Goal: Information Seeking & Learning: Learn about a topic

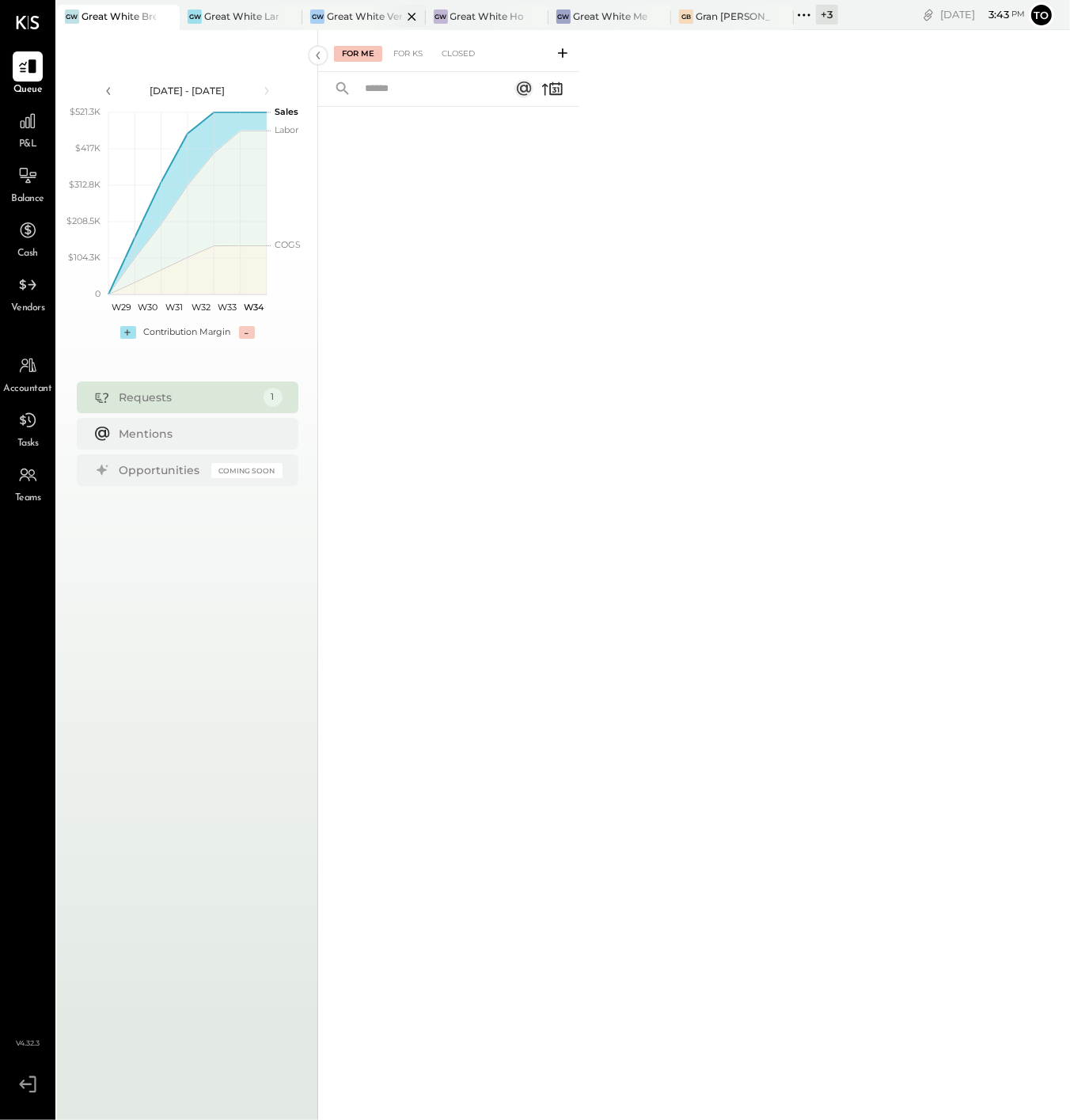
click at [345, 17] on div "Great White Venice" at bounding box center [364, 16] width 74 height 14
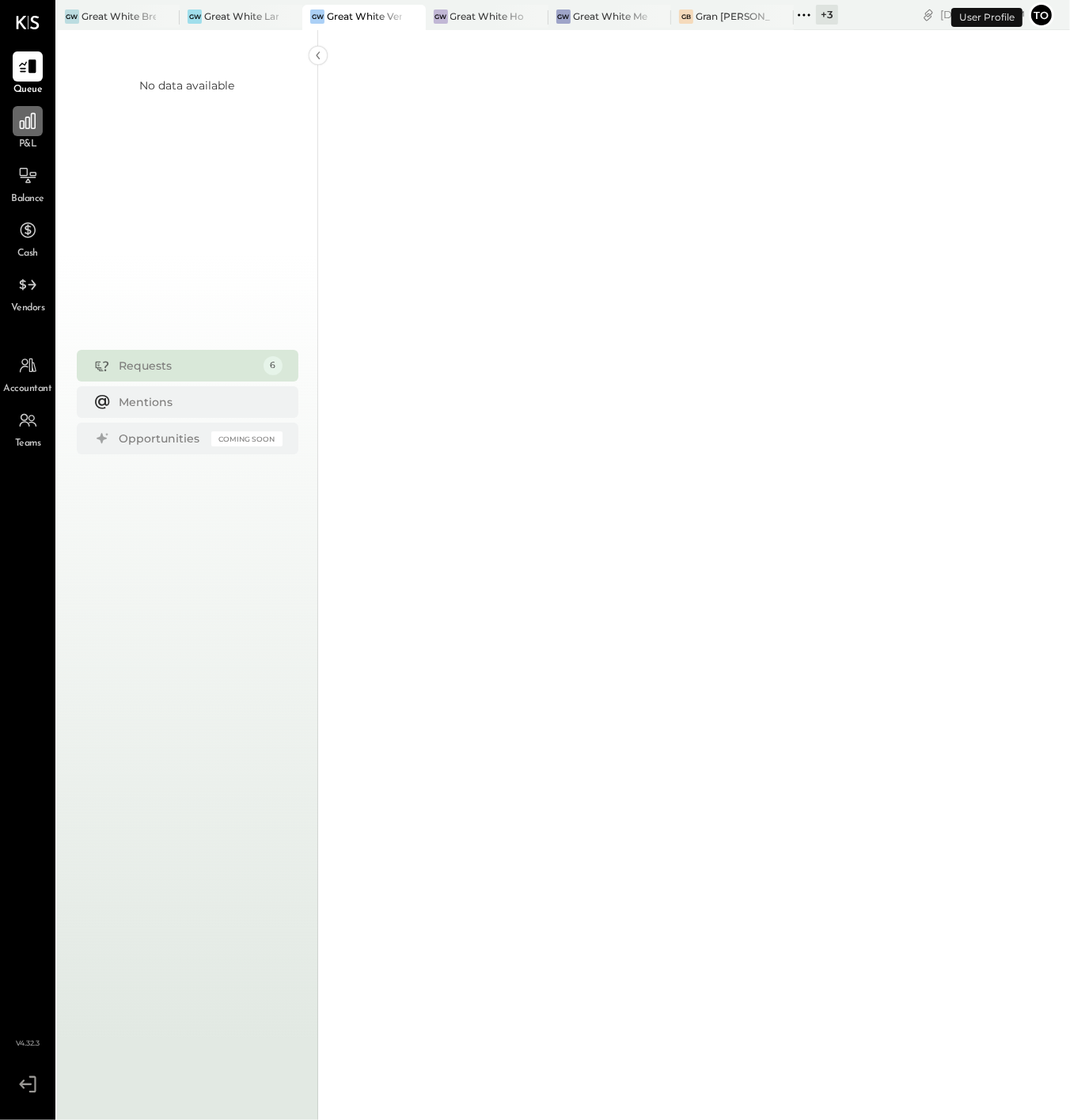
click at [29, 132] on div at bounding box center [28, 120] width 30 height 30
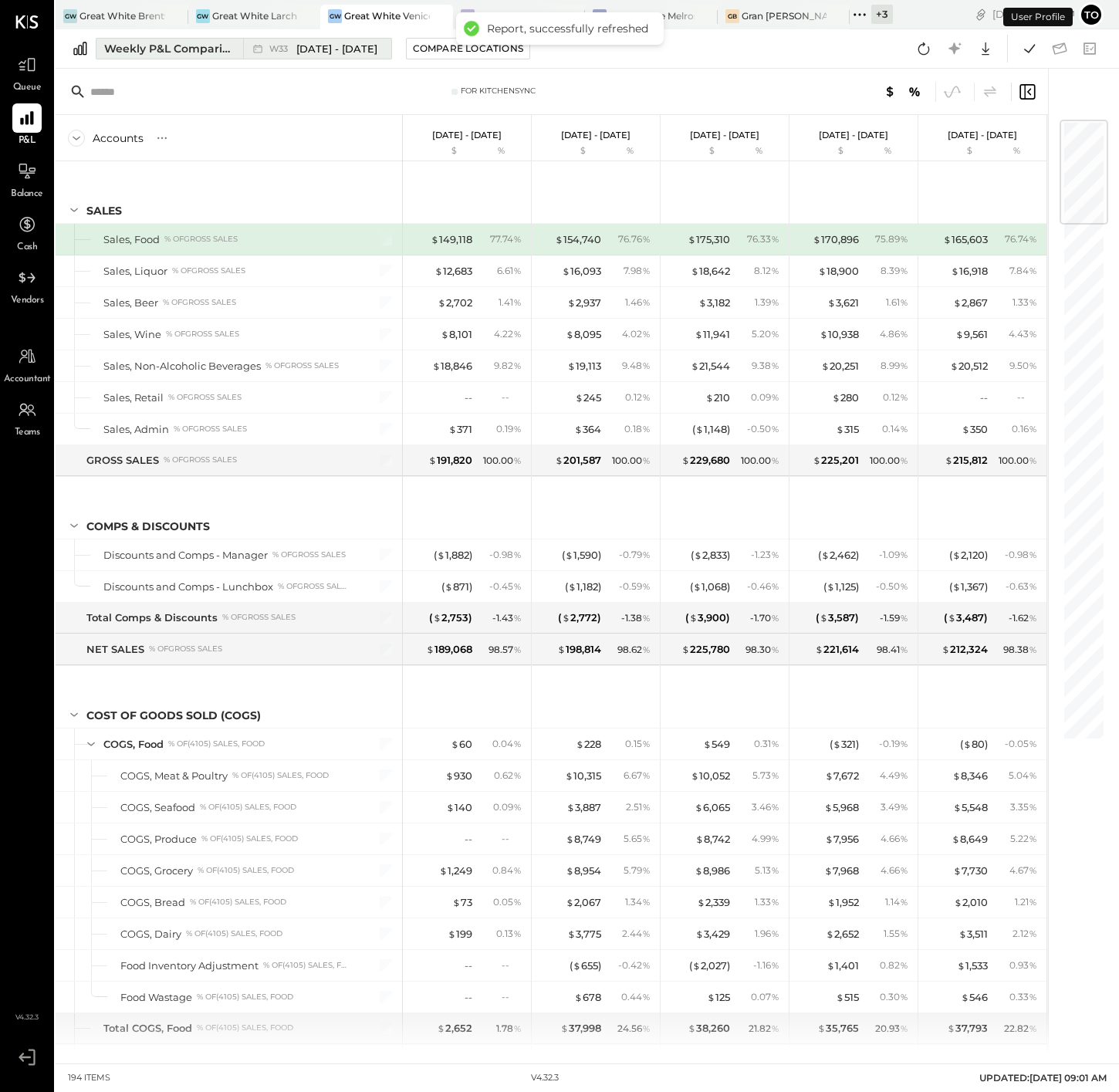
click at [187, 43] on div "Weekly P&L Comparison" at bounding box center [168, 48] width 130 height 15
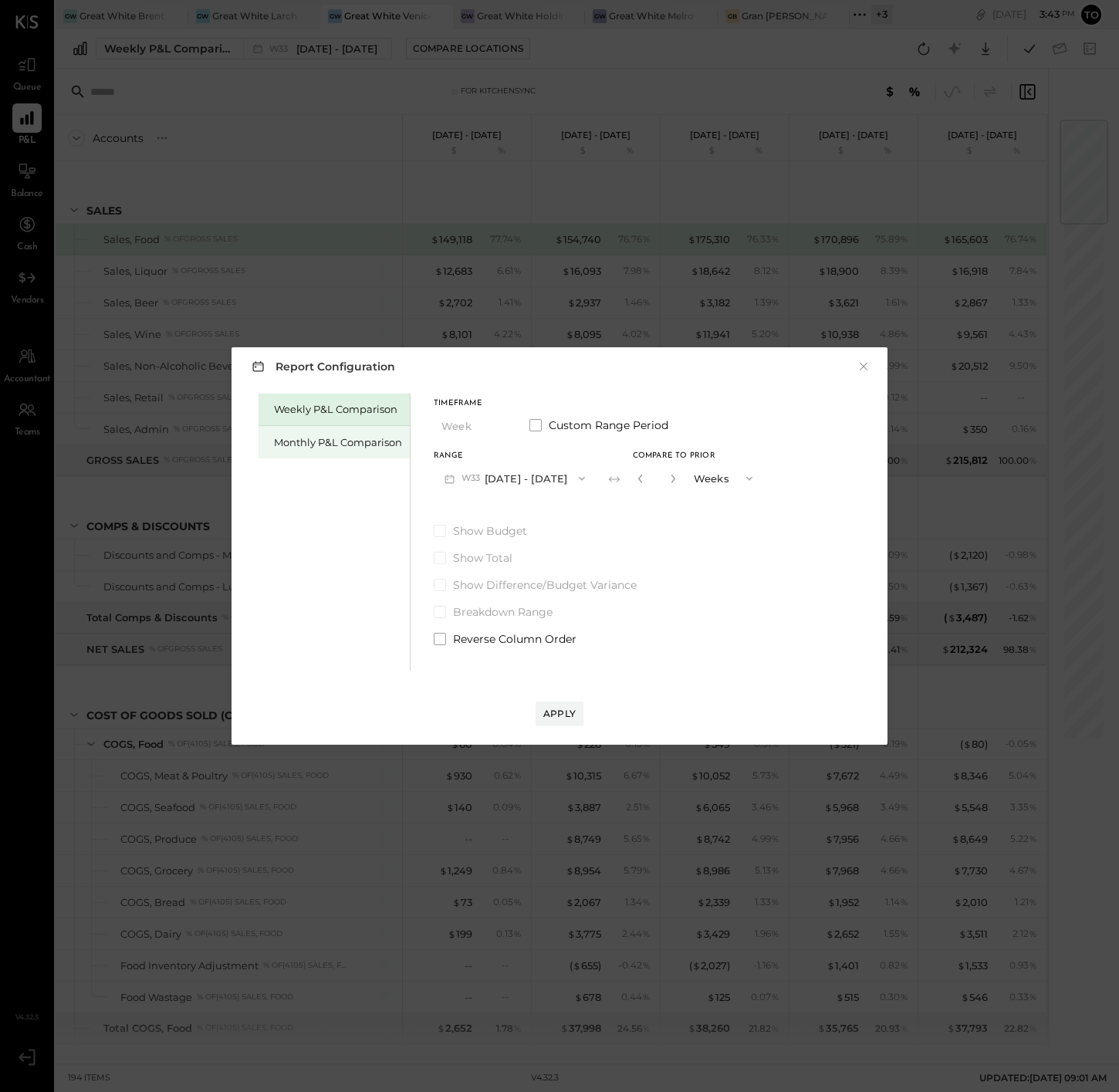
click at [326, 437] on div "Monthly P&L Comparison" at bounding box center [338, 443] width 128 height 14
click at [541, 478] on button "M08 [DATE] - [DATE]" at bounding box center [515, 478] width 163 height 29
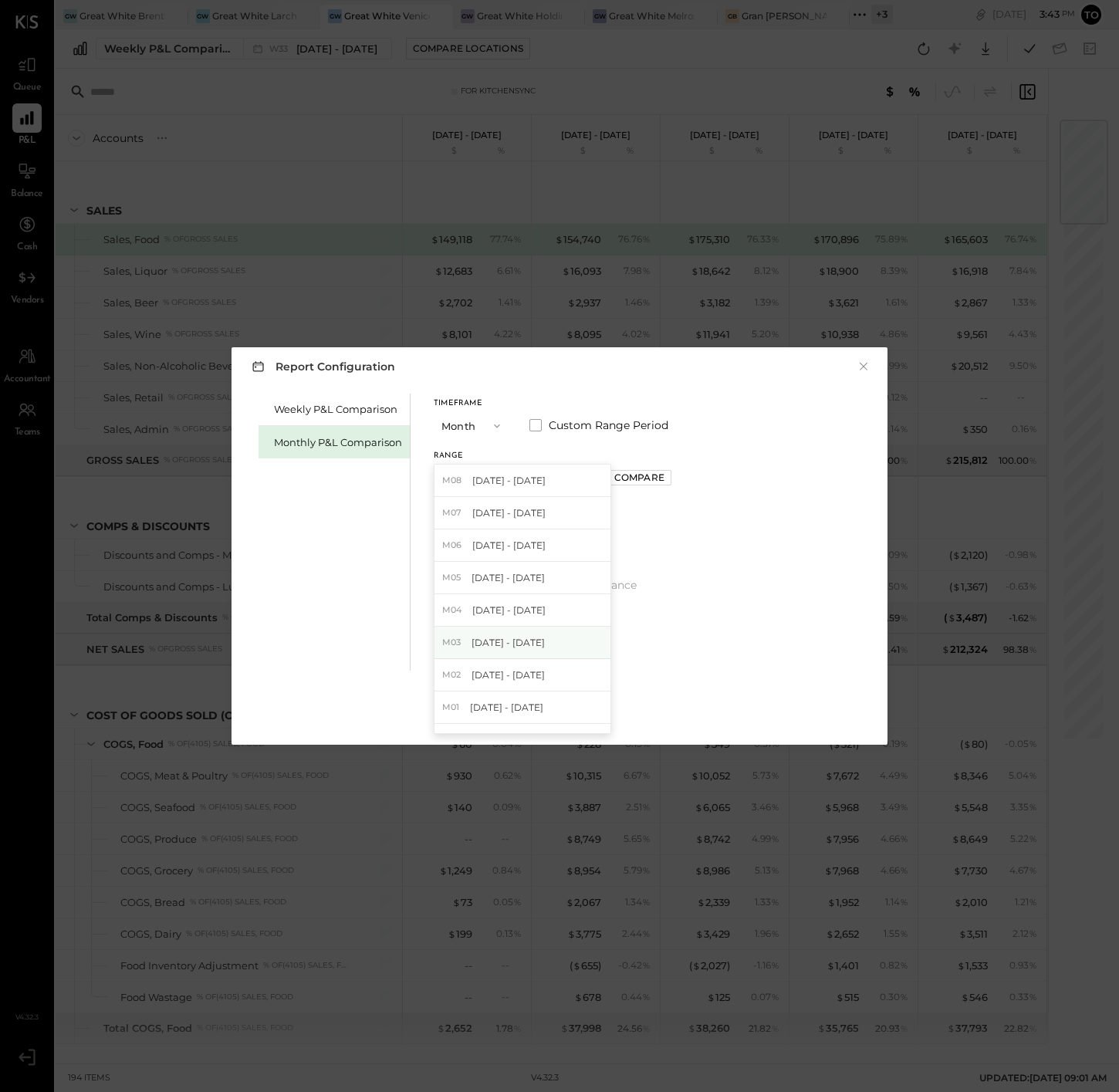
click at [530, 646] on span "[DATE] - [DATE]" at bounding box center [508, 642] width 73 height 13
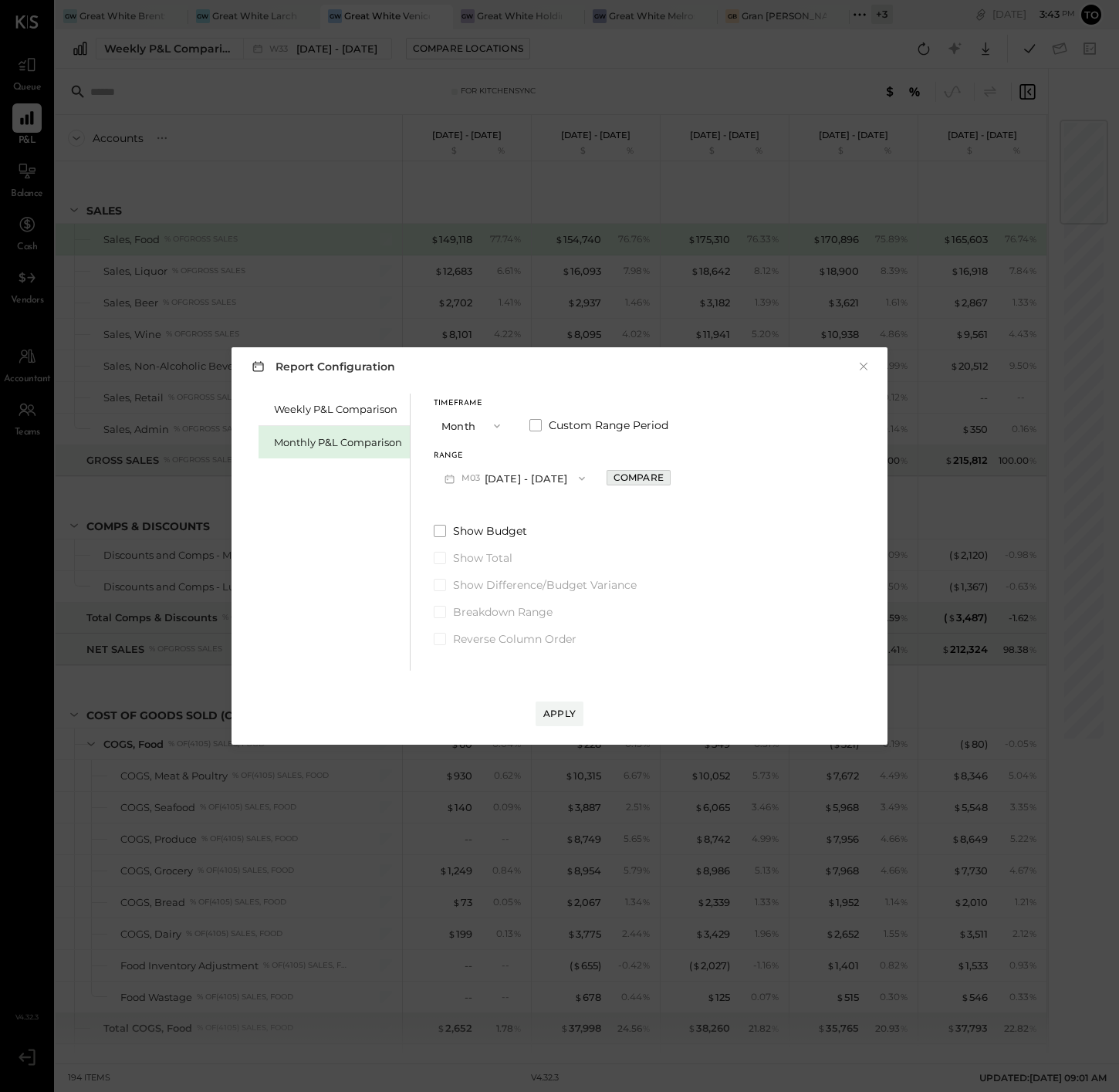
click at [623, 477] on div "Compare" at bounding box center [639, 477] width 50 height 13
click at [671, 478] on button "button" at bounding box center [673, 478] width 13 height 17
type input "*"
click at [561, 711] on div "Apply" at bounding box center [560, 713] width 32 height 13
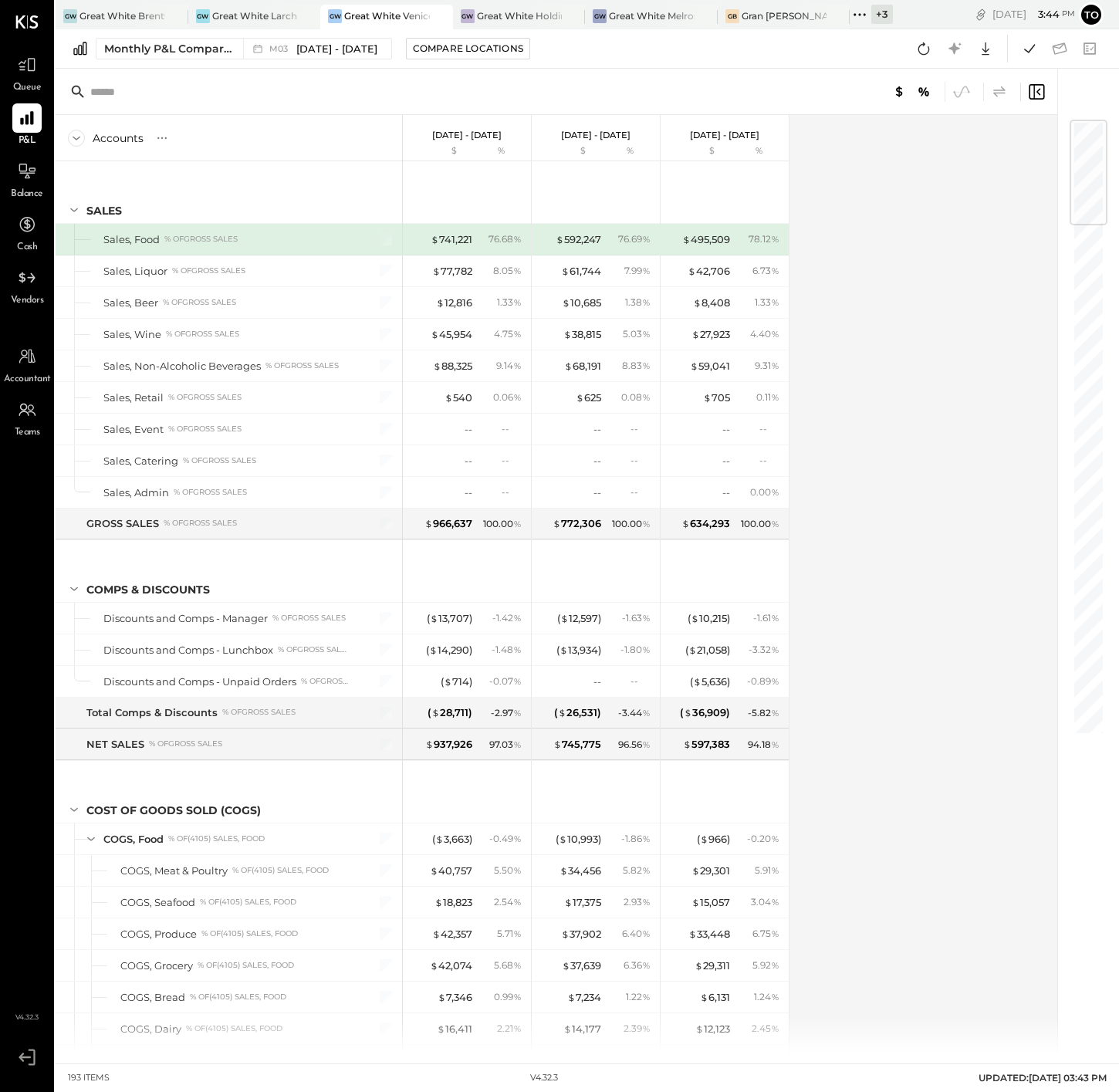
click at [997, 91] on icon at bounding box center [1000, 91] width 19 height 19
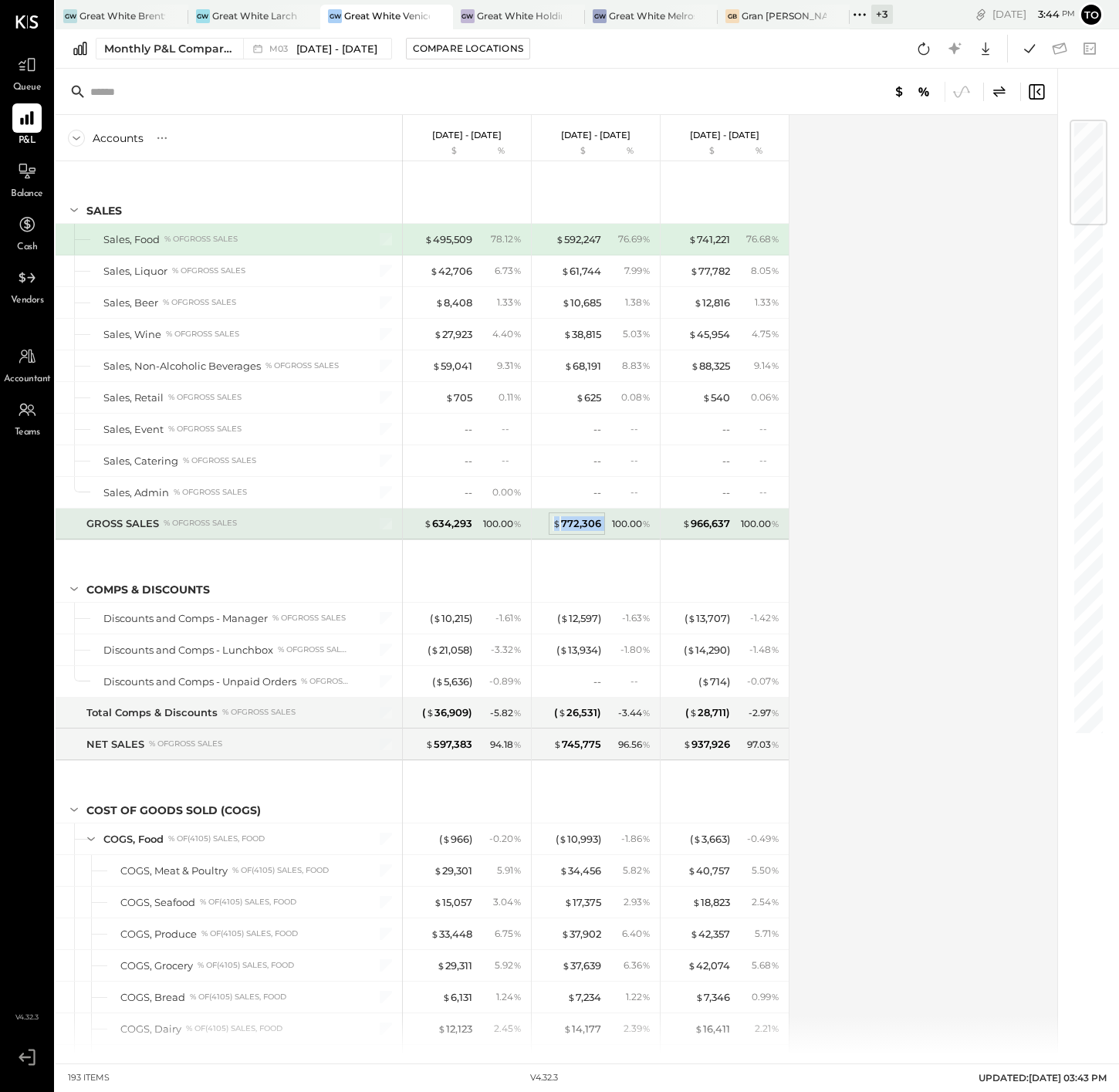
drag, startPoint x: 599, startPoint y: 524, endPoint x: 553, endPoint y: 523, distance: 46.0
click at [553, 523] on div "$ 772,306 100.00 %" at bounding box center [597, 524] width 116 height 30
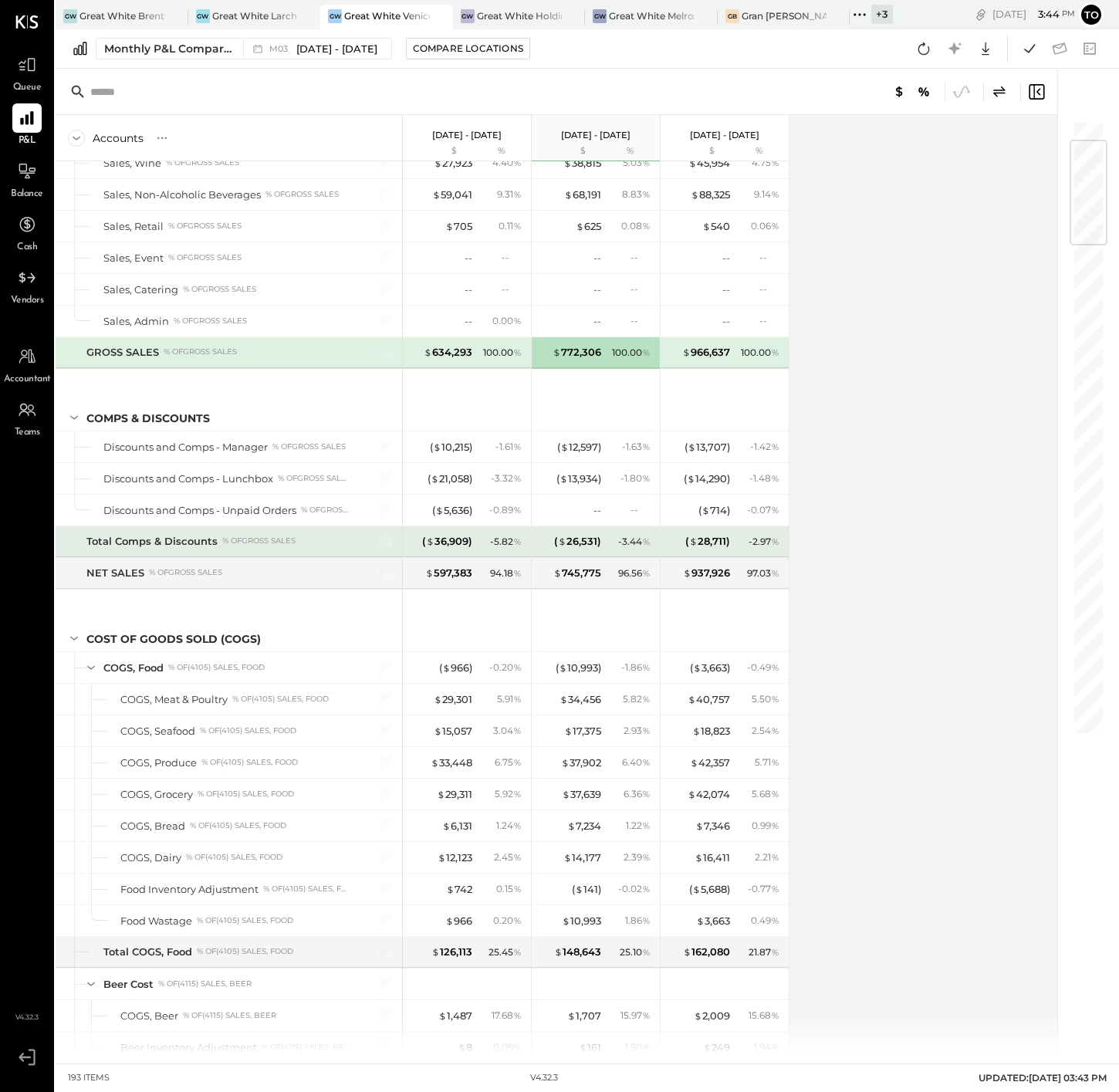
scroll to position [168, 0]
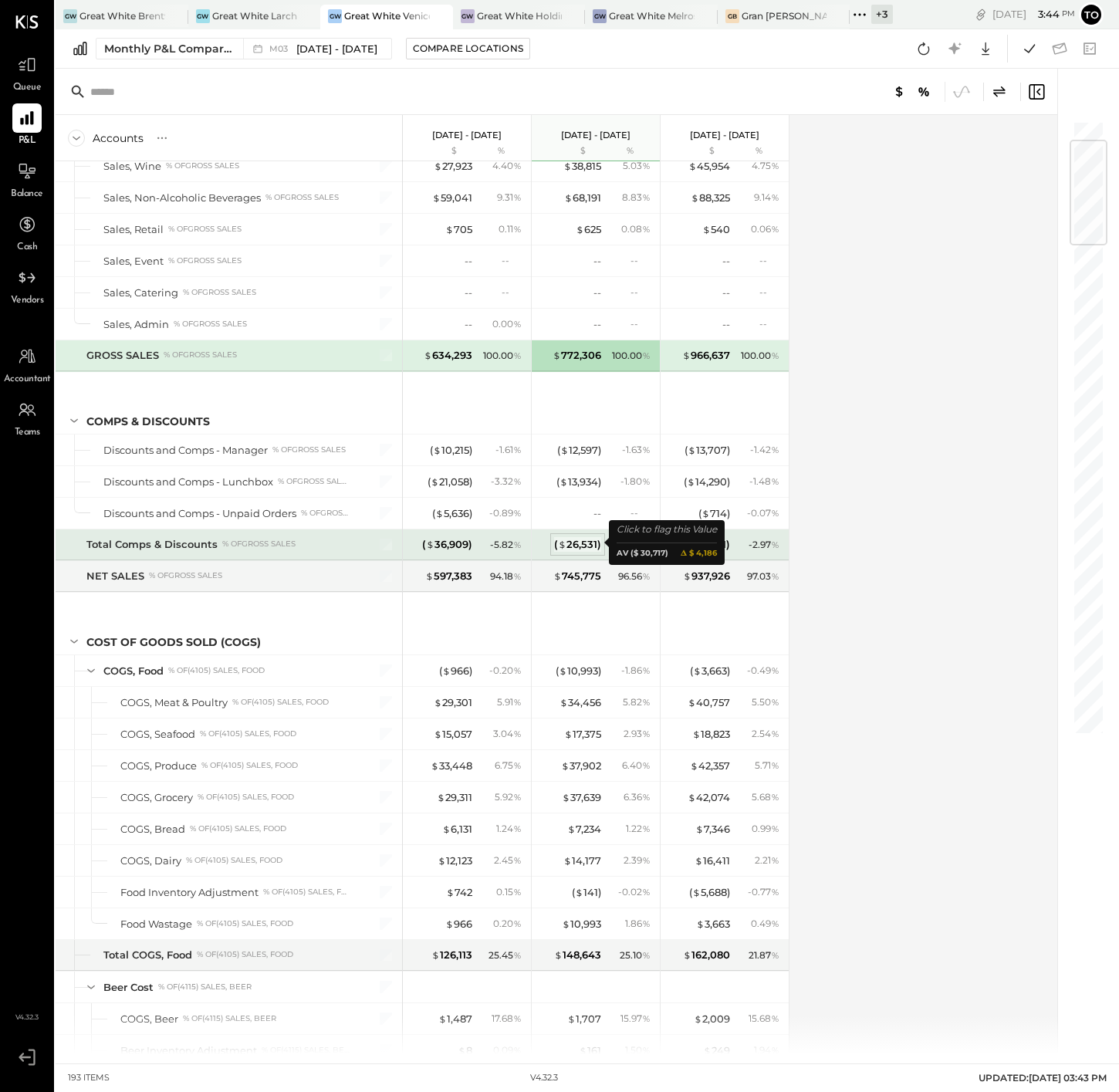
drag, startPoint x: 586, startPoint y: 545, endPoint x: 556, endPoint y: 548, distance: 30.1
click at [556, 548] on div "( $ 26,531 ) - 3.44 %" at bounding box center [597, 545] width 116 height 30
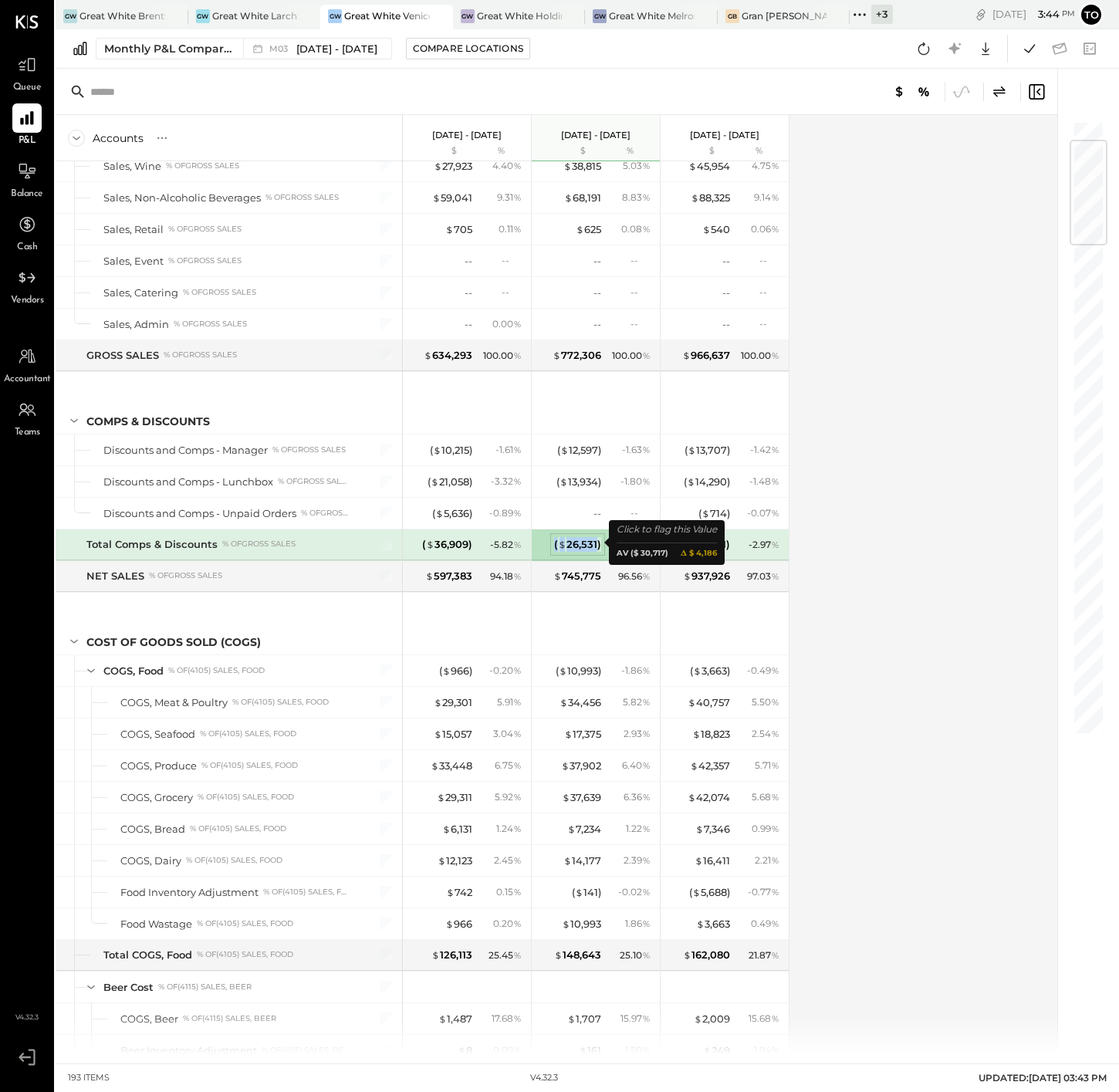
drag, startPoint x: 553, startPoint y: 546, endPoint x: 599, endPoint y: 546, distance: 46.0
click at [599, 546] on div "( $ 26,531 )" at bounding box center [570, 545] width 62 height 14
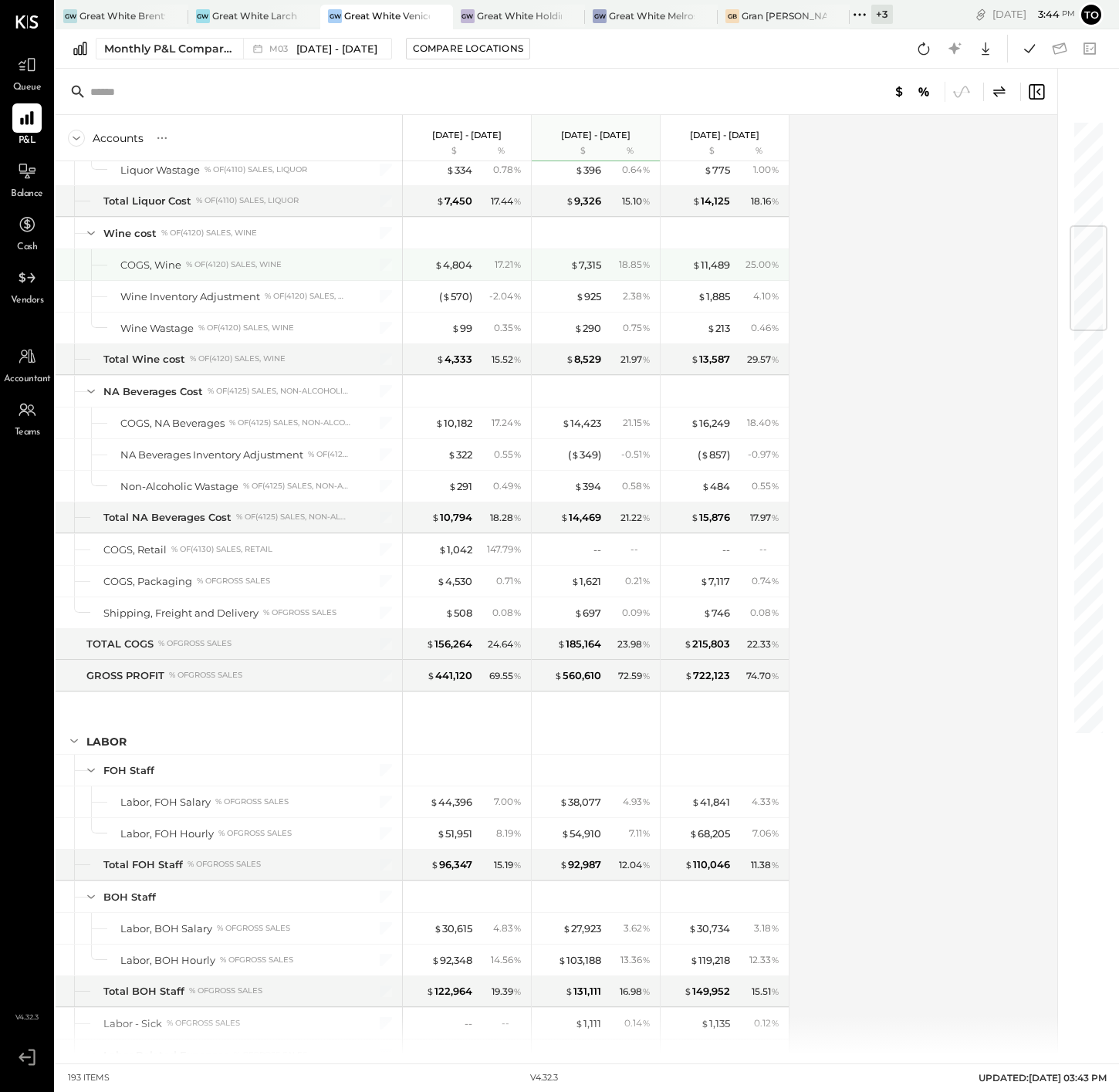
scroll to position [1518, 0]
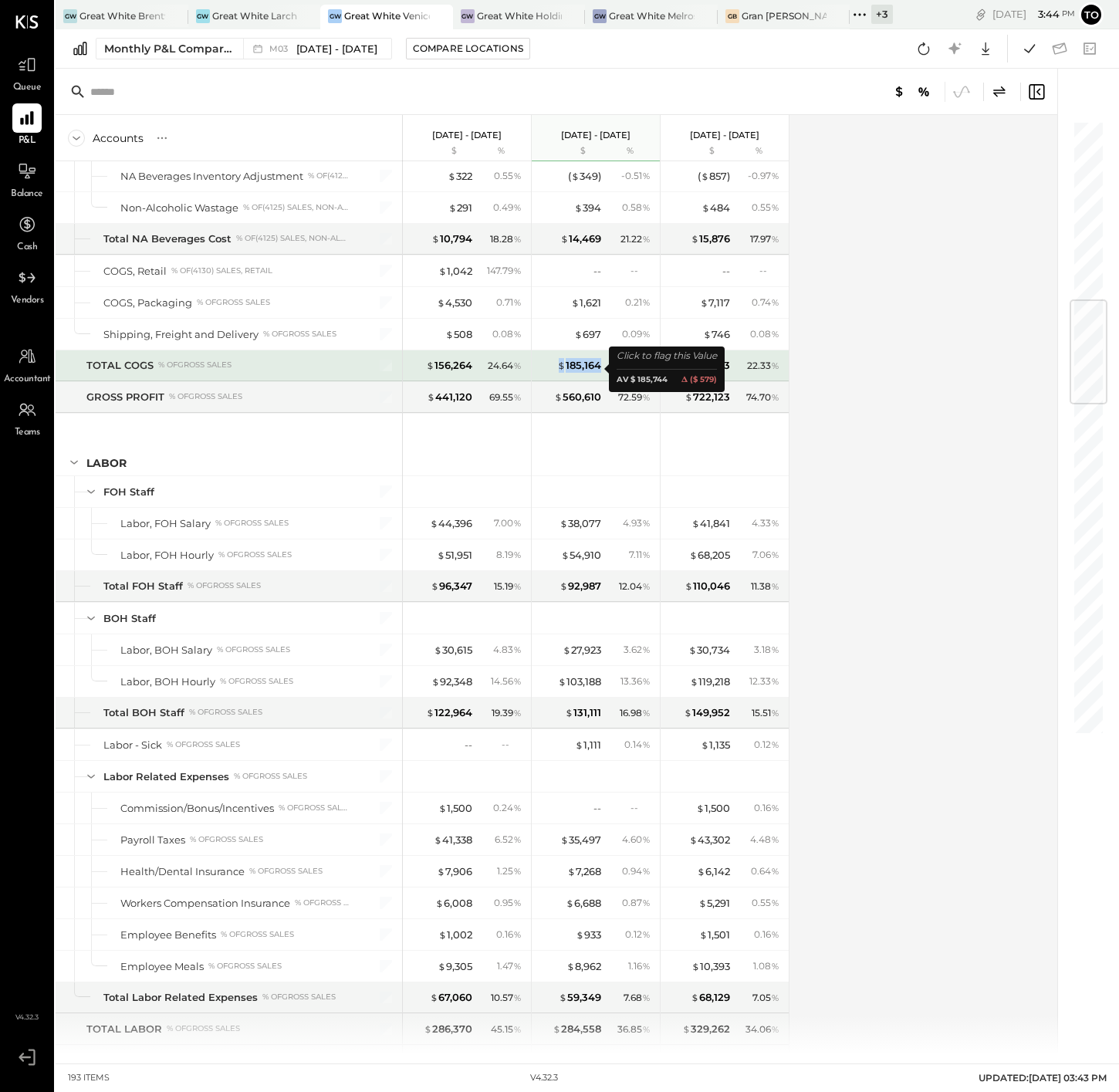
drag, startPoint x: 602, startPoint y: 367, endPoint x: 552, endPoint y: 371, distance: 50.2
click at [552, 371] on div "$ 185,164 23.98 %" at bounding box center [597, 365] width 116 height 30
copy div "$ 185,164"
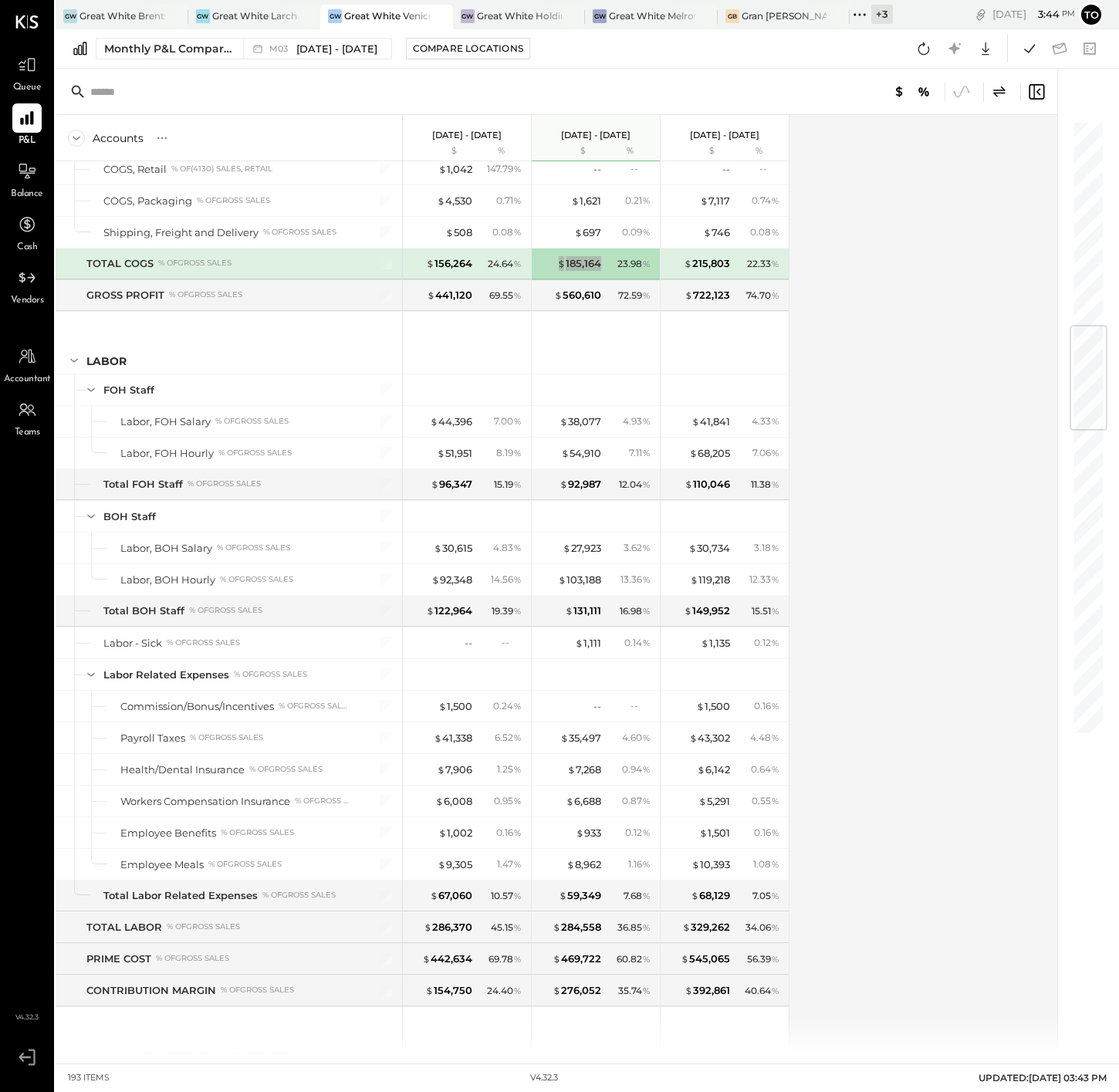
scroll to position [1794, 0]
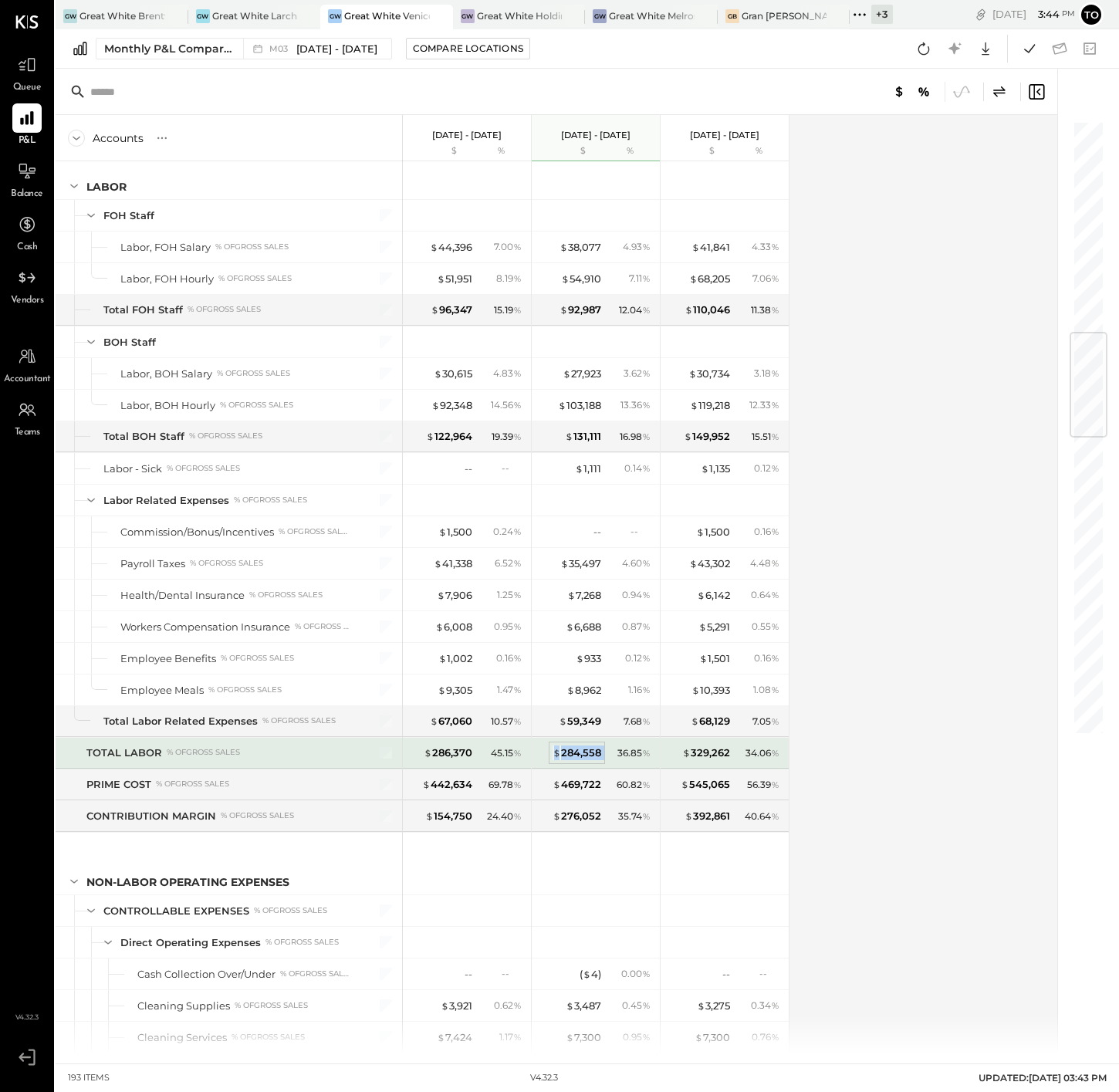
drag, startPoint x: 605, startPoint y: 761, endPoint x: 554, endPoint y: 759, distance: 51.0
click at [554, 759] on div "$ 284,558 36.85 %" at bounding box center [597, 753] width 116 height 30
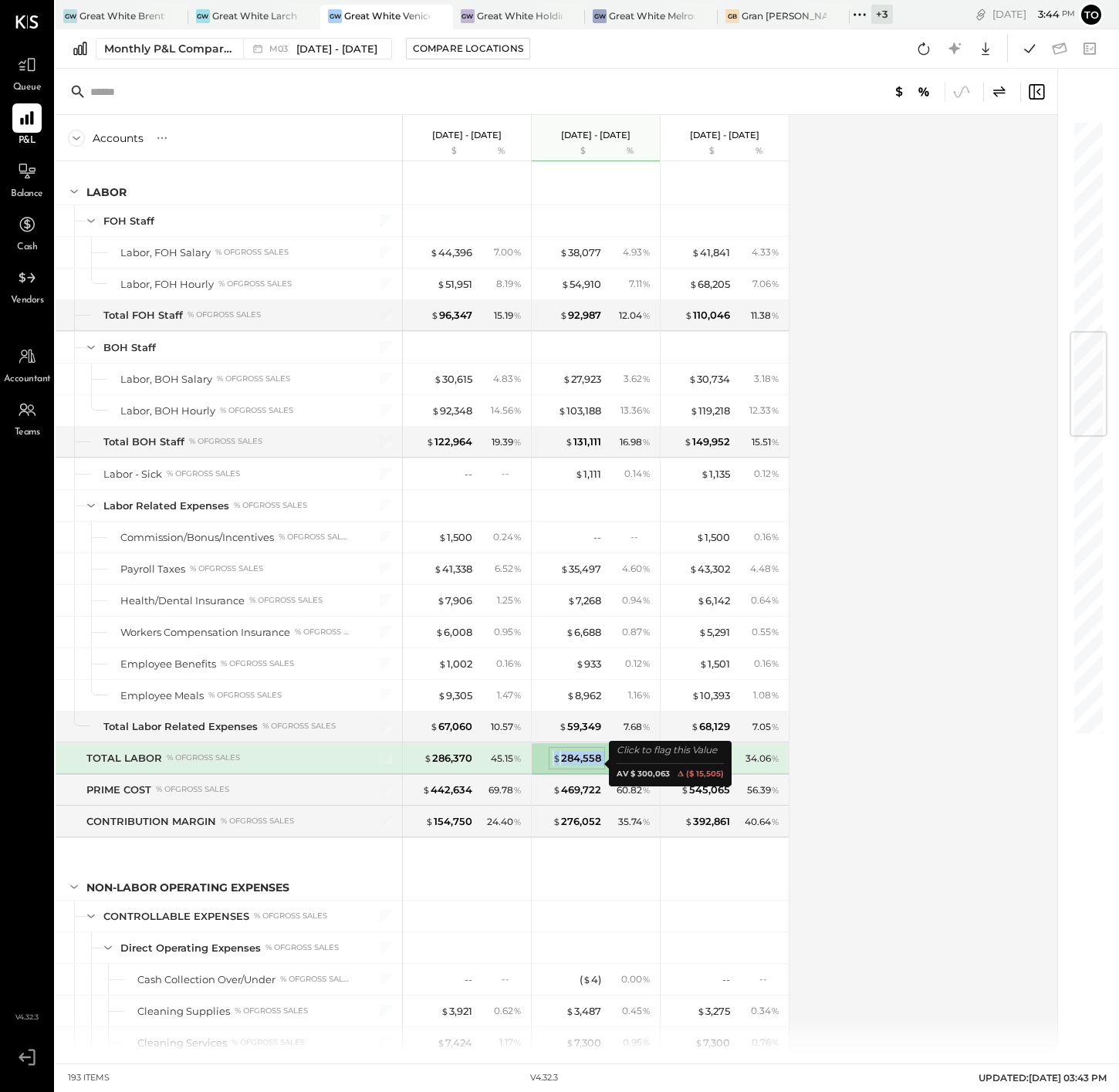
scroll to position [1787, 0]
copy div "$ 284,558"
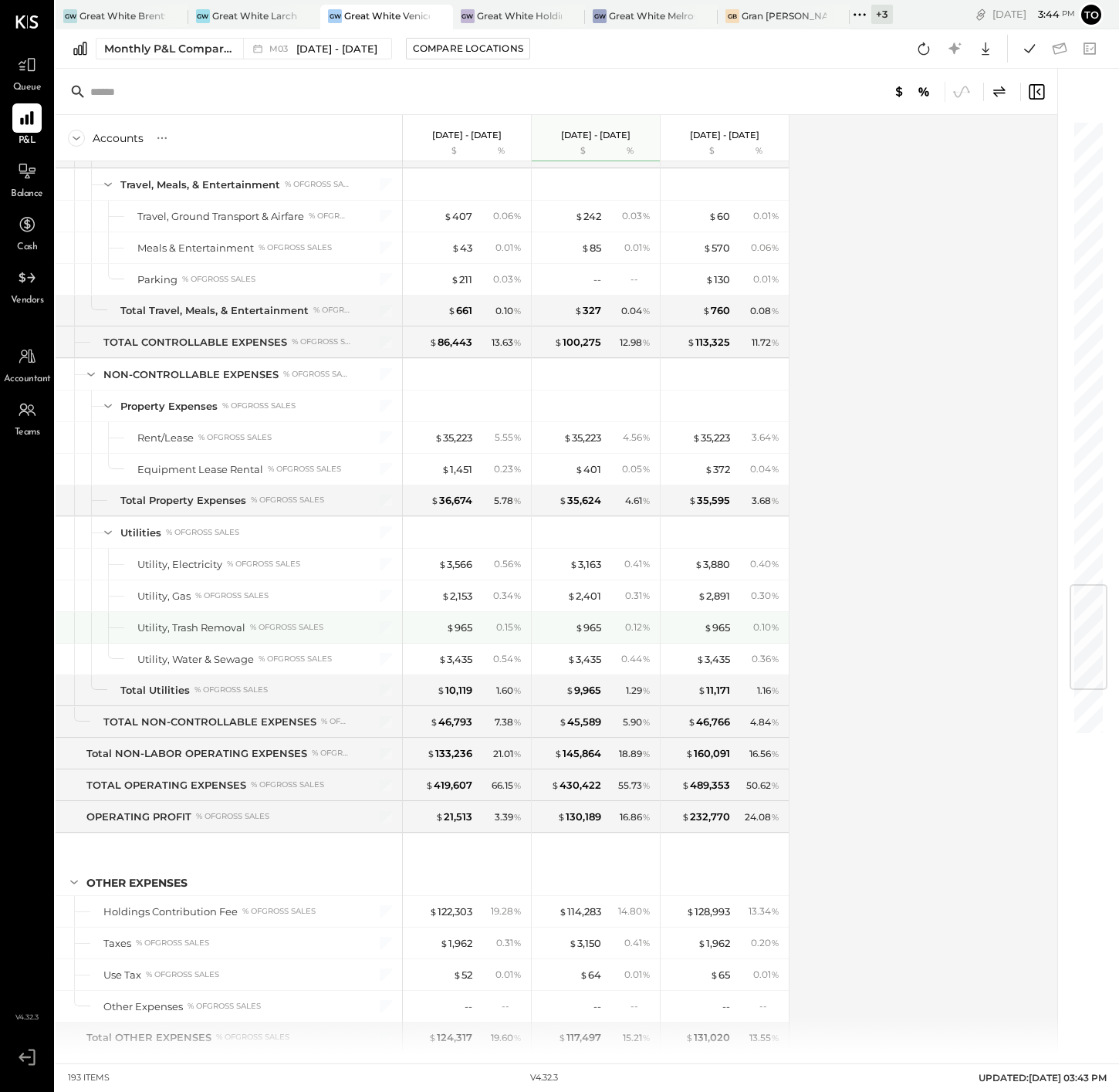
scroll to position [4071, 0]
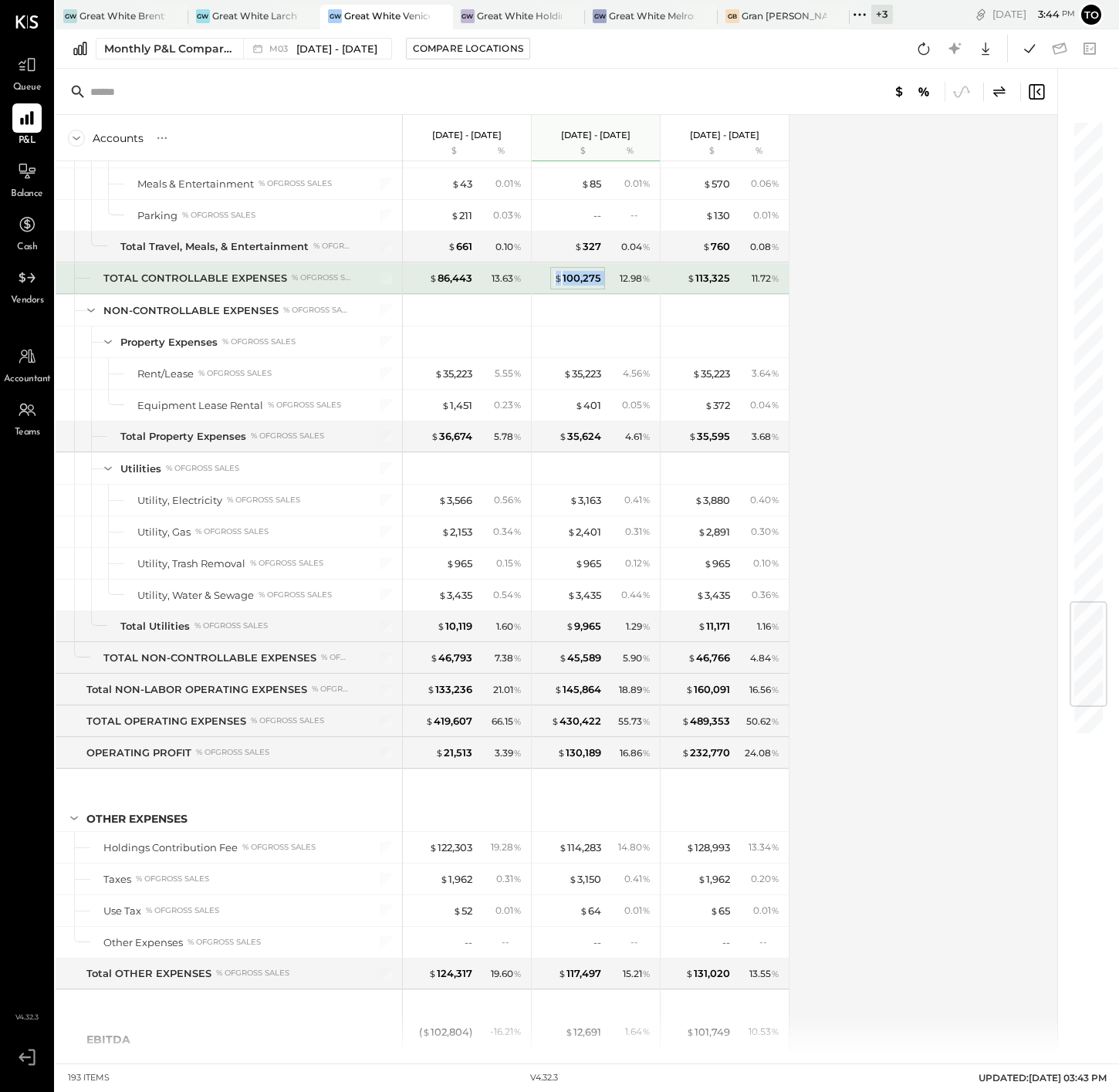
drag, startPoint x: 607, startPoint y: 290, endPoint x: 559, endPoint y: 288, distance: 48.0
click at [559, 288] on div "$ 100,275 12.98 %" at bounding box center [597, 279] width 116 height 30
copy div "$ 100,275"
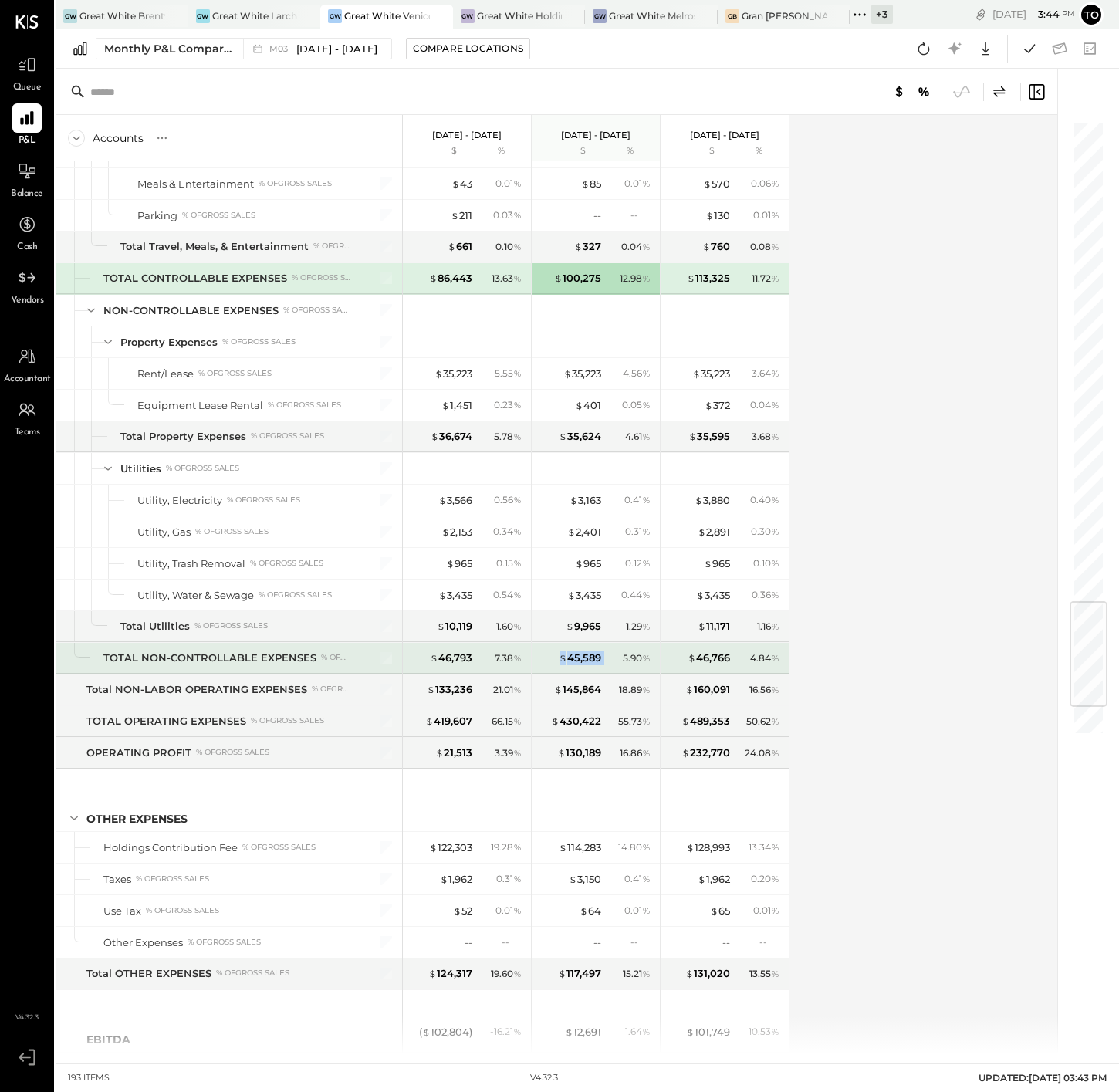
drag, startPoint x: 604, startPoint y: 670, endPoint x: 551, endPoint y: 670, distance: 53.0
click at [551, 670] on div "$ 45,589 5.90 %" at bounding box center [597, 658] width 116 height 30
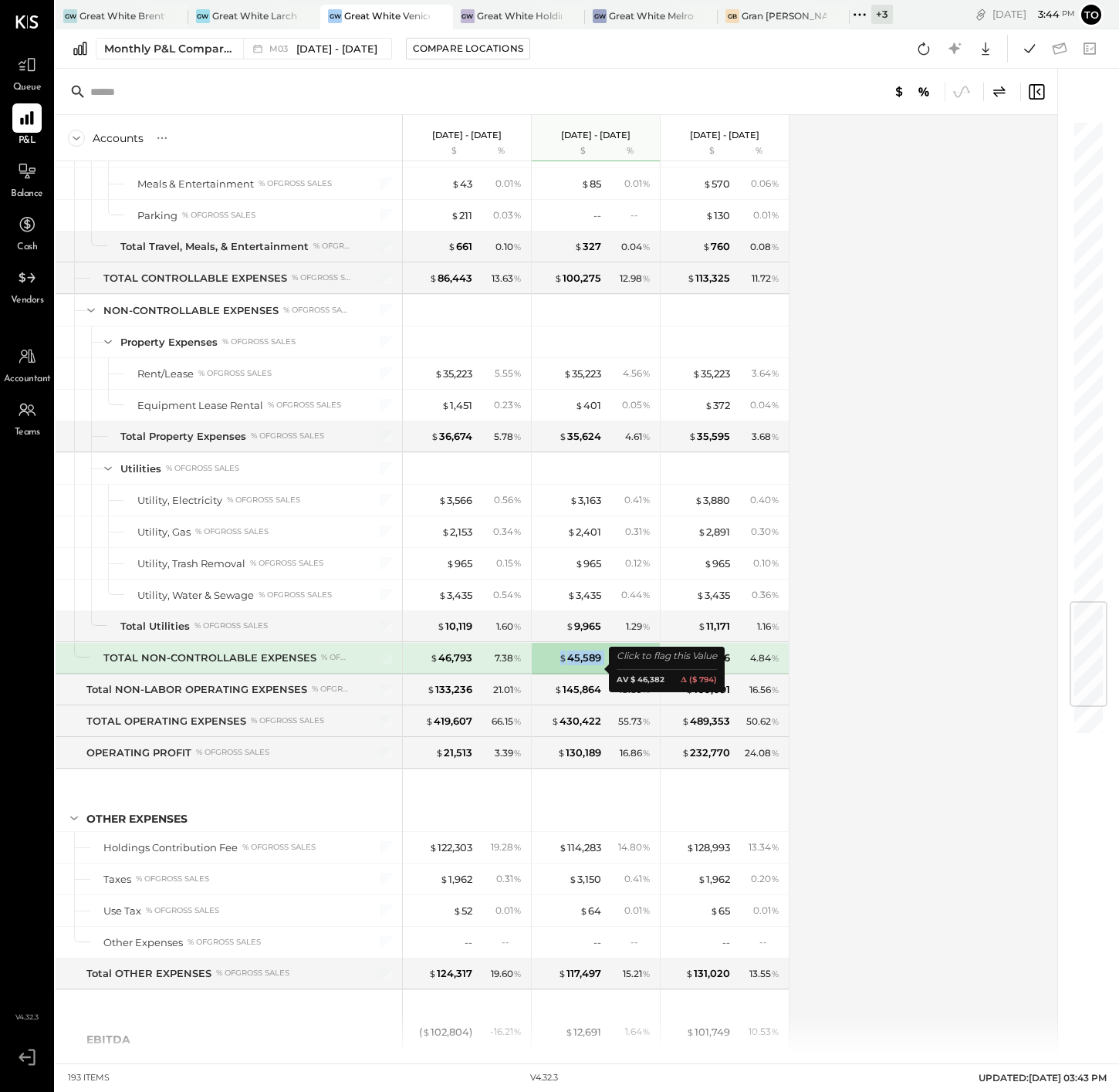
copy div "$ 45,589"
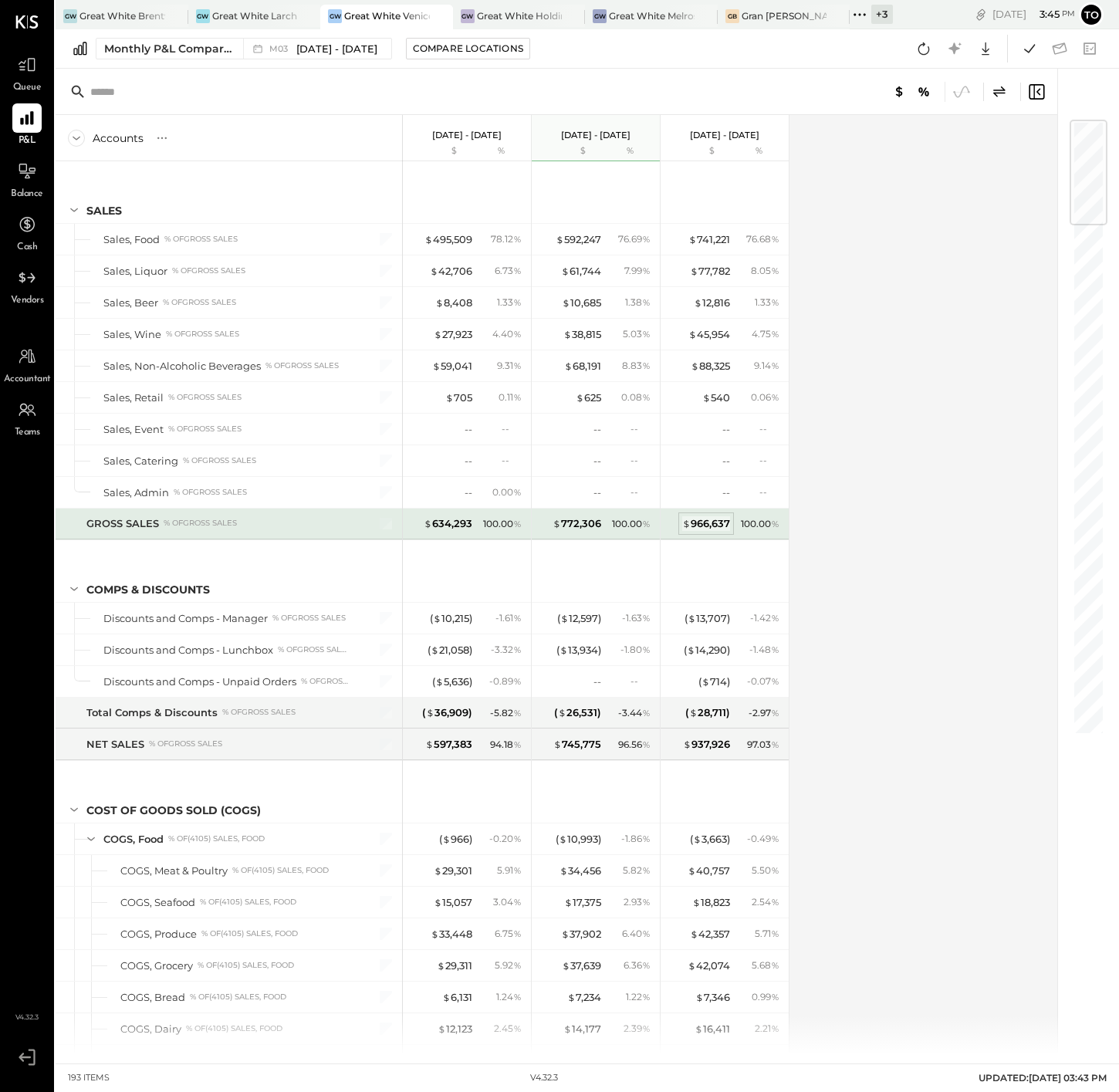
click at [709, 522] on div "$ 966,637" at bounding box center [706, 523] width 47 height 14
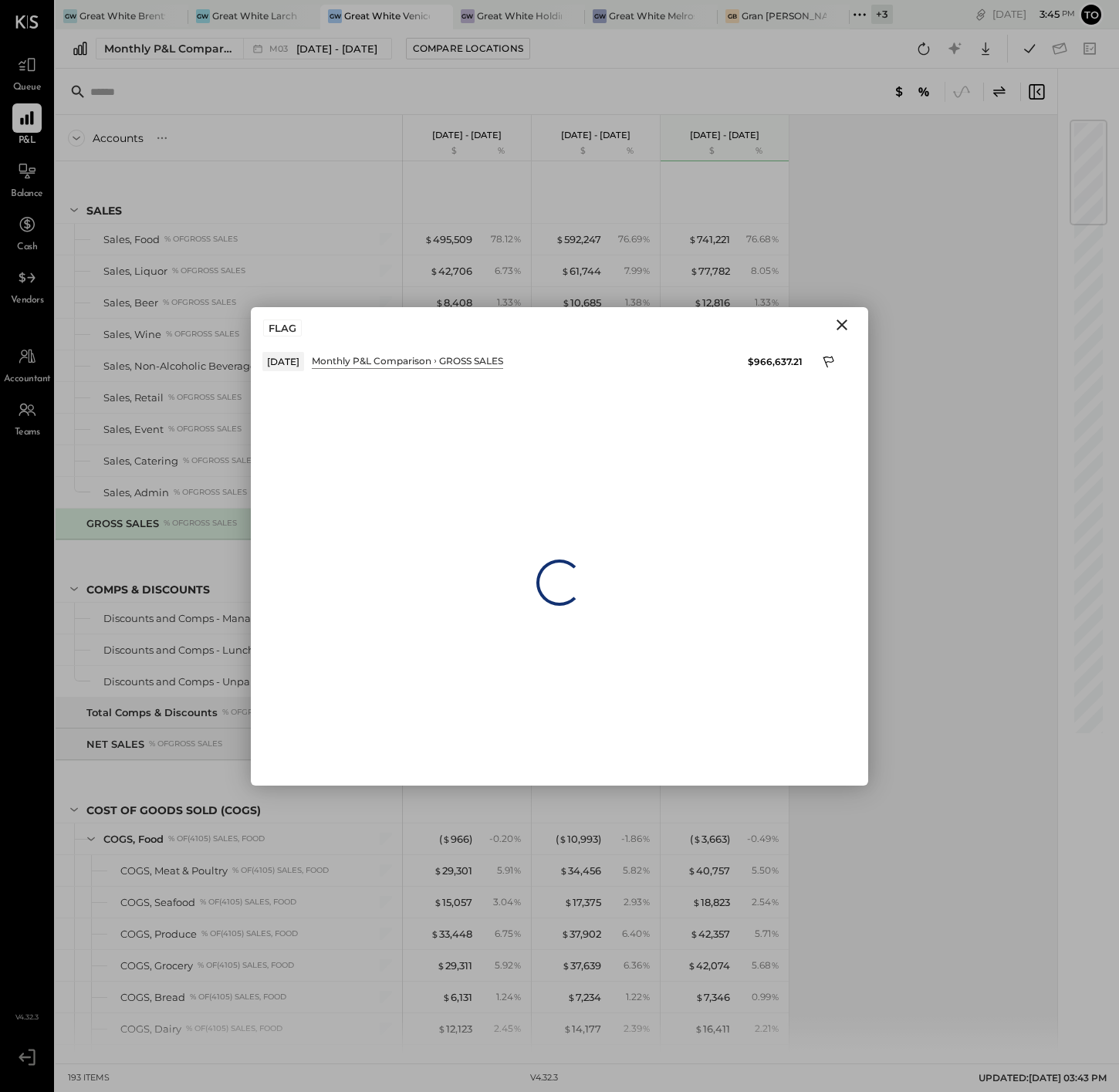
click at [770, 360] on div "$966,637.21" at bounding box center [775, 361] width 55 height 13
copy div "966,637.21"
click at [846, 322] on icon "Close" at bounding box center [842, 324] width 19 height 19
click at [846, 322] on div "Accounts S % GL [DATE] - [DATE] $ % [DATE] - [DATE] $ % [DATE] - [DATE] $ % SAL…" at bounding box center [557, 584] width 1004 height 940
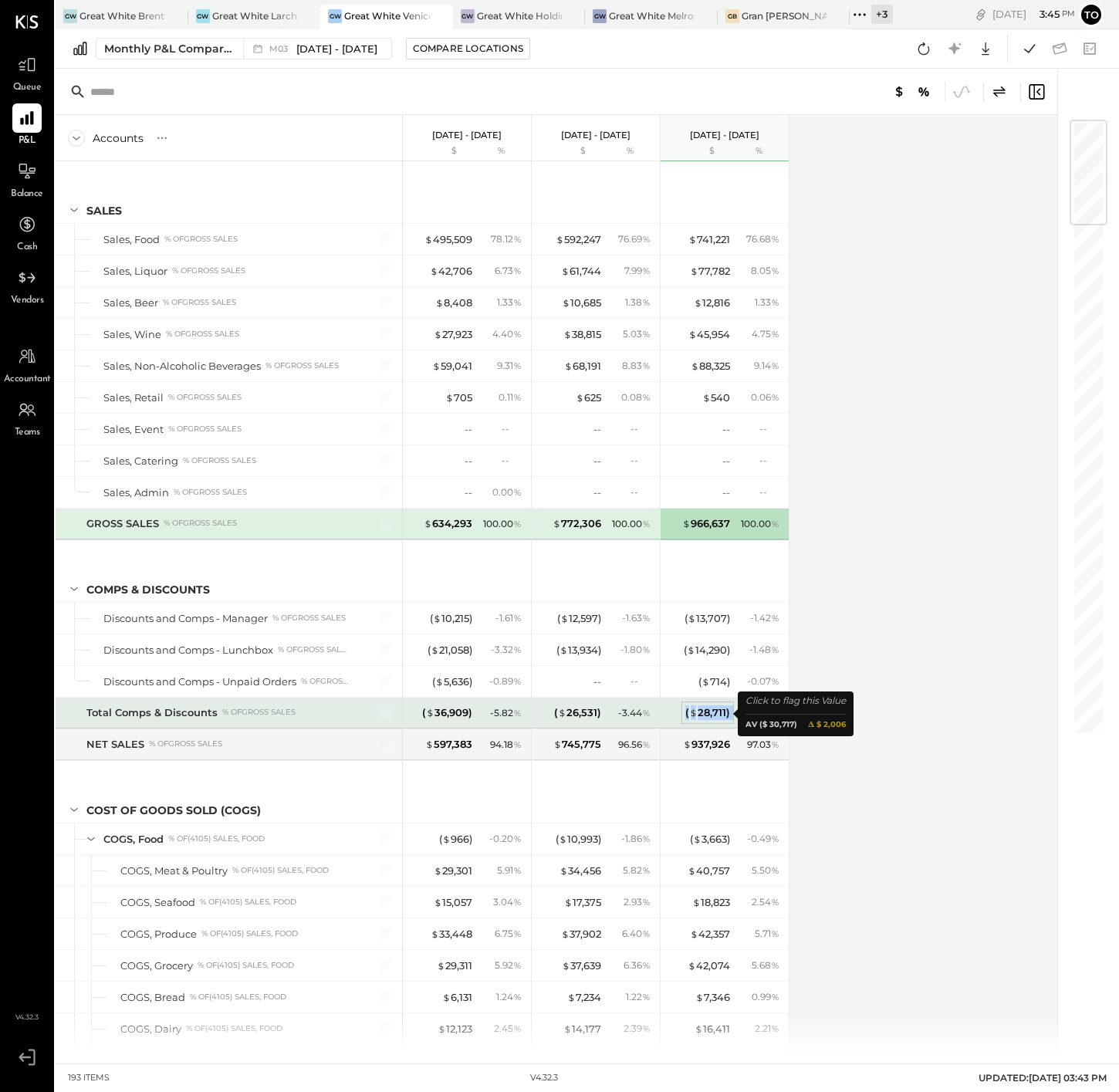
drag, startPoint x: 740, startPoint y: 710, endPoint x: 686, endPoint y: 715, distance: 54.2
click at [686, 715] on div "( $ 28,711 ) - 2.97 %" at bounding box center [726, 713] width 116 height 30
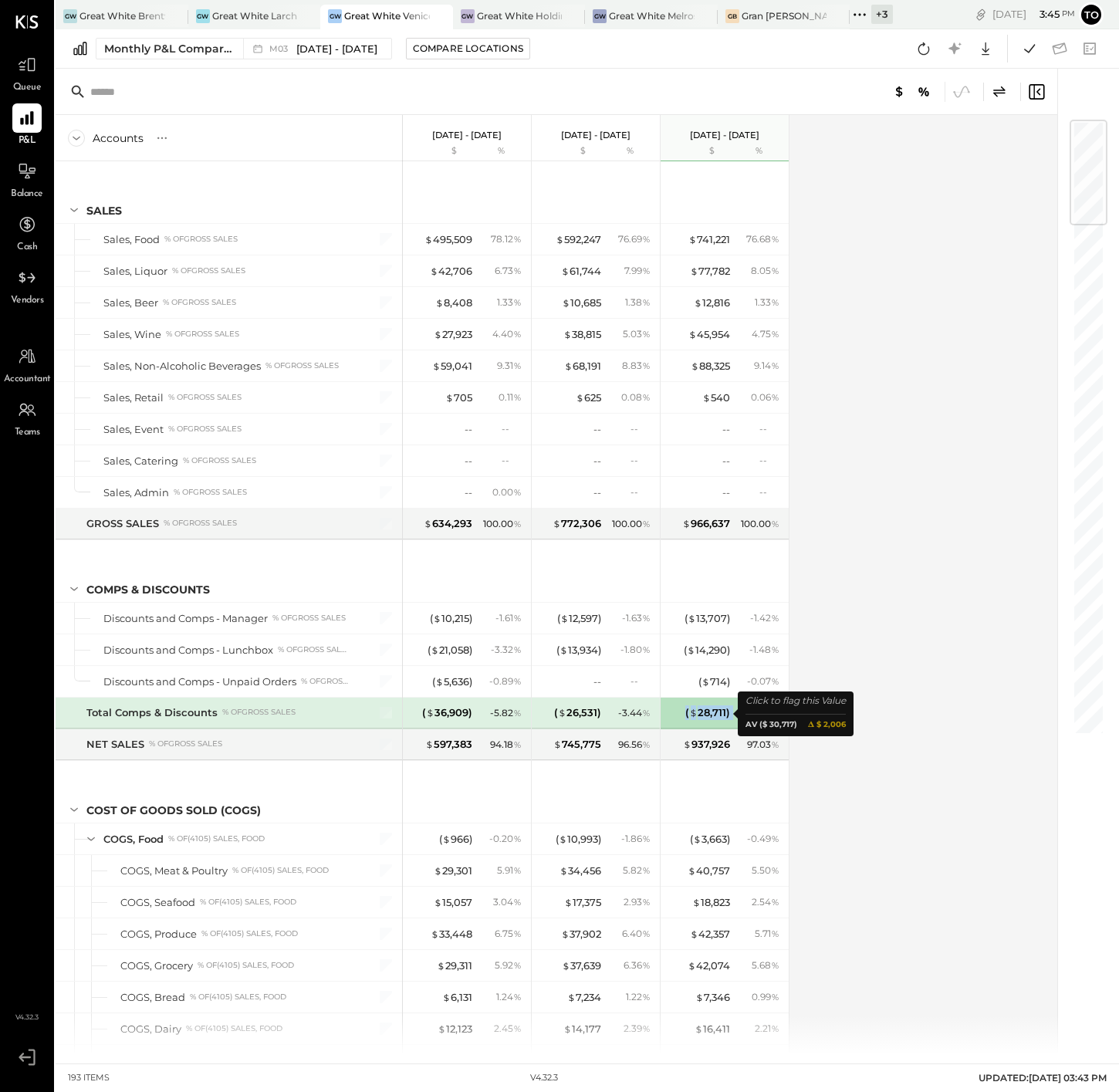
copy div "( $ 28,711 )"
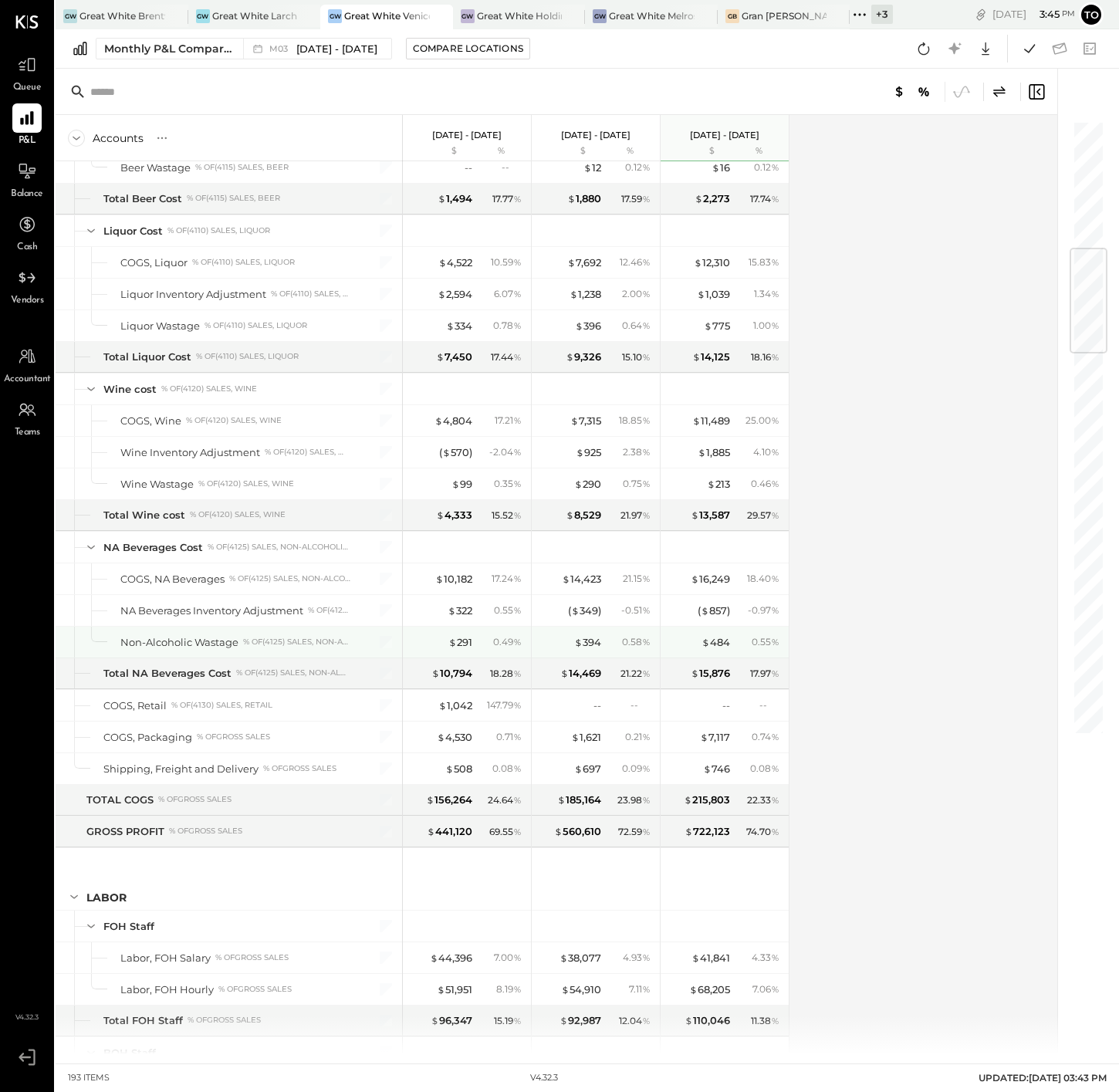
scroll to position [1309, 0]
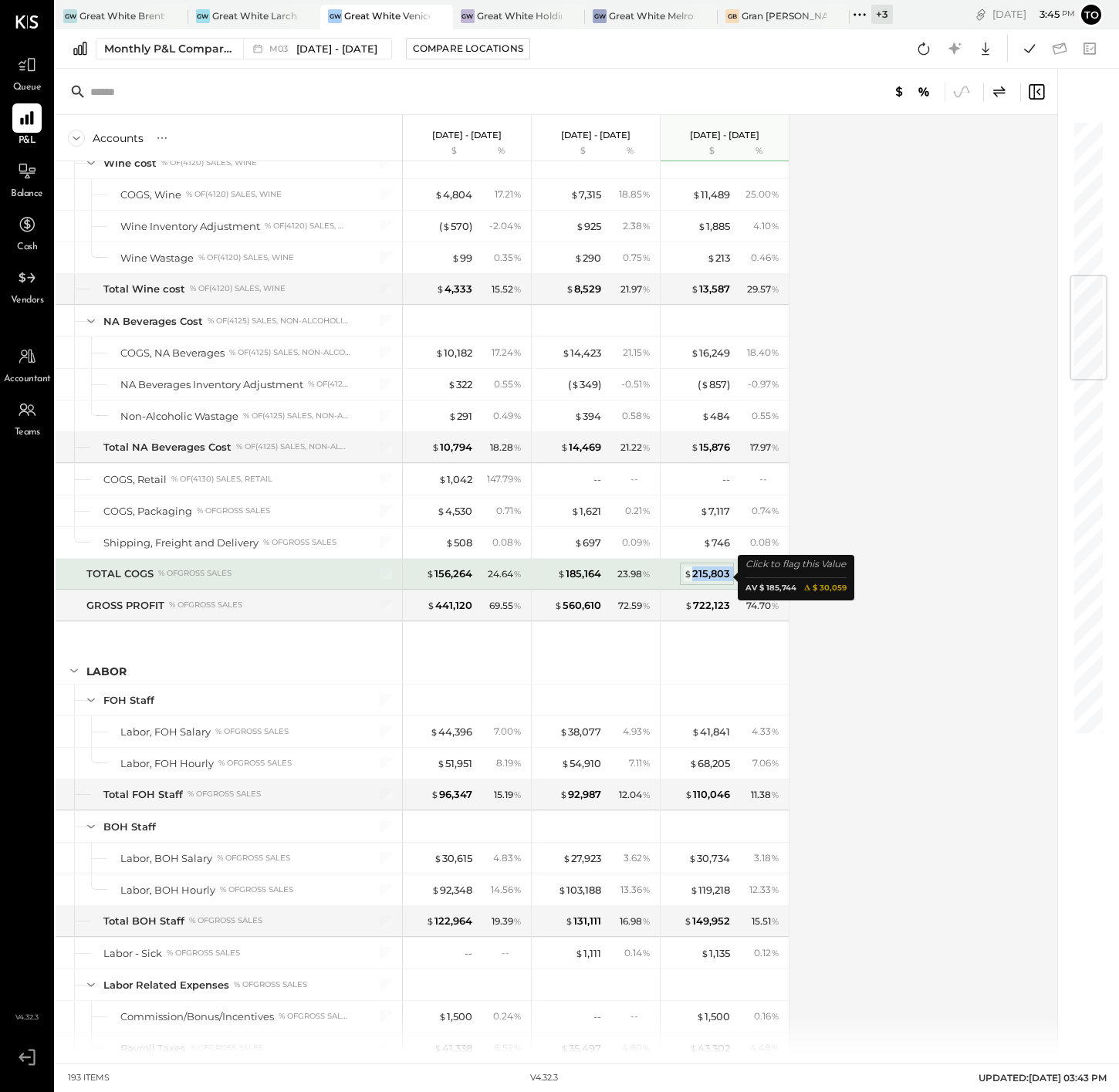
drag, startPoint x: 735, startPoint y: 577, endPoint x: 695, endPoint y: 579, distance: 40.0
click at [695, 579] on div "$ 215,803 22.33 %" at bounding box center [726, 574] width 116 height 30
copy div "215,803"
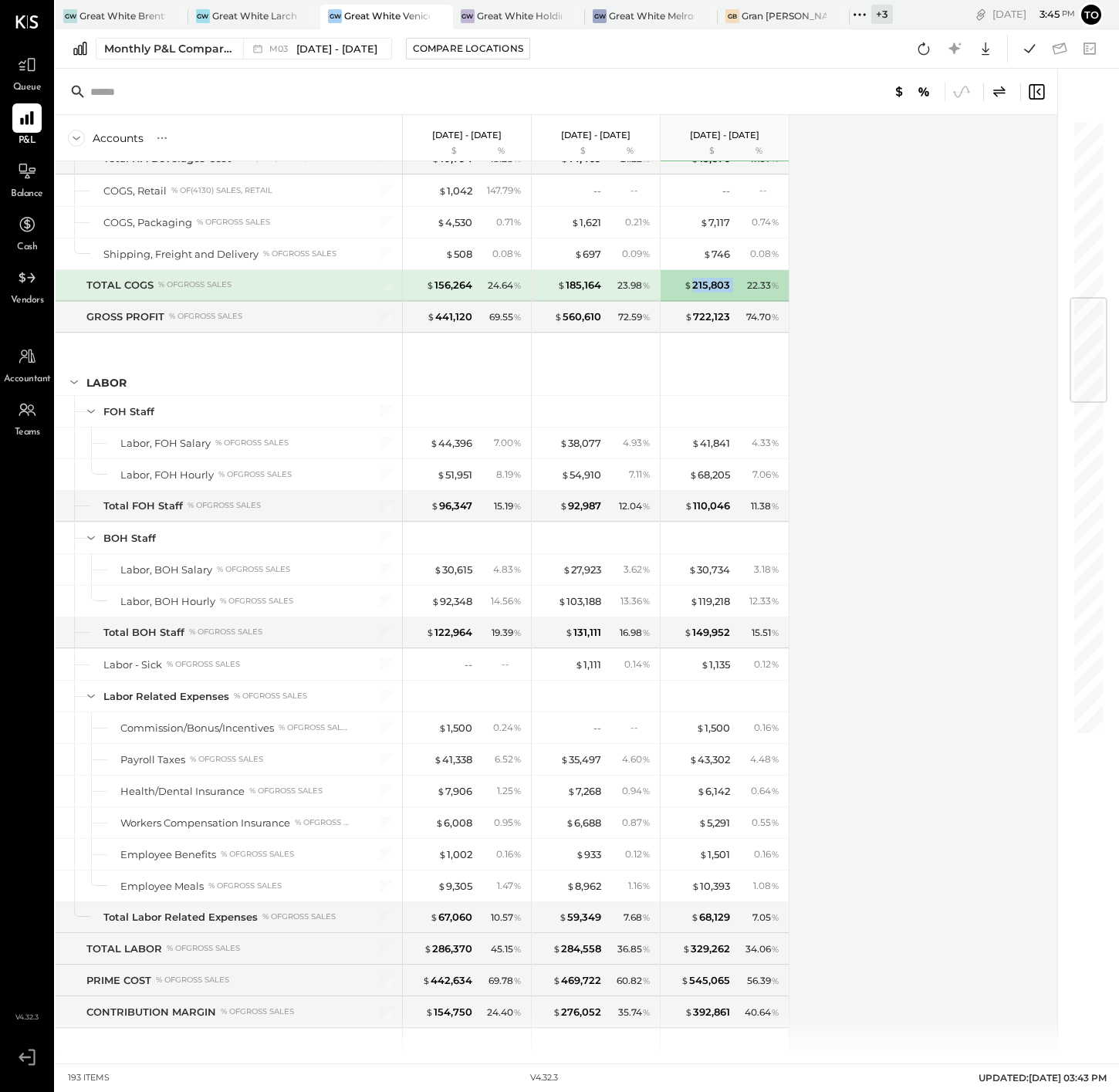
scroll to position [1710, 0]
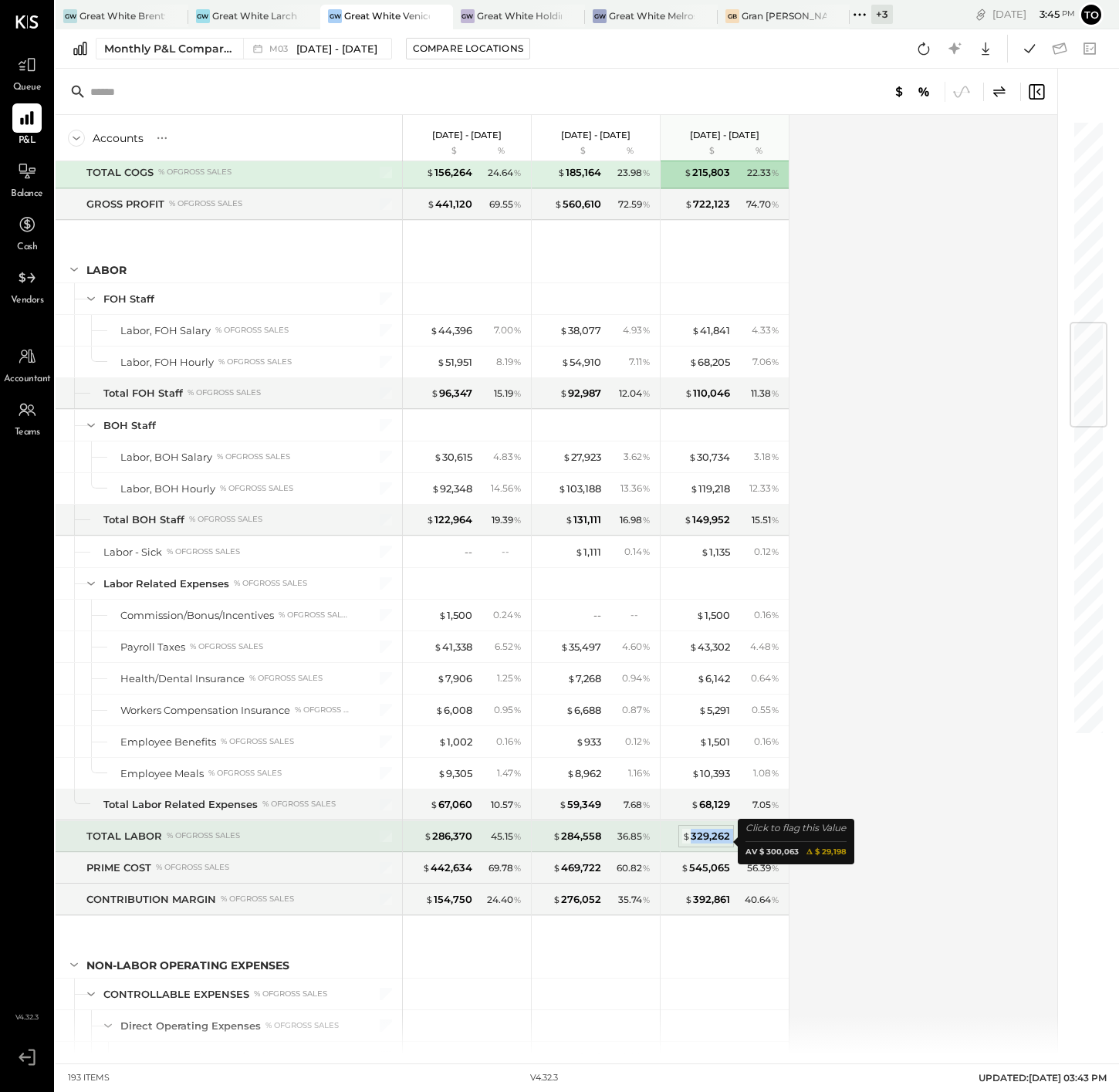
drag, startPoint x: 734, startPoint y: 839, endPoint x: 694, endPoint y: 839, distance: 40.0
click at [694, 839] on div "$ 329,262 34.06 %" at bounding box center [726, 837] width 116 height 30
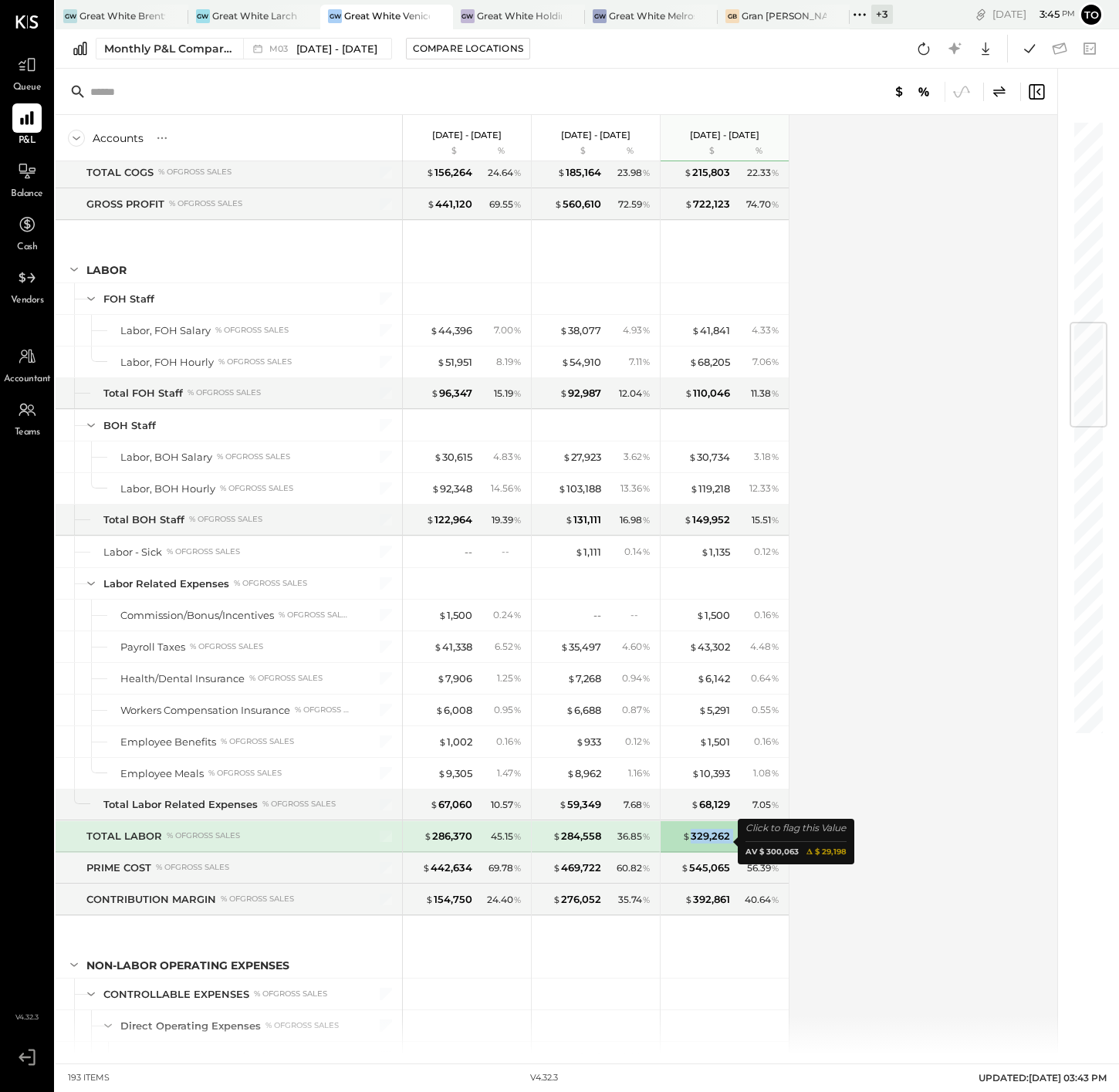
copy div "329,262"
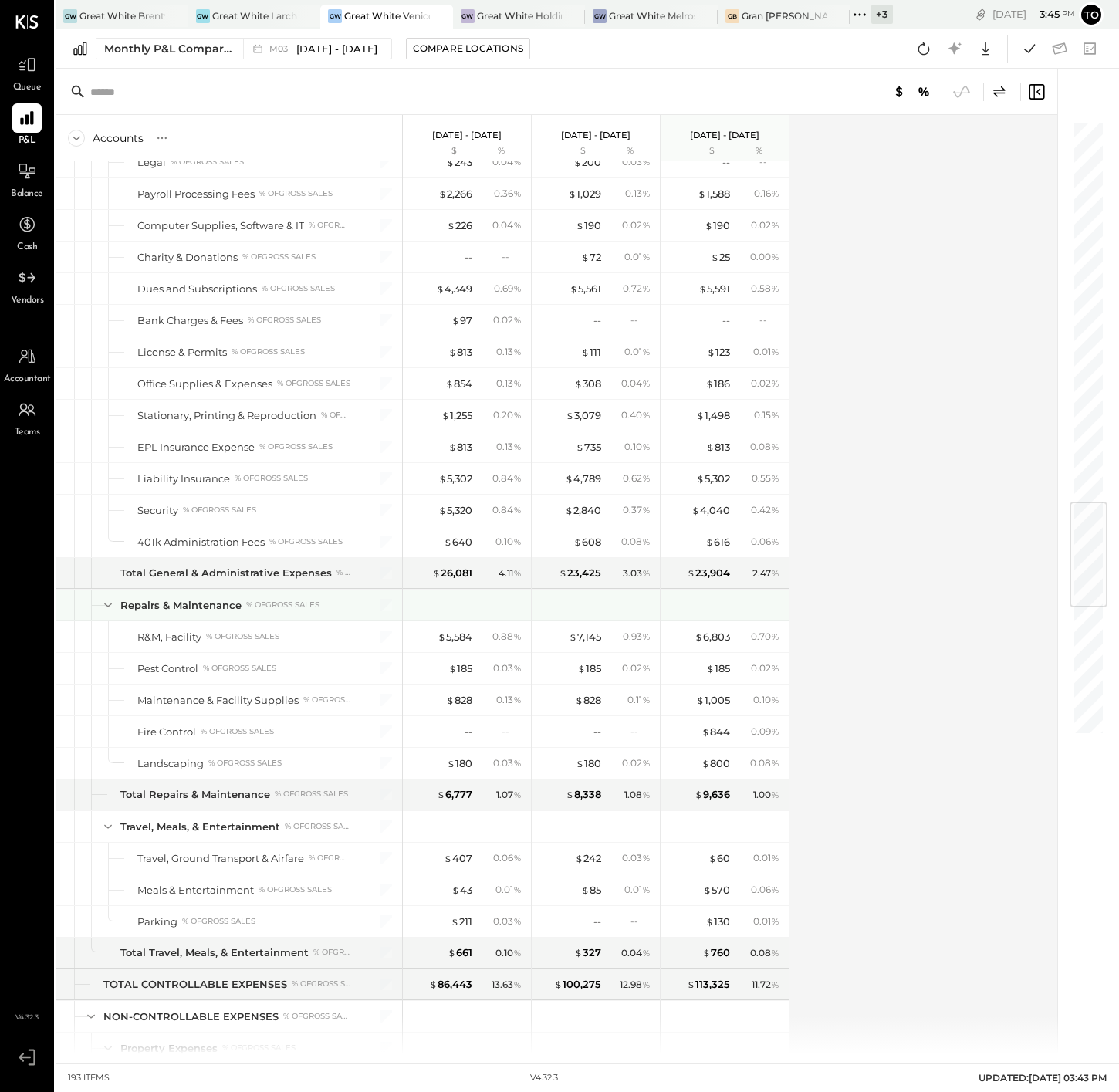
scroll to position [3530, 0]
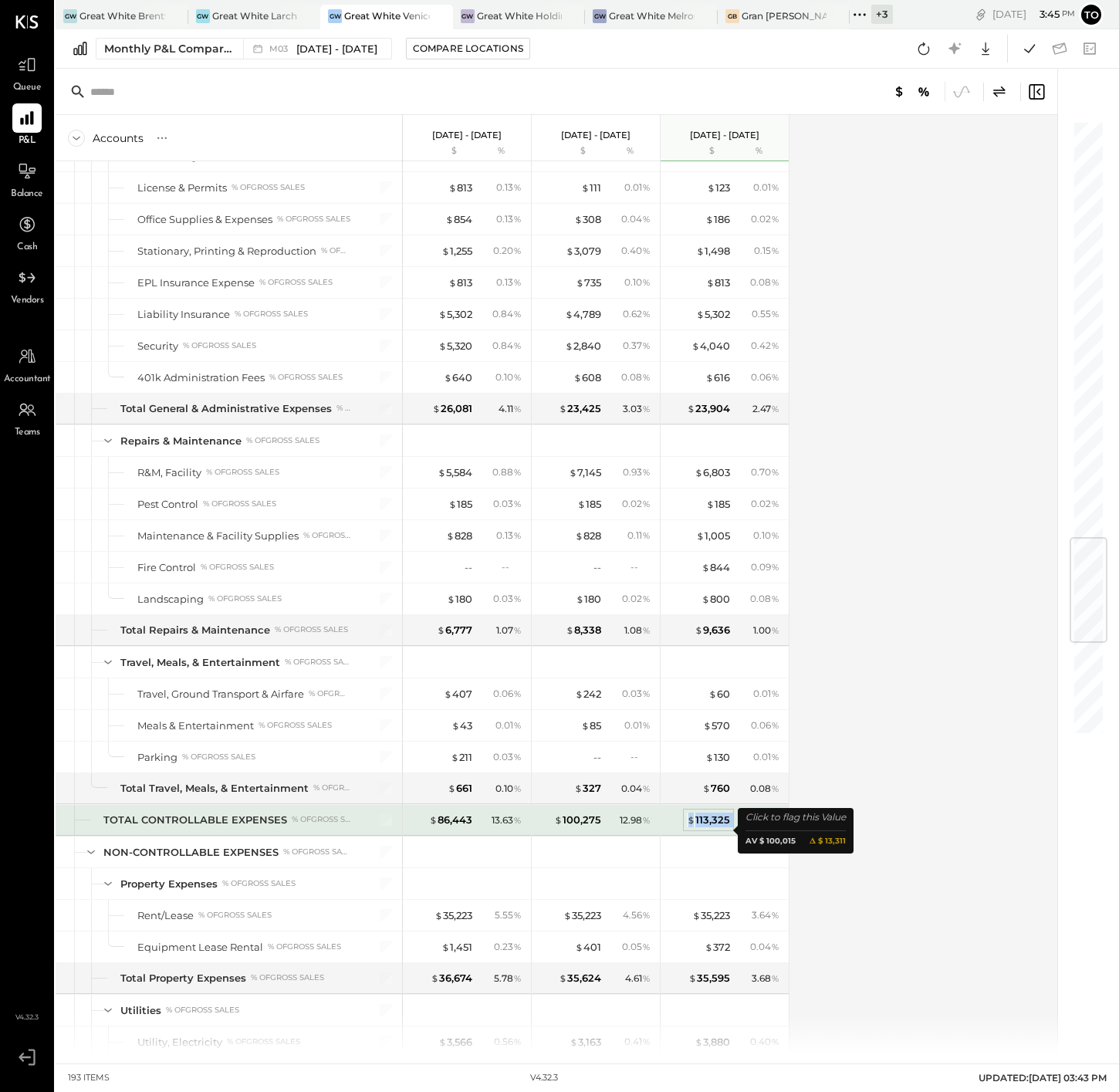
drag, startPoint x: 734, startPoint y: 830, endPoint x: 693, endPoint y: 830, distance: 41.0
click at [693, 830] on div "$ 113,325 11.72 %" at bounding box center [726, 821] width 116 height 30
copy div "$ 113,325"
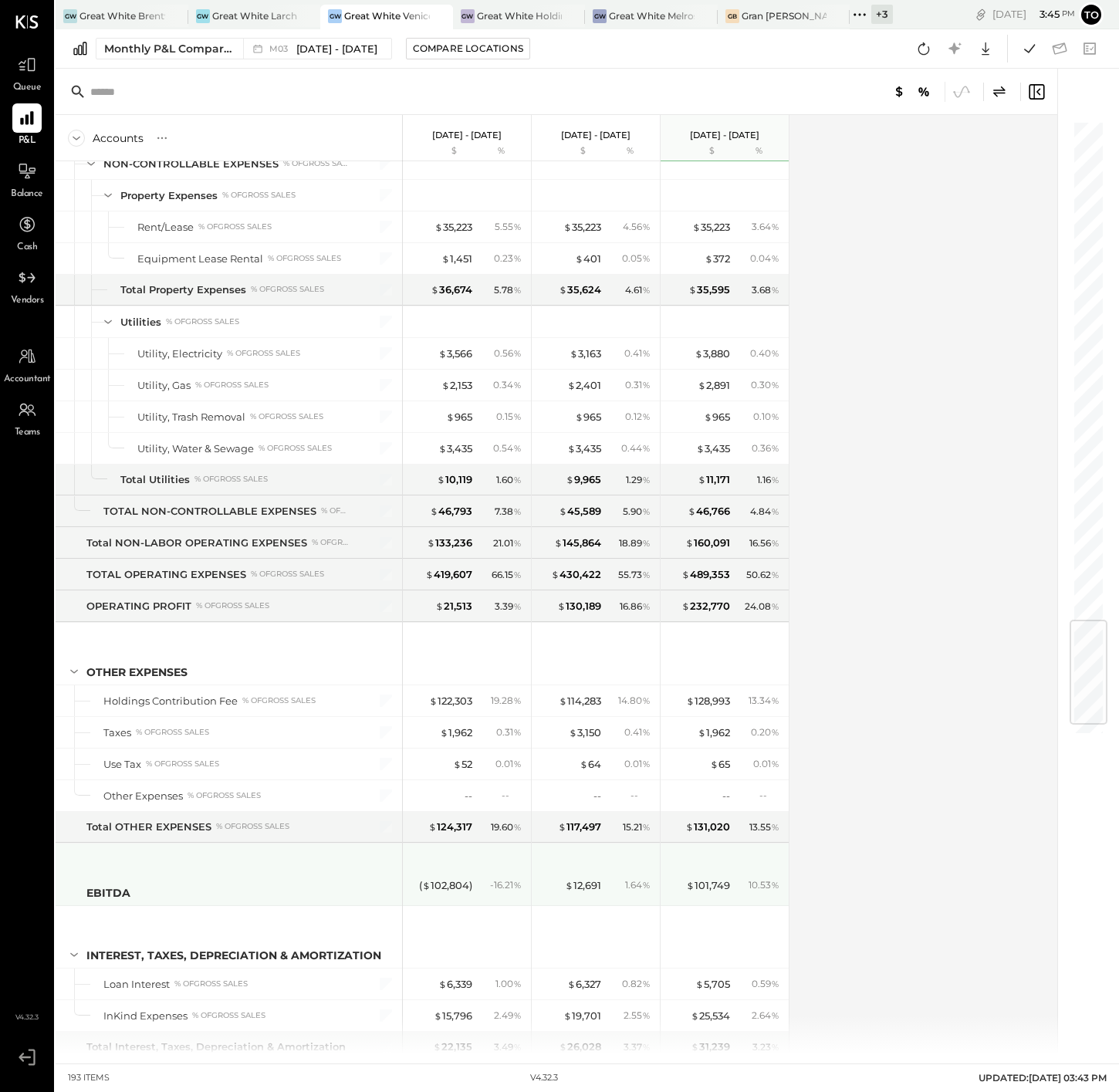
scroll to position [4235, 0]
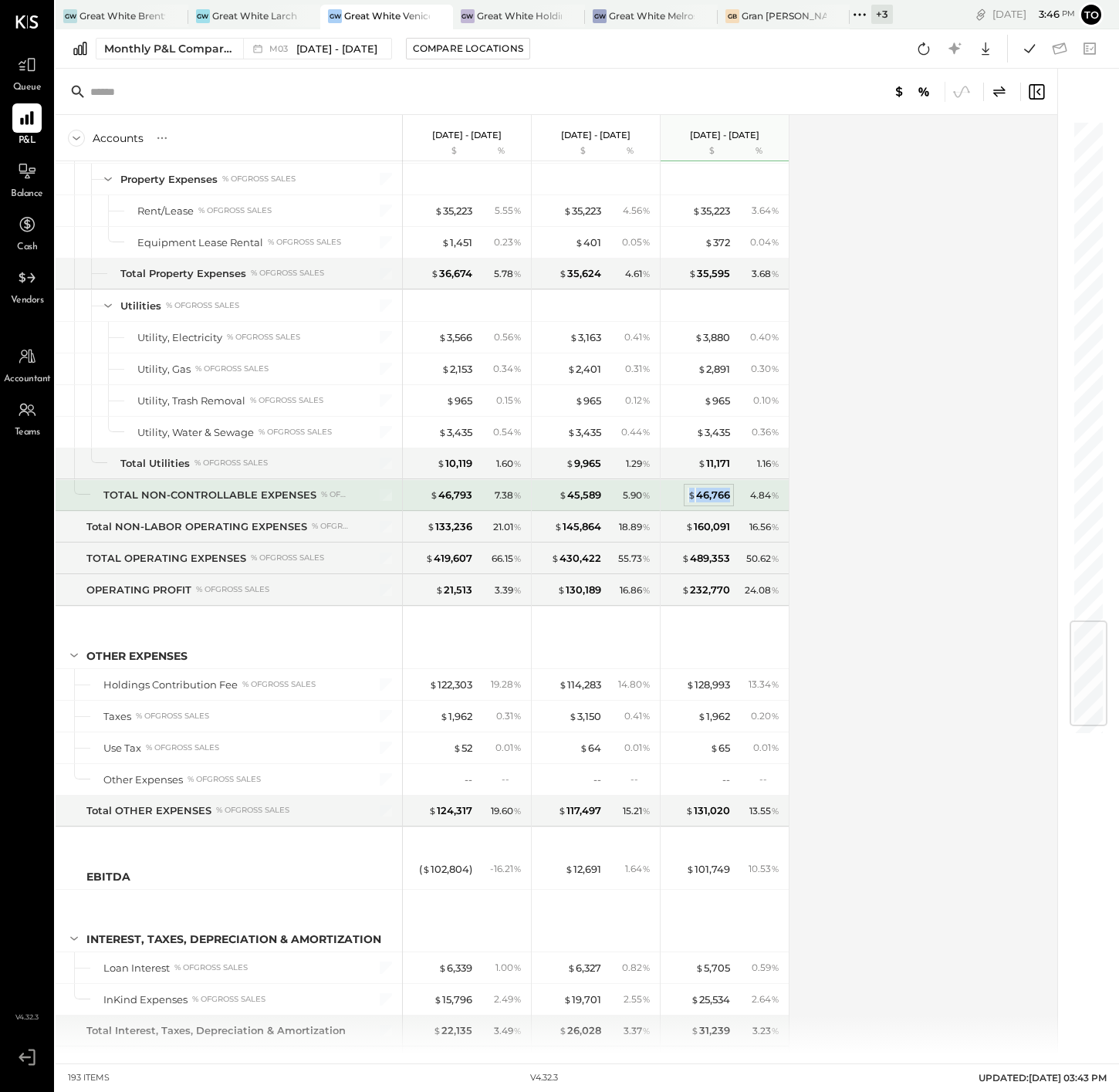
drag, startPoint x: 730, startPoint y: 502, endPoint x: 693, endPoint y: 506, distance: 37.2
click at [693, 506] on div "$ 46,766 4.84 %" at bounding box center [726, 495] width 116 height 30
copy div "$ 46,766"
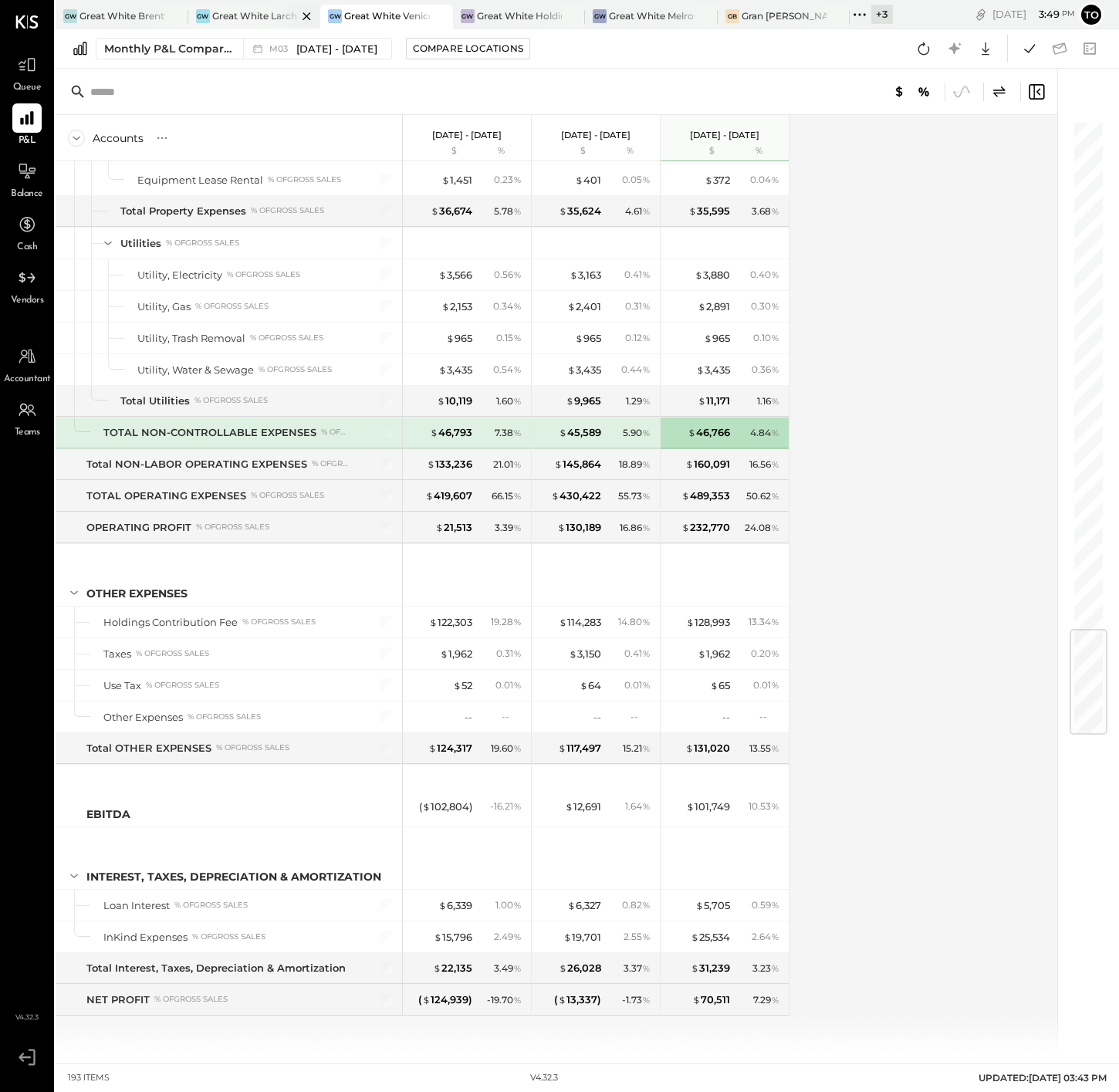
click at [254, 16] on div "Great White Larchmont" at bounding box center [255, 15] width 86 height 13
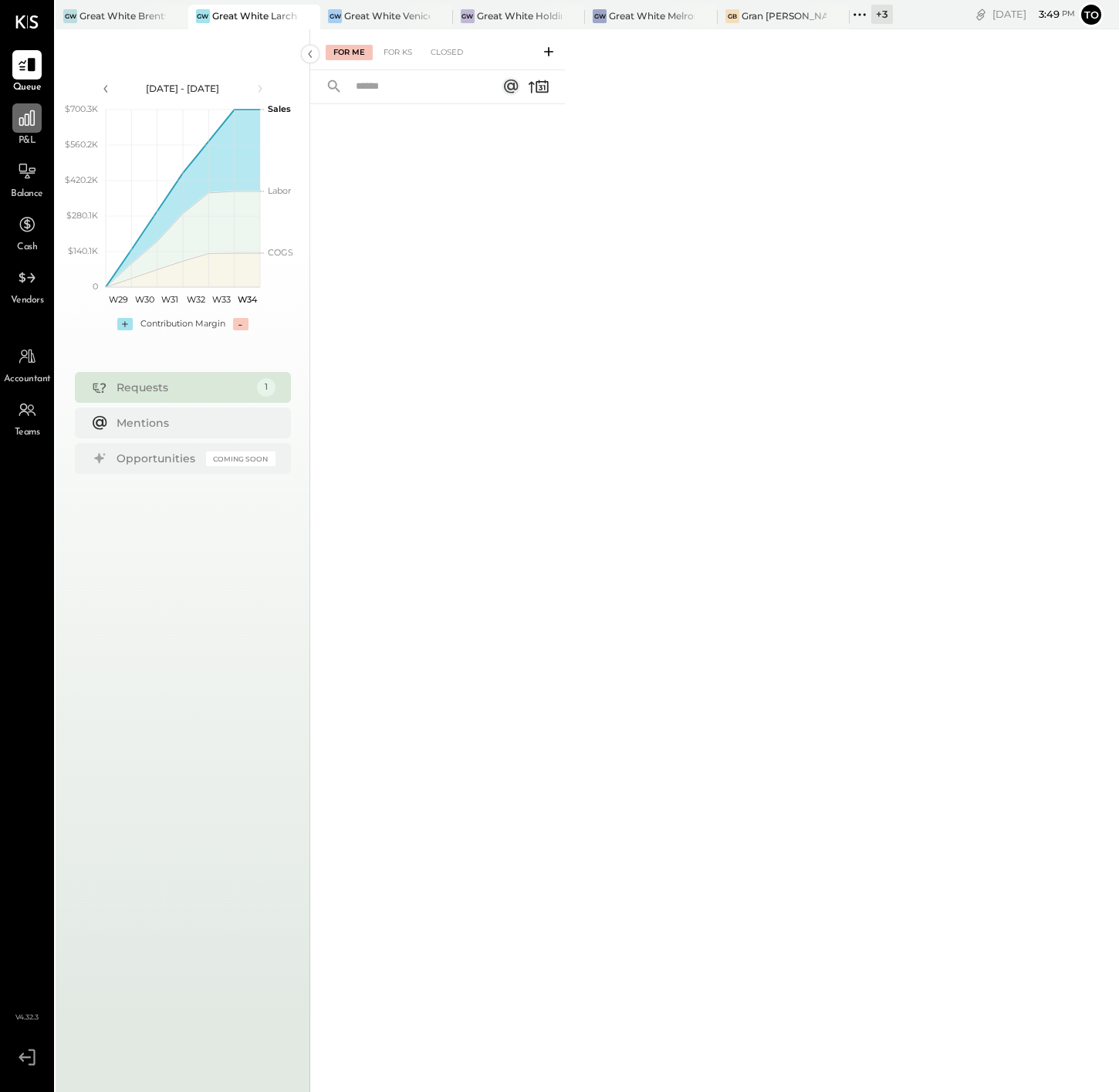
click at [31, 124] on icon at bounding box center [27, 118] width 20 height 20
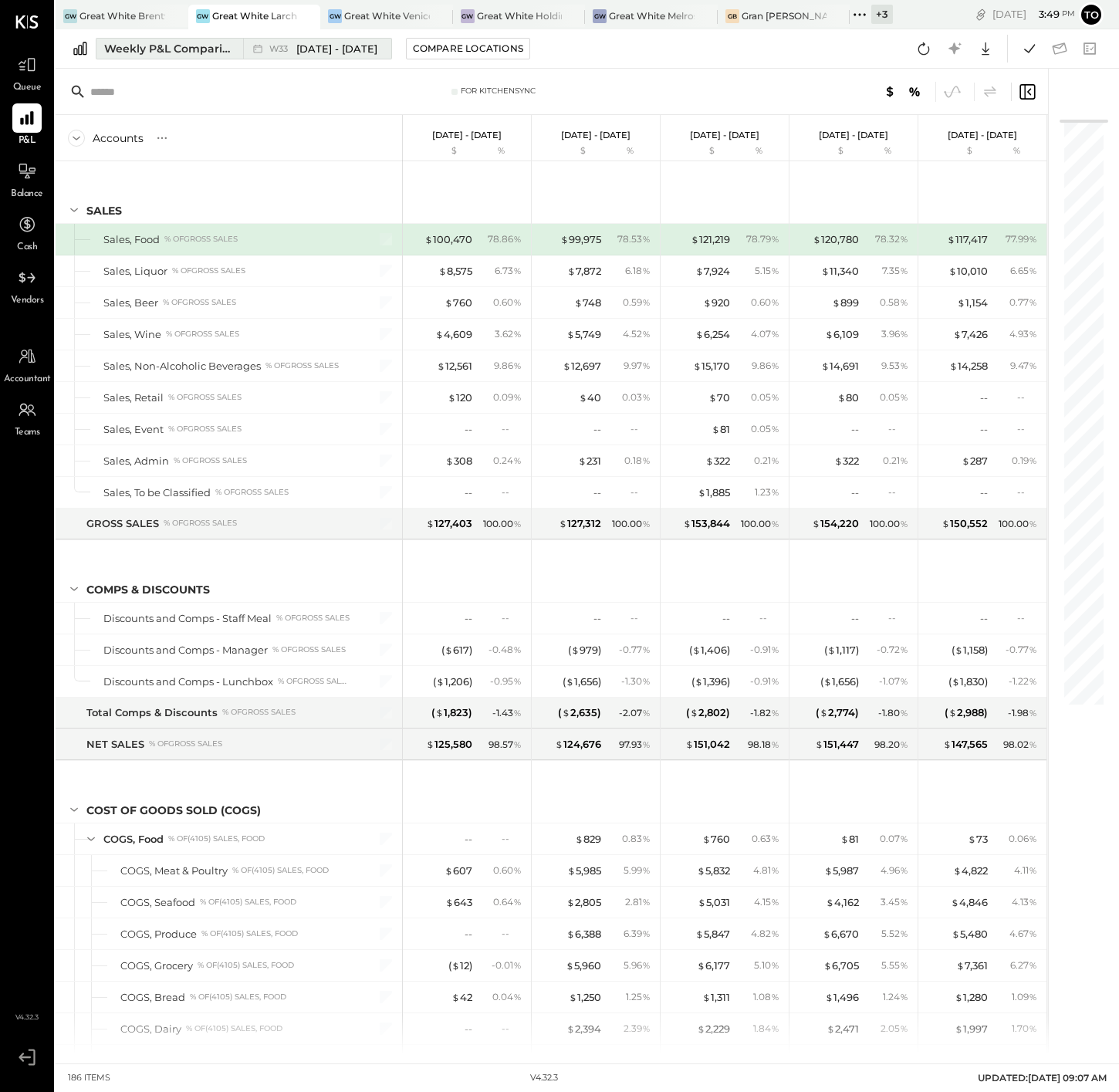
click at [197, 50] on div "Weekly P&L Comparison" at bounding box center [168, 48] width 130 height 15
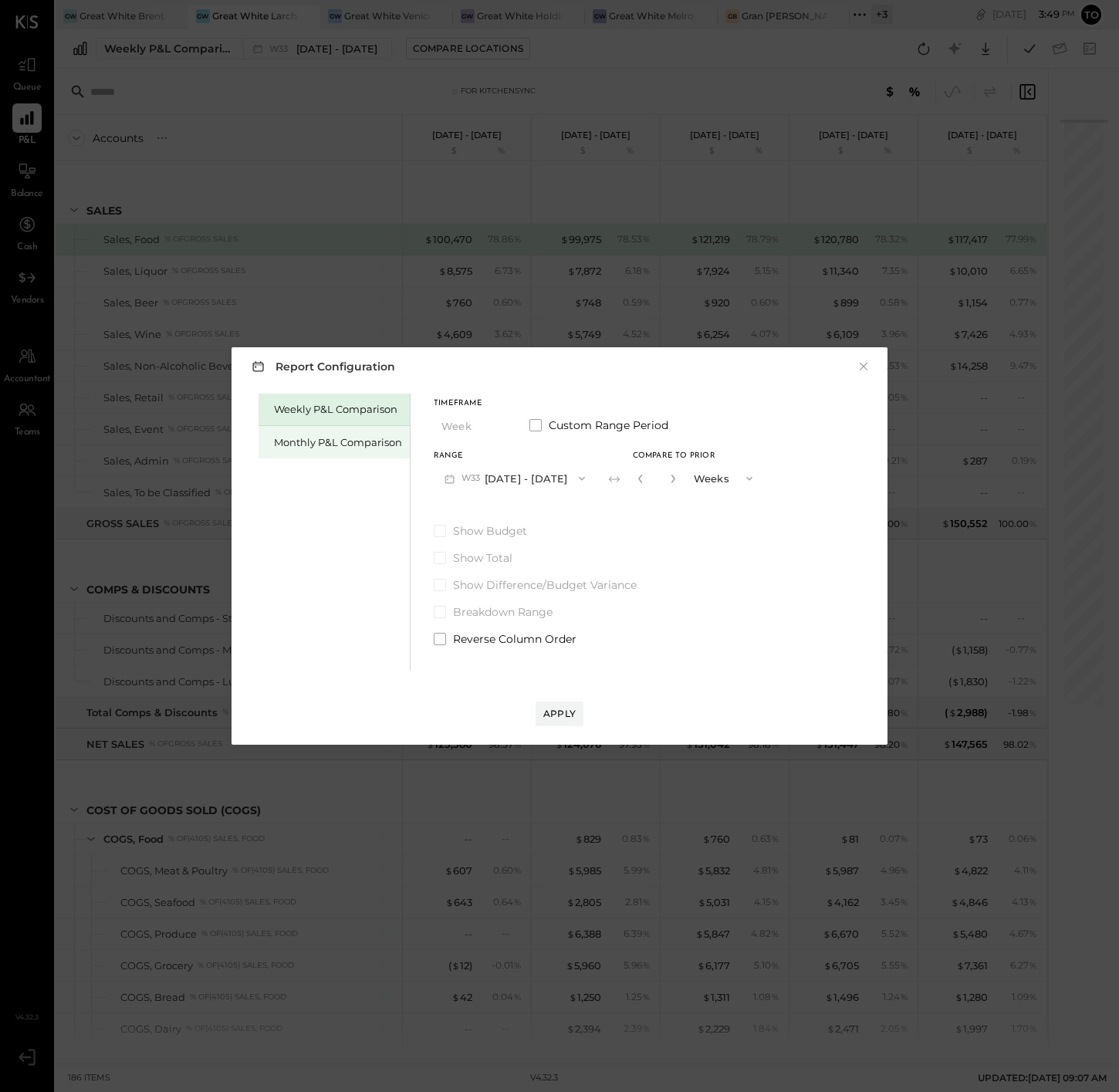
click at [333, 449] on div "Monthly P&L Comparison" at bounding box center [338, 443] width 128 height 14
click at [504, 471] on button "M08 [DATE] - [DATE]" at bounding box center [515, 478] width 163 height 29
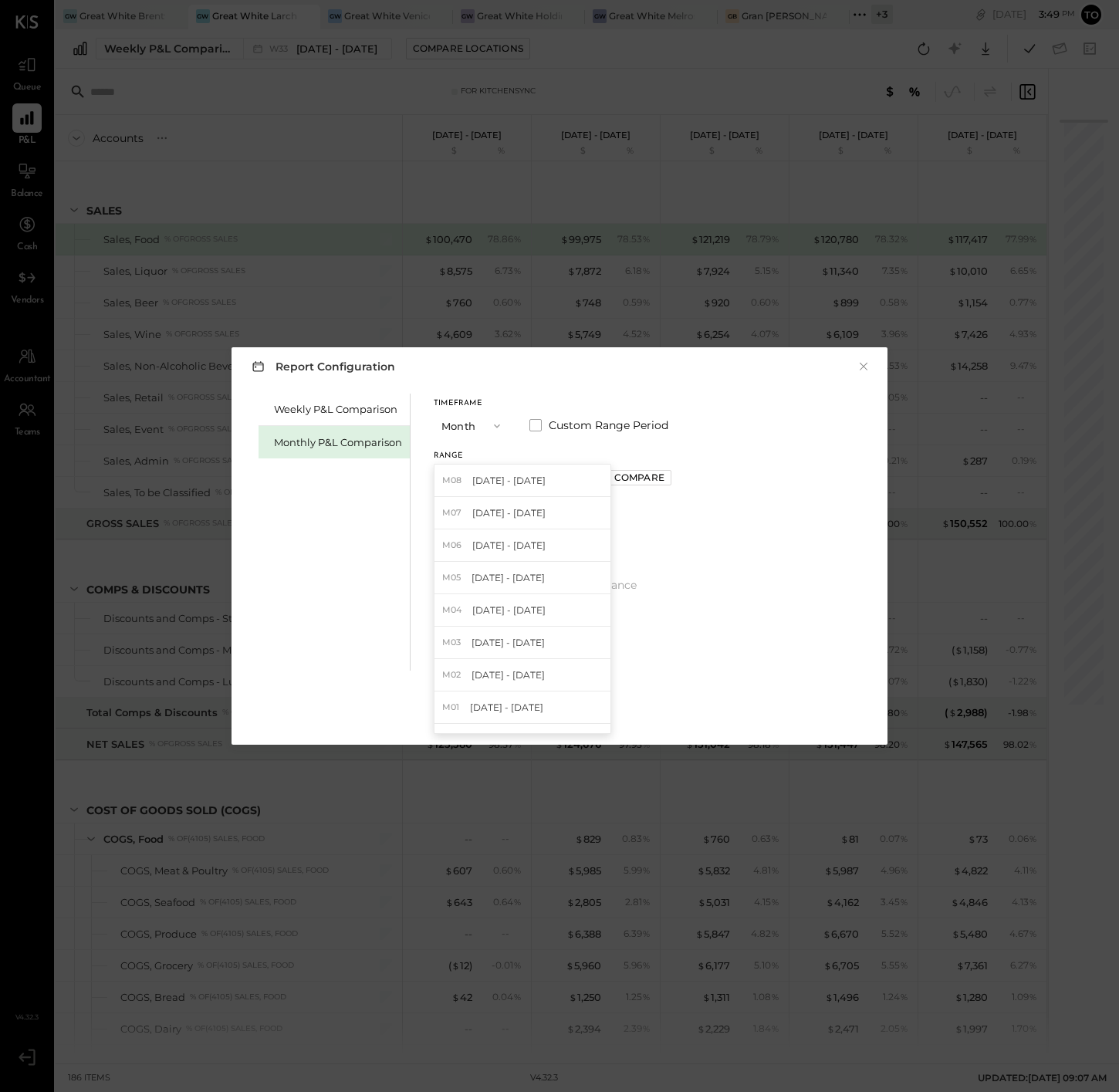
drag, startPoint x: 523, startPoint y: 641, endPoint x: 531, endPoint y: 623, distance: 19.7
click at [523, 641] on span "[DATE] - [DATE]" at bounding box center [508, 642] width 73 height 13
click at [607, 477] on button "Compare" at bounding box center [639, 477] width 65 height 15
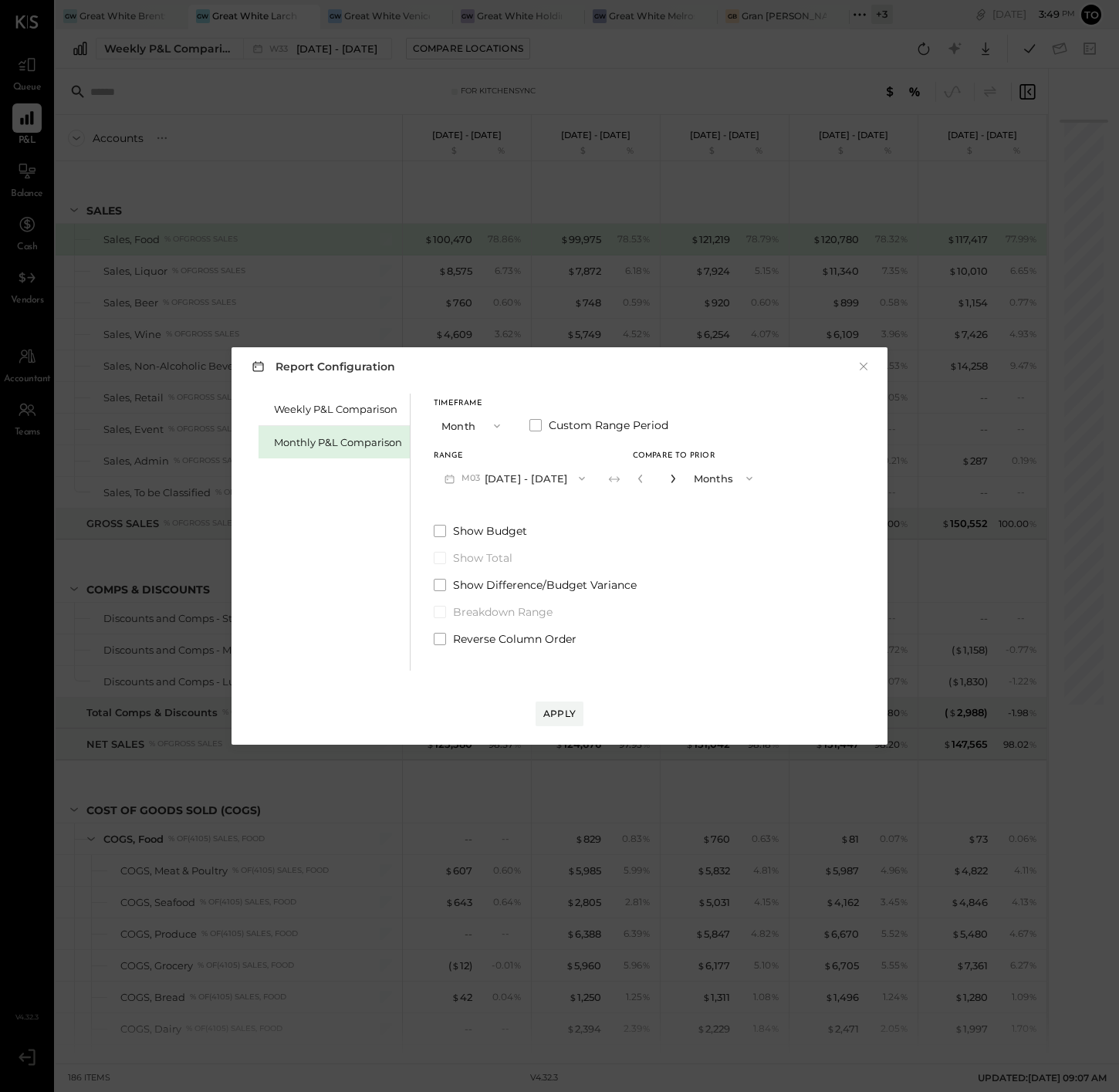
click at [671, 480] on icon "button" at bounding box center [673, 478] width 4 height 8
type input "*"
click at [540, 715] on button "Apply" at bounding box center [559, 714] width 47 height 25
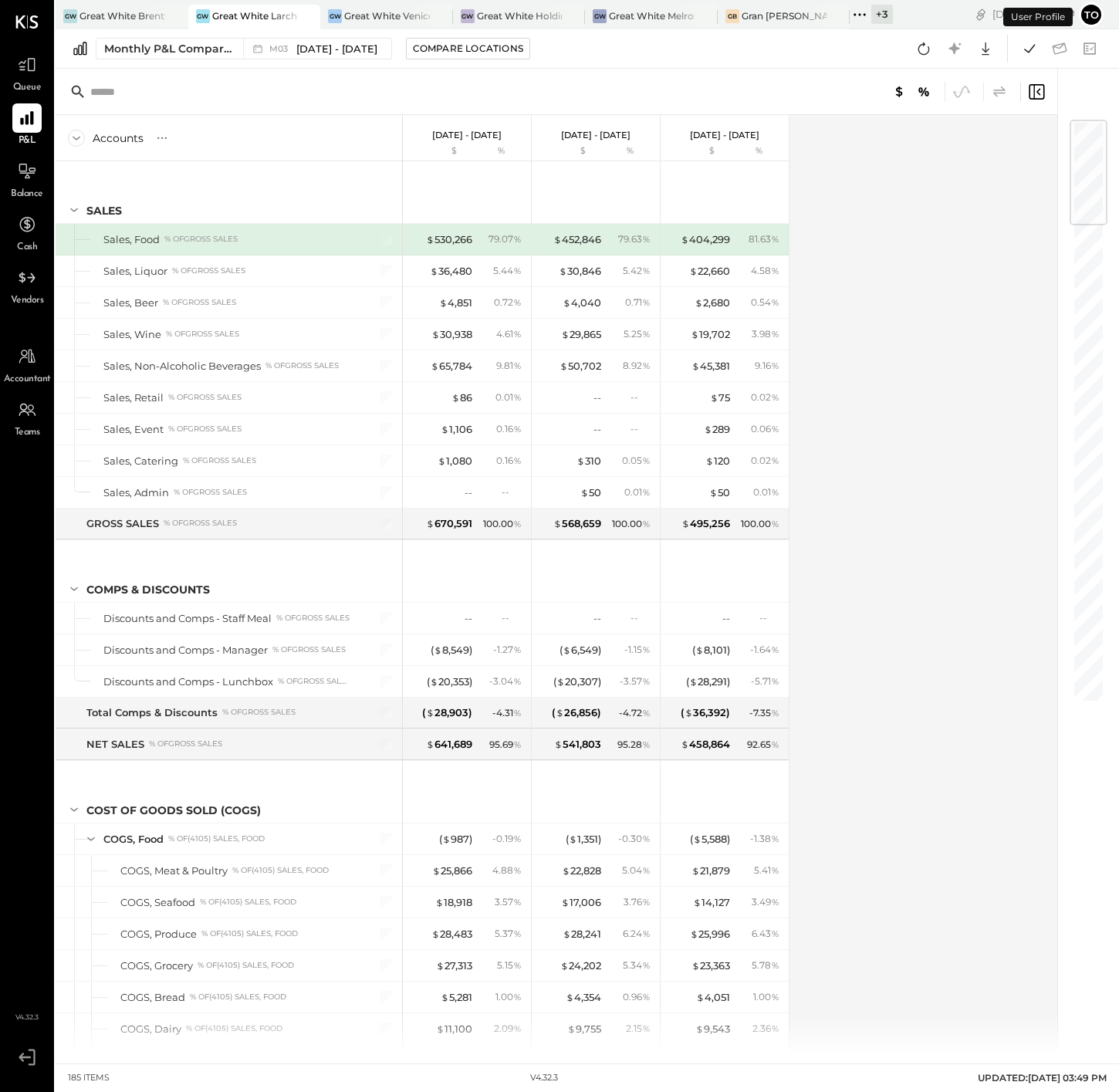
click at [1002, 92] on icon at bounding box center [1000, 91] width 13 height 11
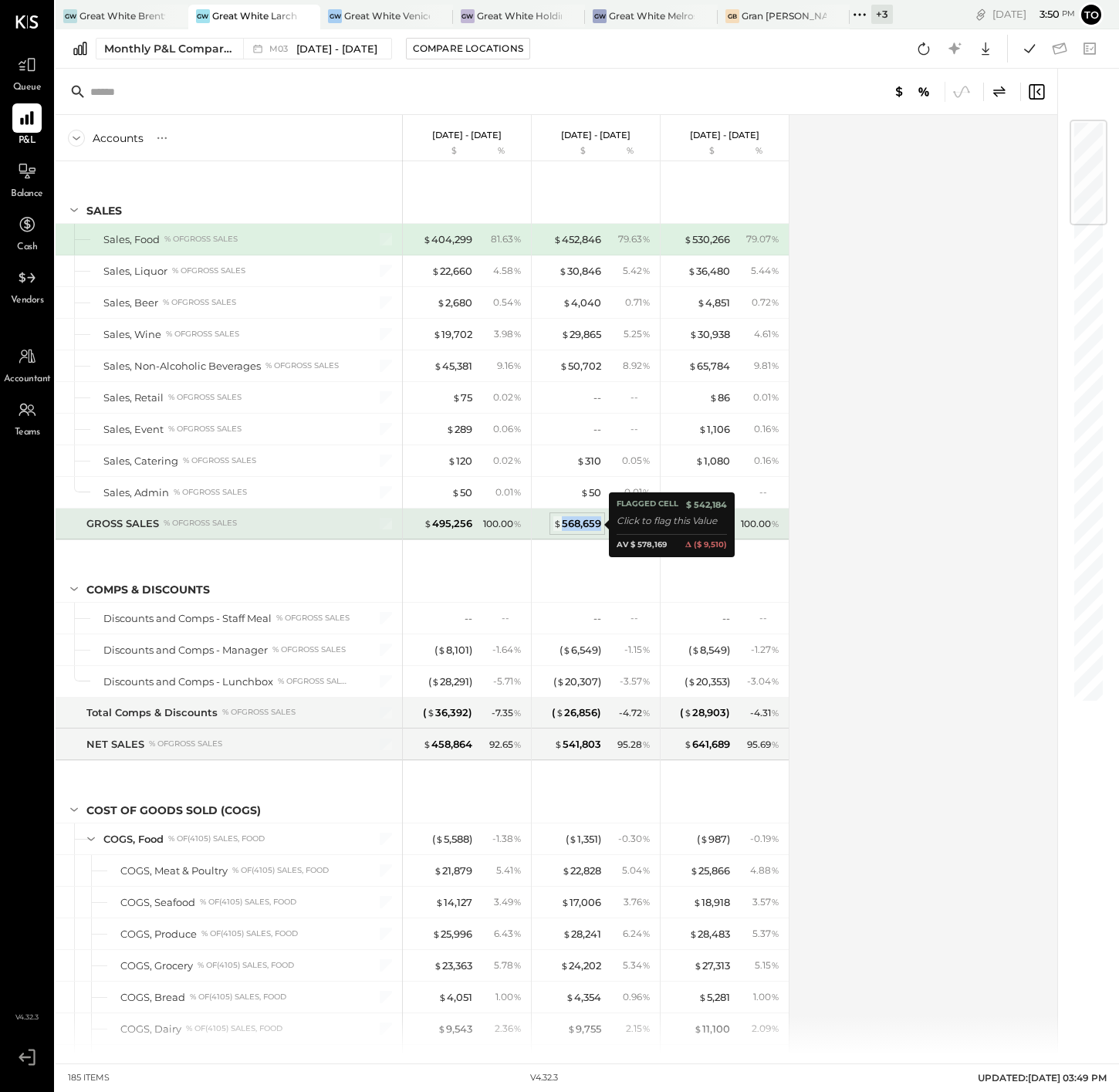
drag, startPoint x: 564, startPoint y: 524, endPoint x: 599, endPoint y: 523, distance: 35.0
click at [599, 523] on div "$ 568,659" at bounding box center [577, 523] width 47 height 14
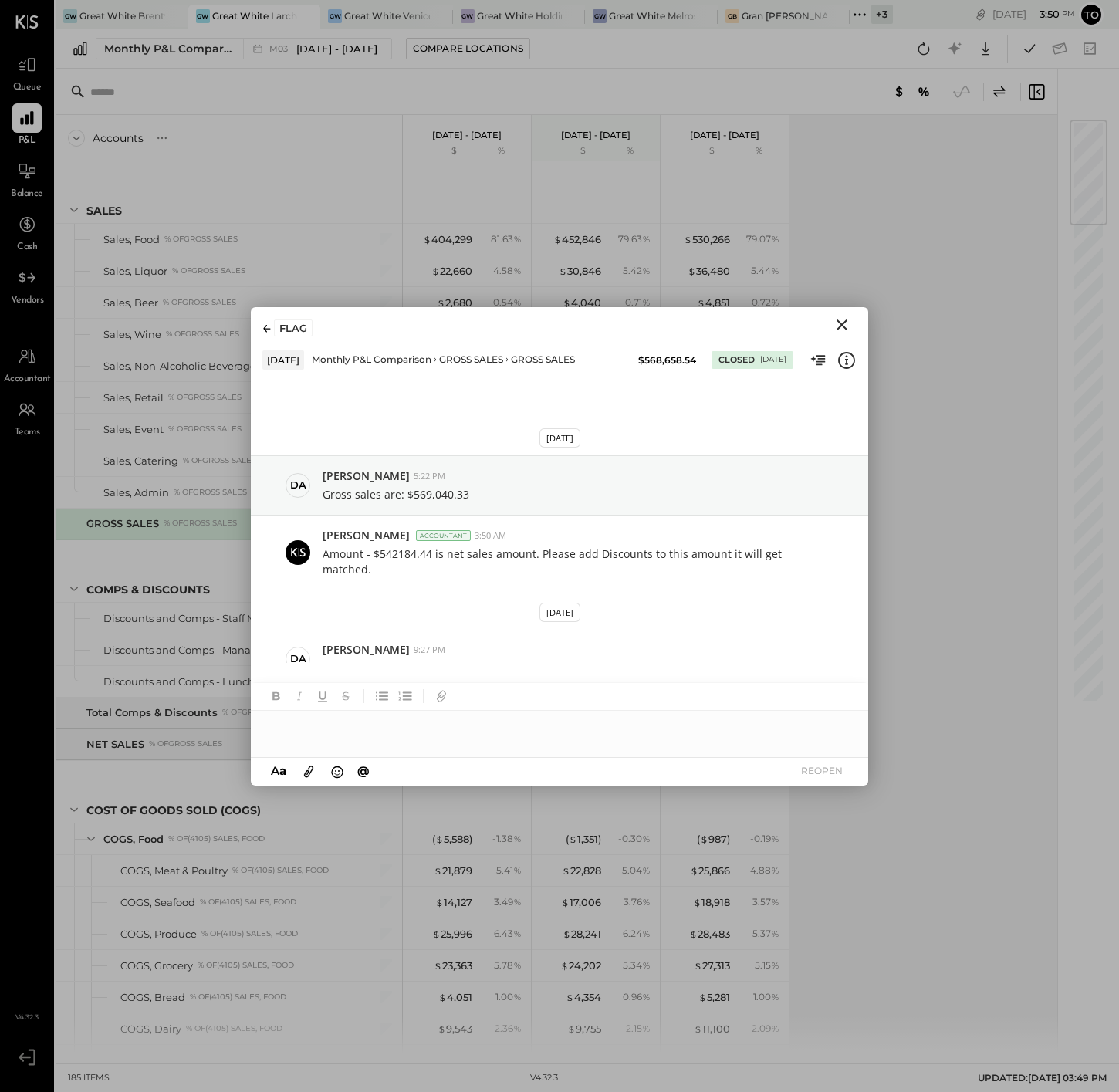
scroll to position [141, 0]
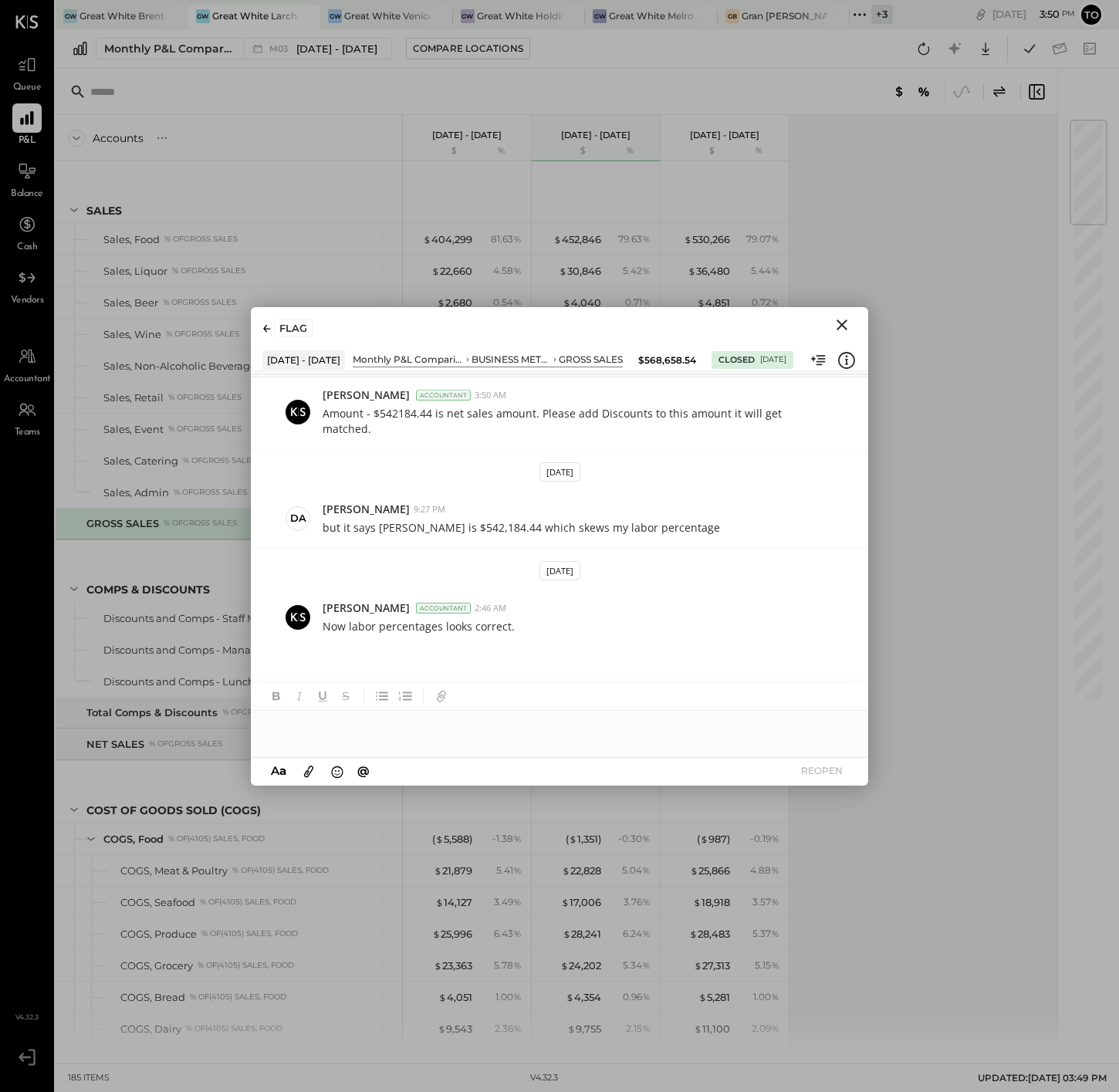
click at [837, 323] on icon "Close" at bounding box center [842, 324] width 19 height 19
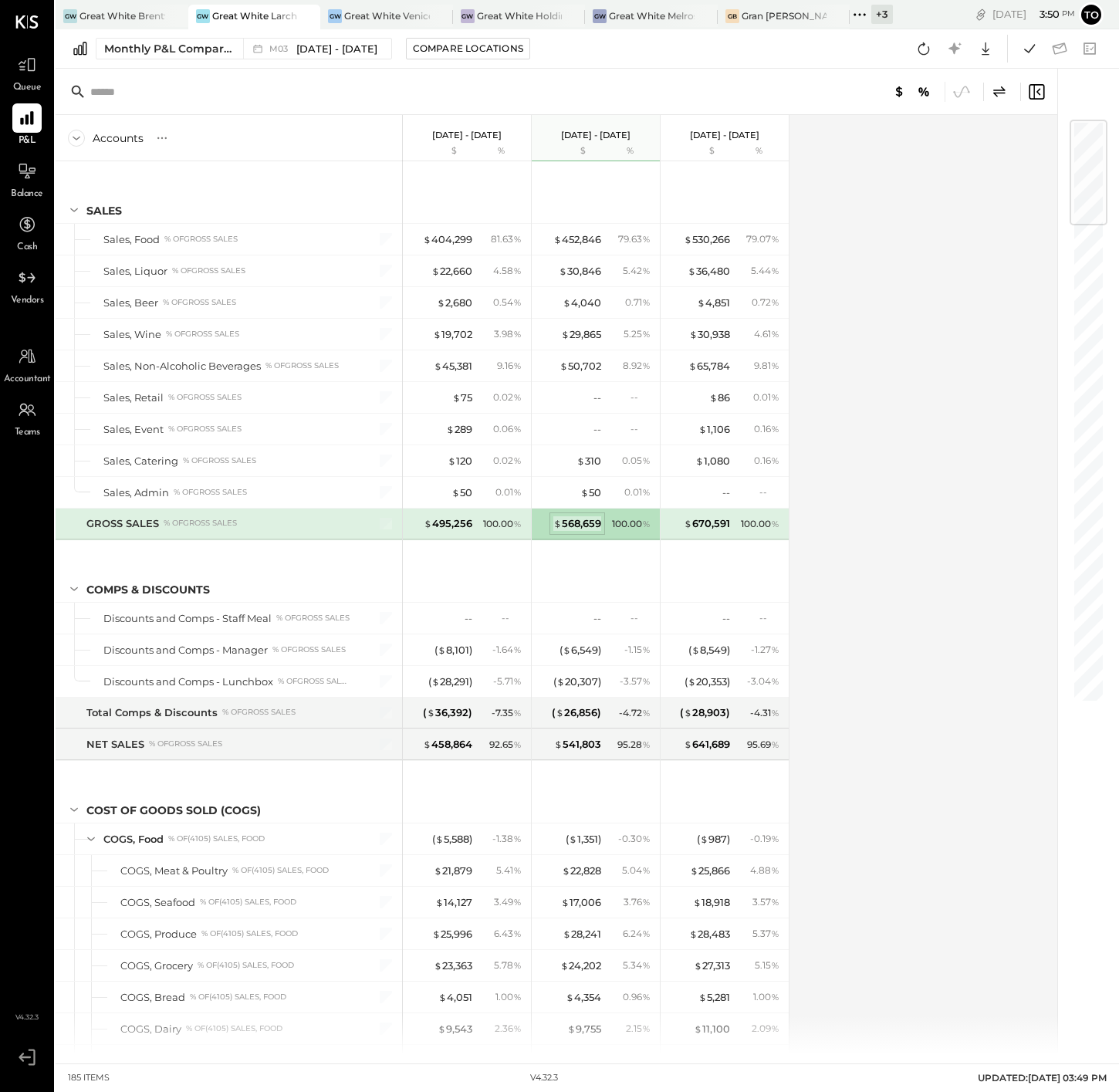
click at [574, 524] on div "$ 568,659" at bounding box center [577, 523] width 47 height 14
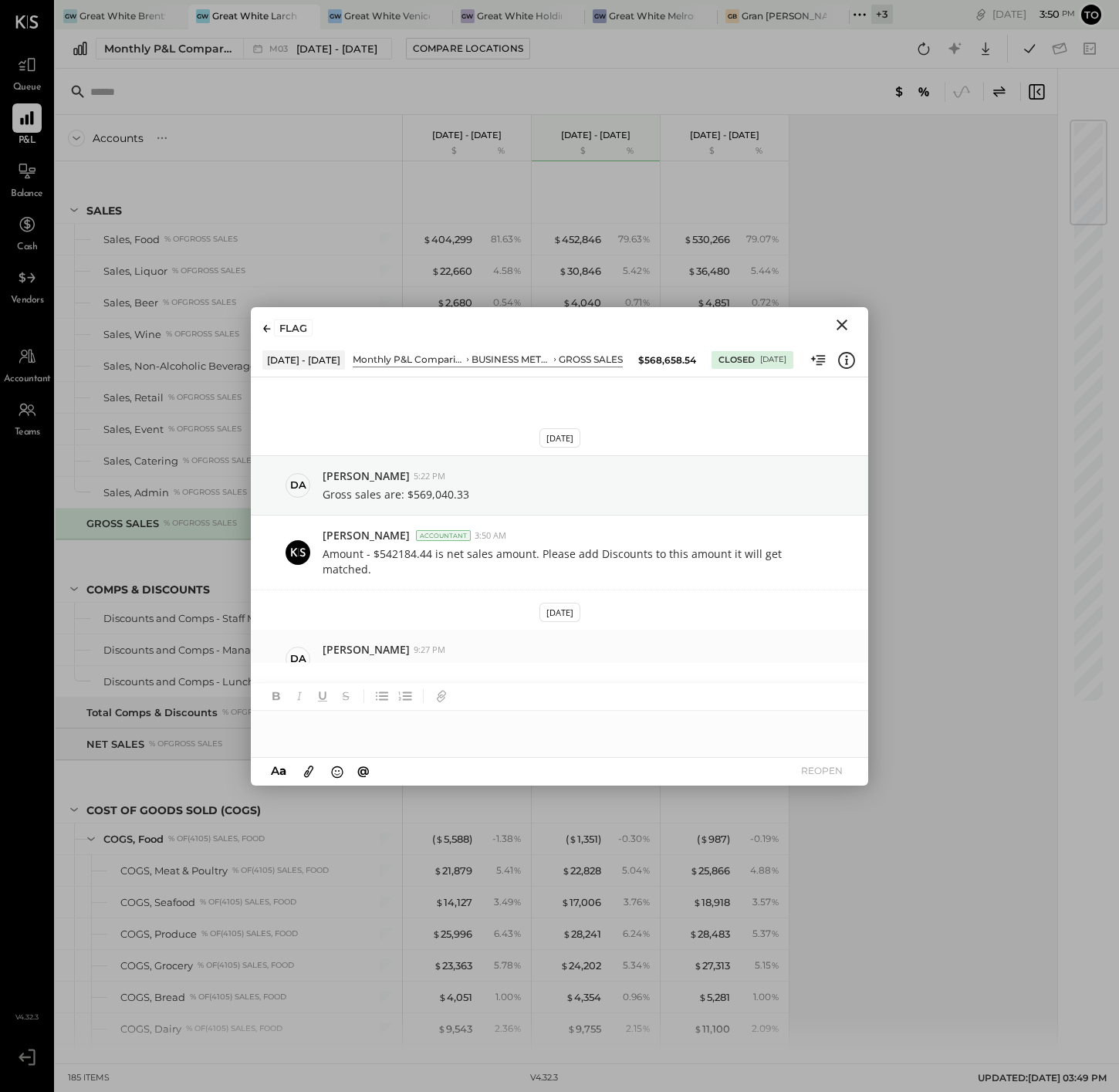
scroll to position [141, 0]
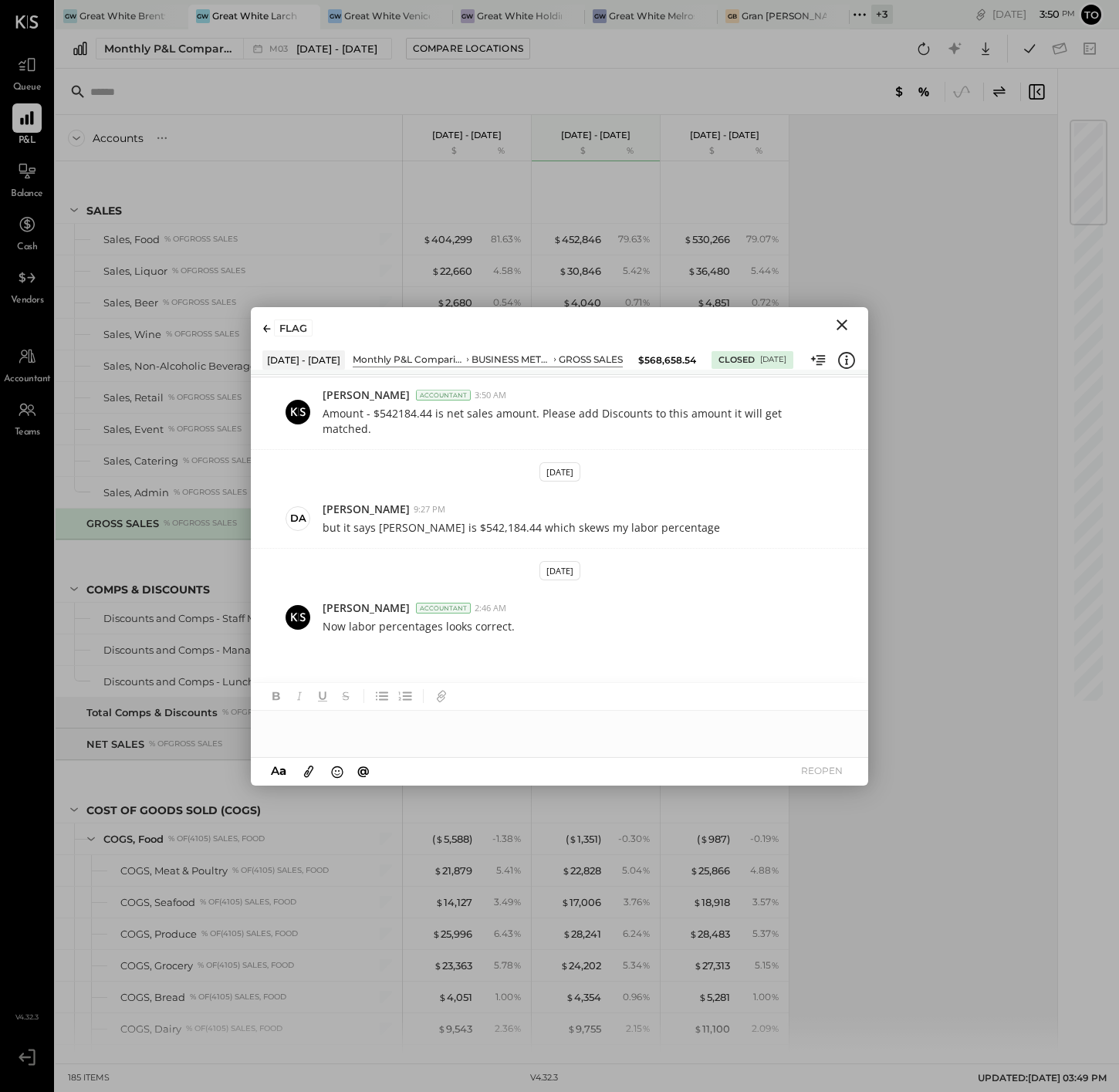
click at [847, 326] on icon "Close" at bounding box center [842, 324] width 19 height 19
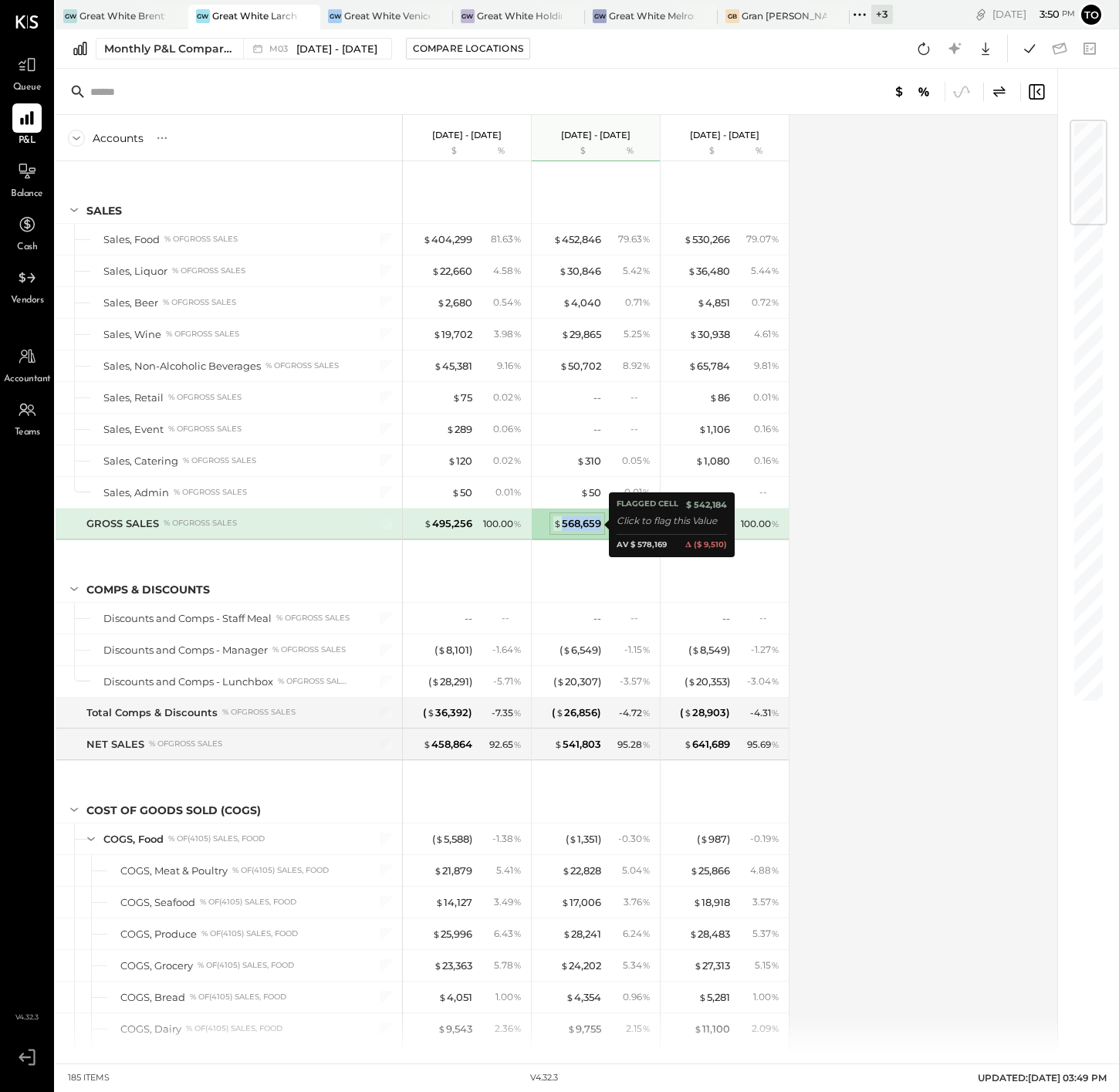
drag, startPoint x: 598, startPoint y: 523, endPoint x: 559, endPoint y: 524, distance: 39.0
click at [559, 524] on div "$ 568,659" at bounding box center [577, 523] width 47 height 14
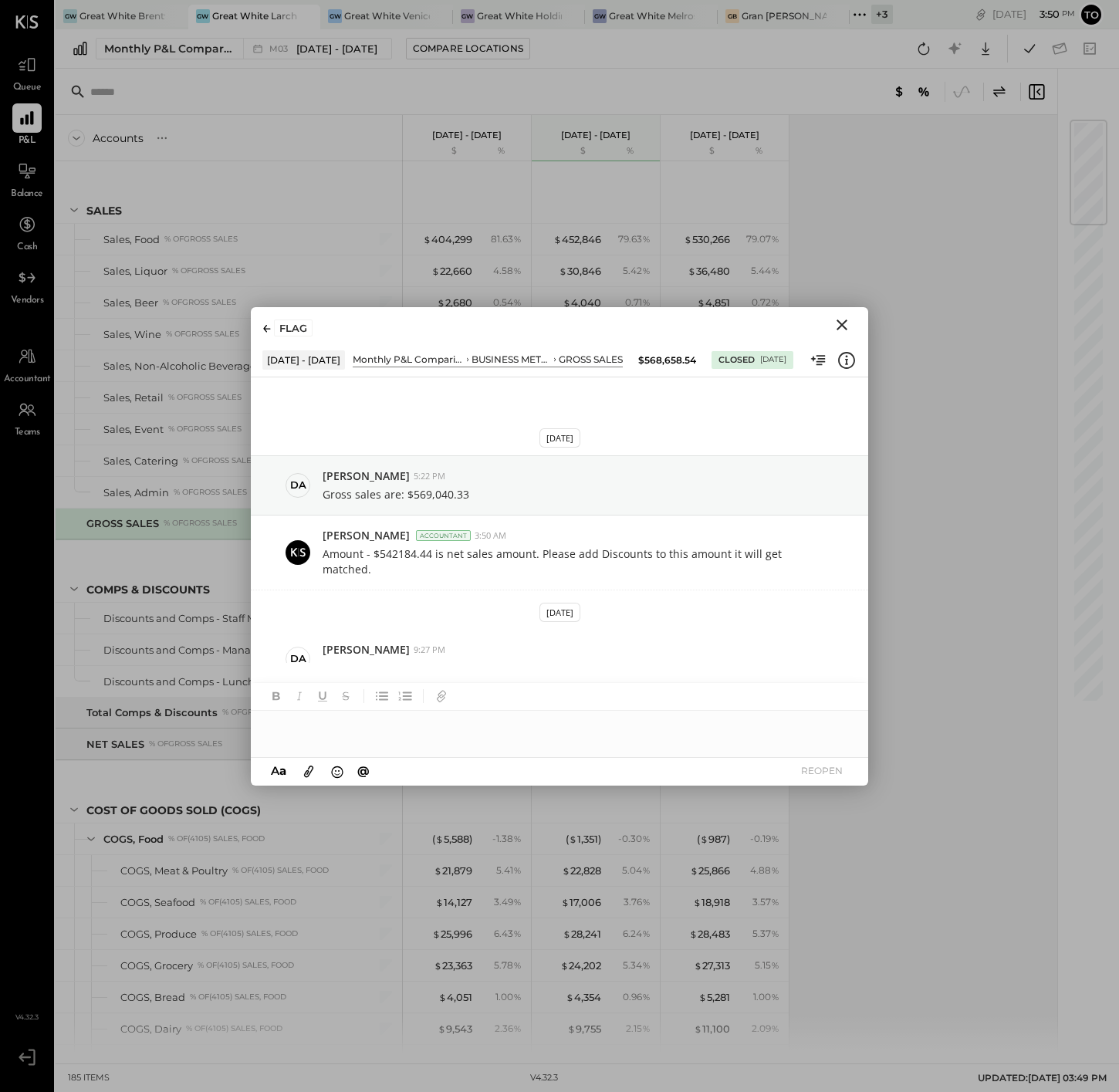
scroll to position [141, 0]
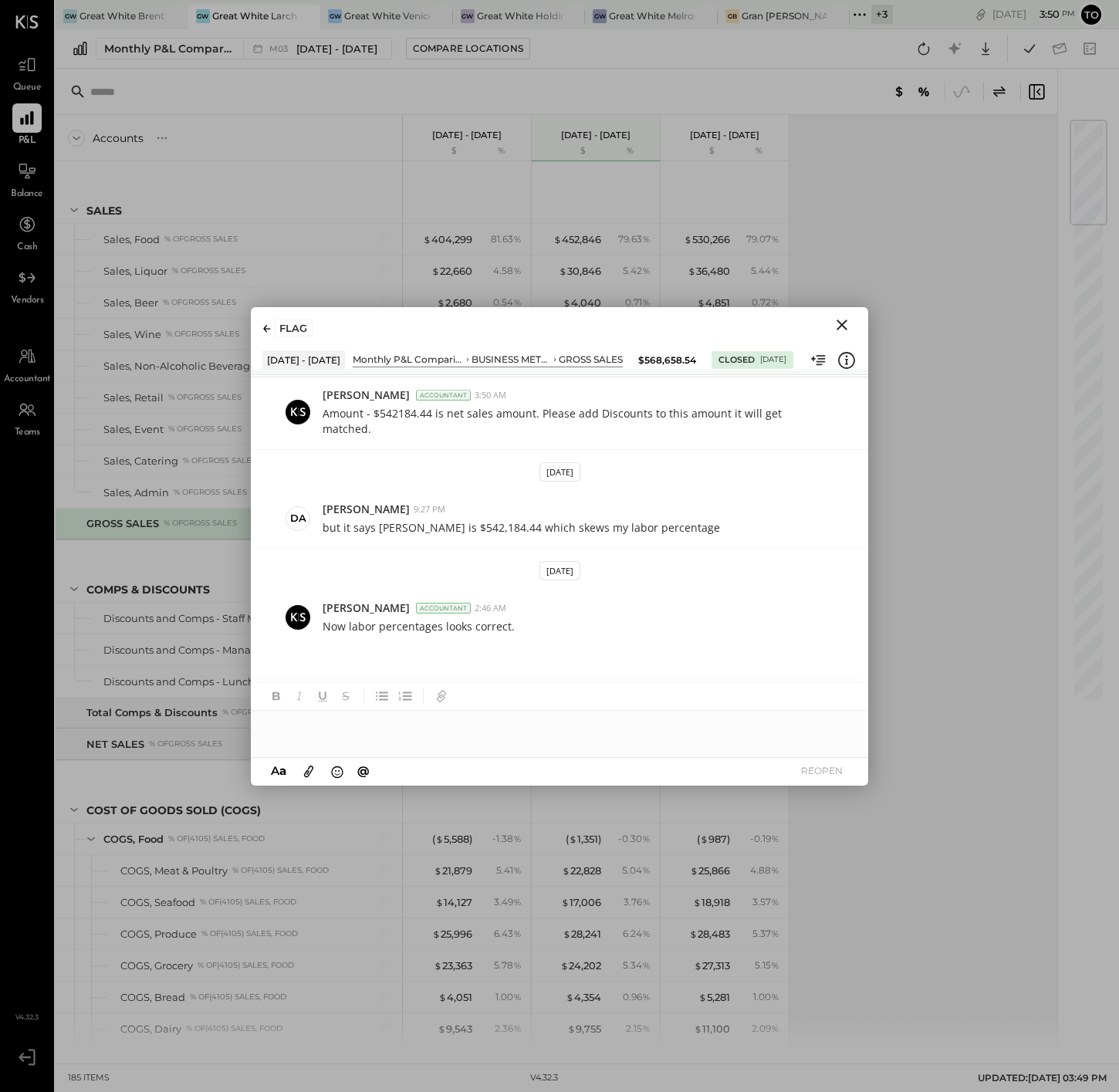
click at [845, 322] on icon "Close" at bounding box center [842, 324] width 19 height 19
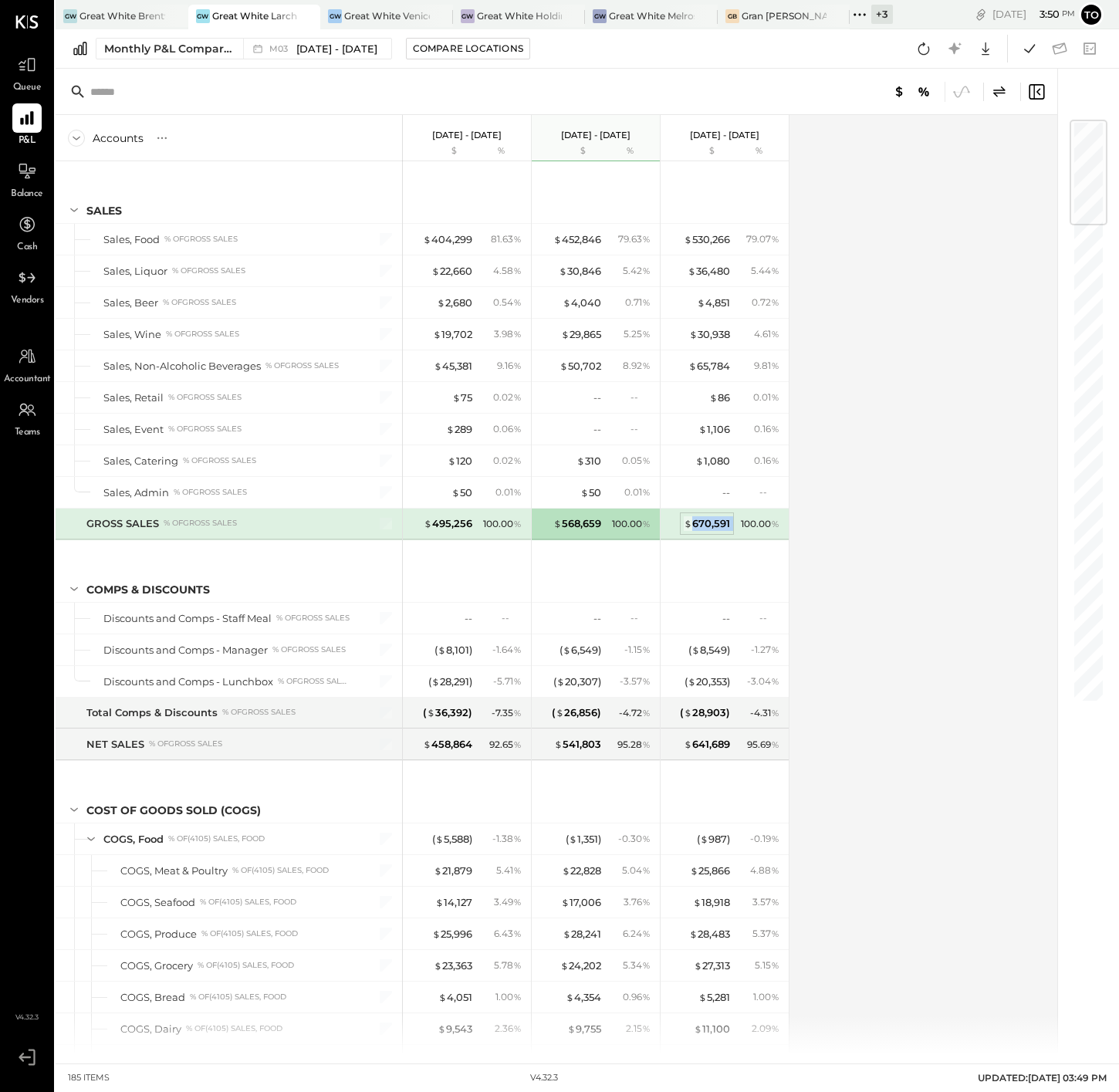
drag, startPoint x: 728, startPoint y: 525, endPoint x: 696, endPoint y: 524, distance: 32.0
click at [694, 525] on div "$ 670,591 100.00 %" at bounding box center [726, 524] width 116 height 30
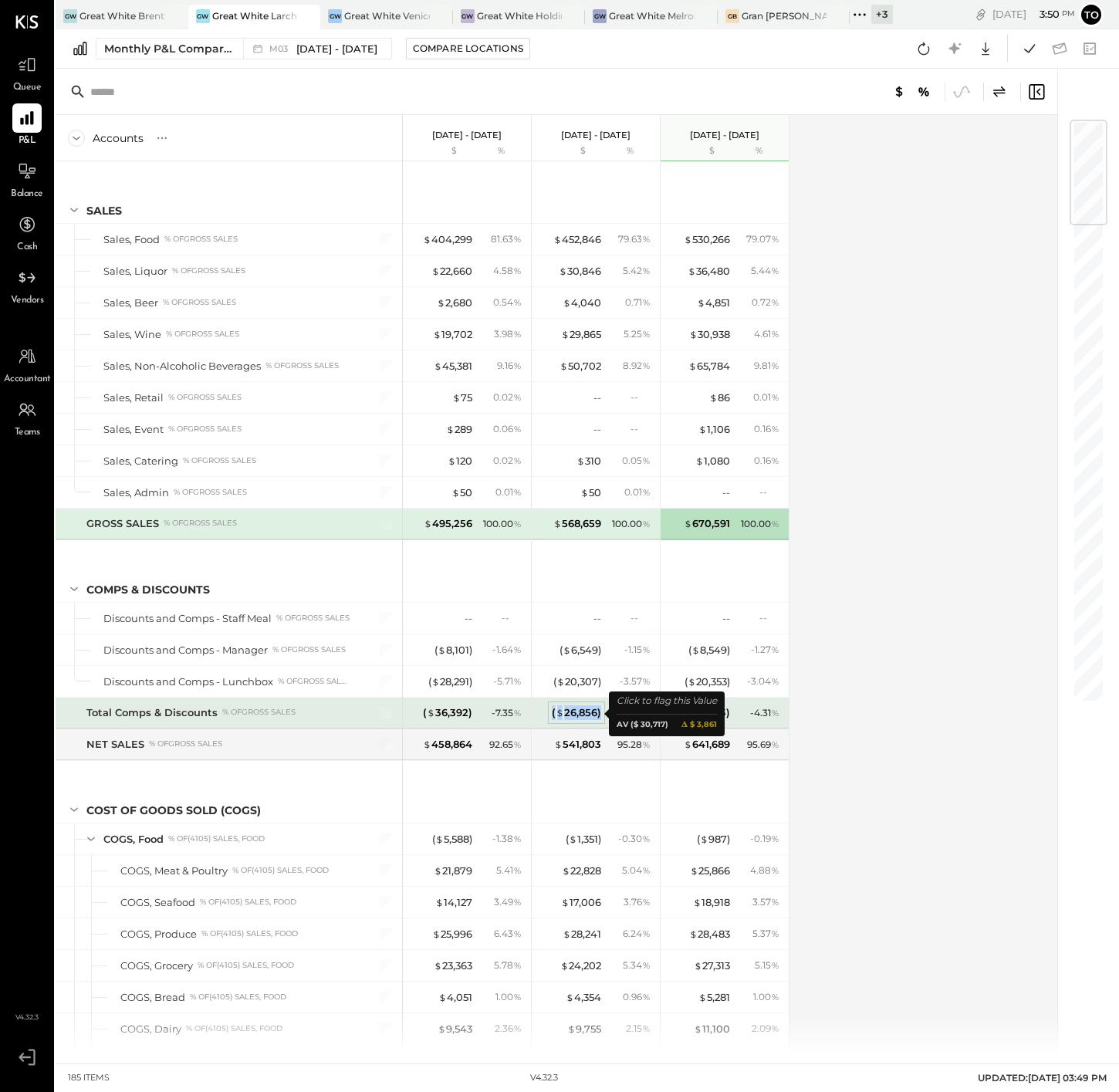
drag, startPoint x: 601, startPoint y: 715, endPoint x: 552, endPoint y: 716, distance: 49.0
click at [551, 717] on div "( $ 26,856 ) - 4.72 %" at bounding box center [597, 713] width 116 height 30
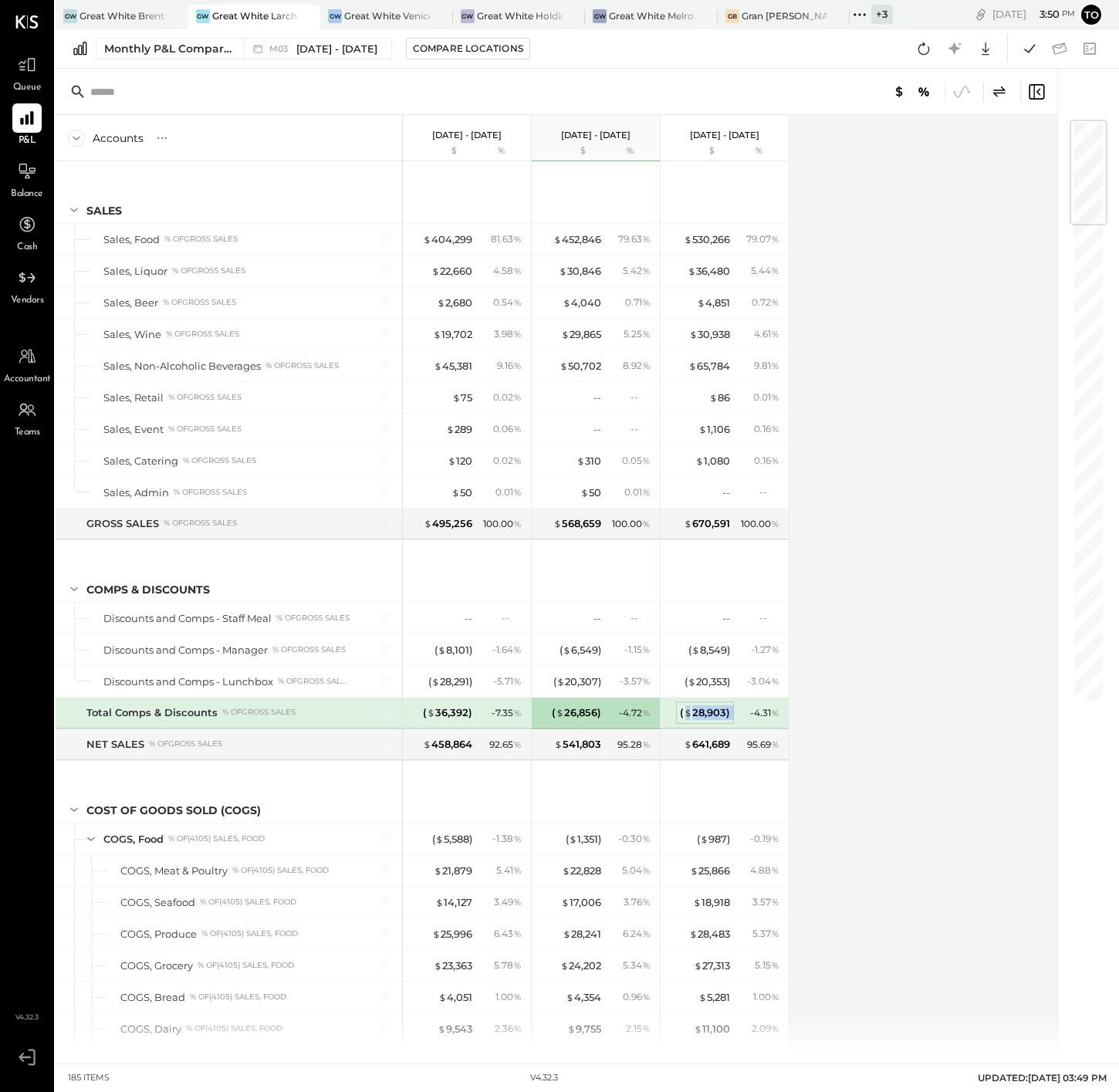
drag, startPoint x: 735, startPoint y: 711, endPoint x: 687, endPoint y: 716, distance: 48.3
click at [687, 716] on div "( $ 28,903 ) - 4.31 %" at bounding box center [726, 713] width 116 height 30
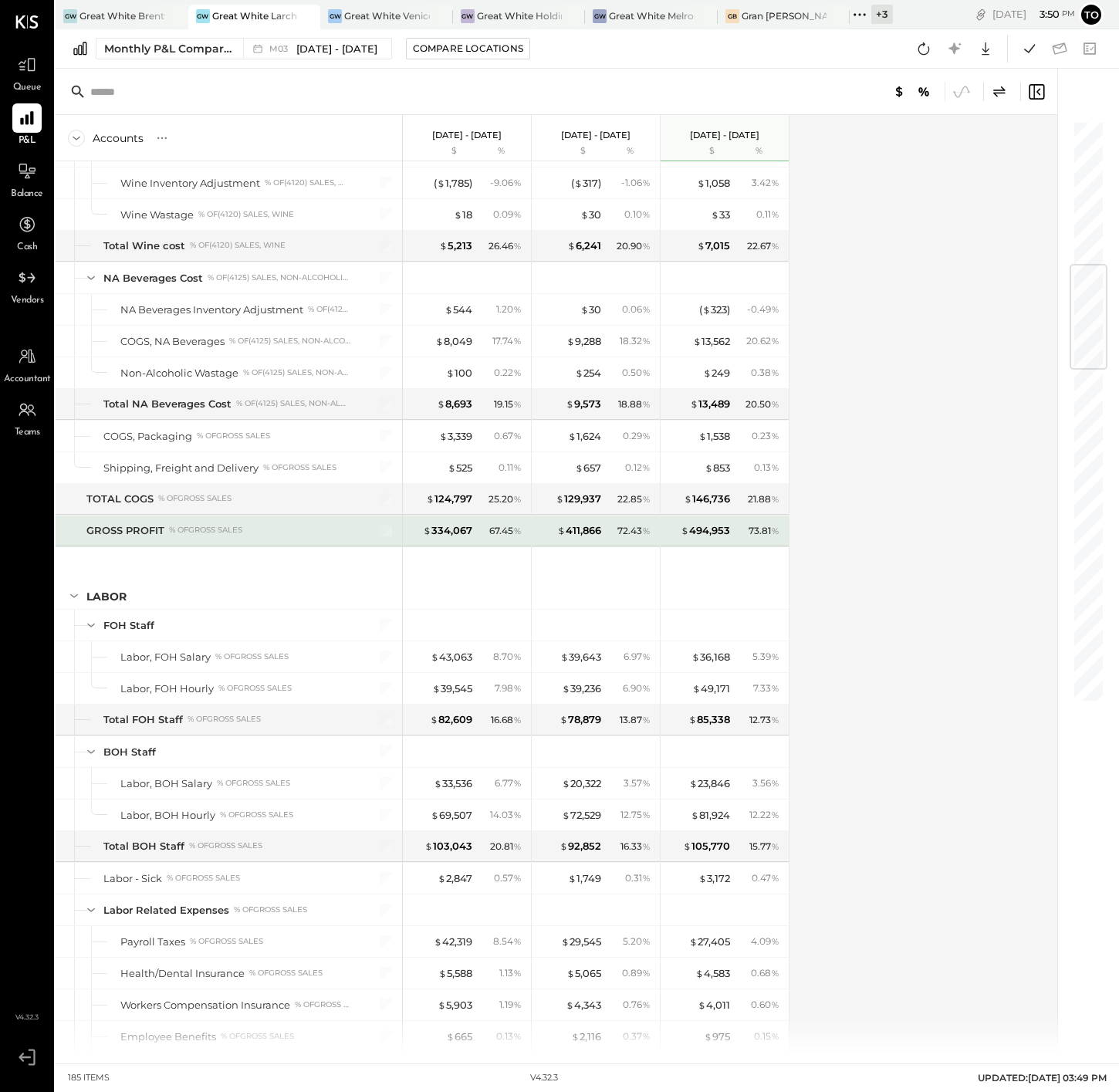
scroll to position [1439, 0]
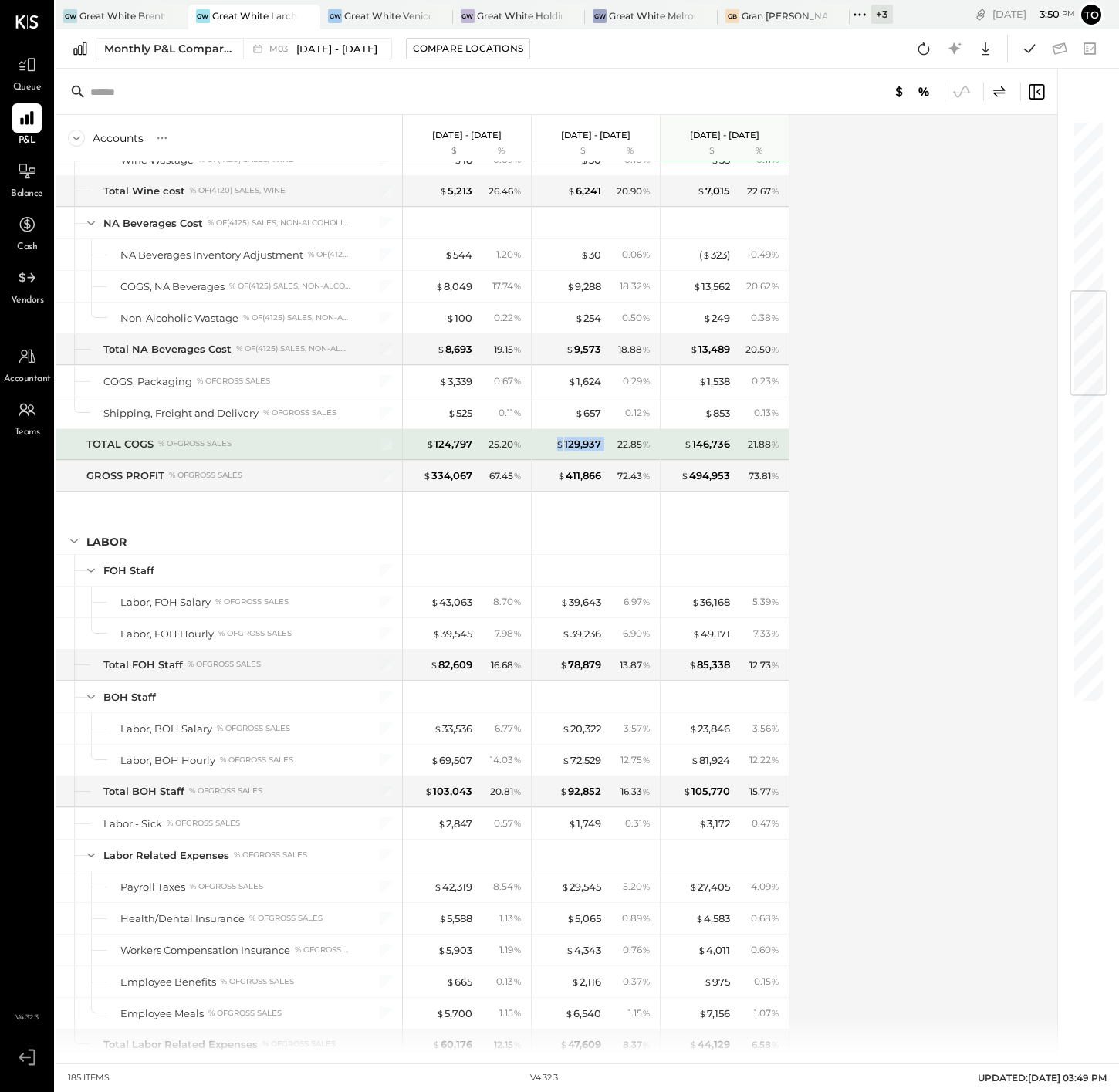
drag, startPoint x: 600, startPoint y: 446, endPoint x: 555, endPoint y: 453, distance: 45.5
click at [555, 453] on div "$ 129,937 22.85 %" at bounding box center [597, 444] width 116 height 30
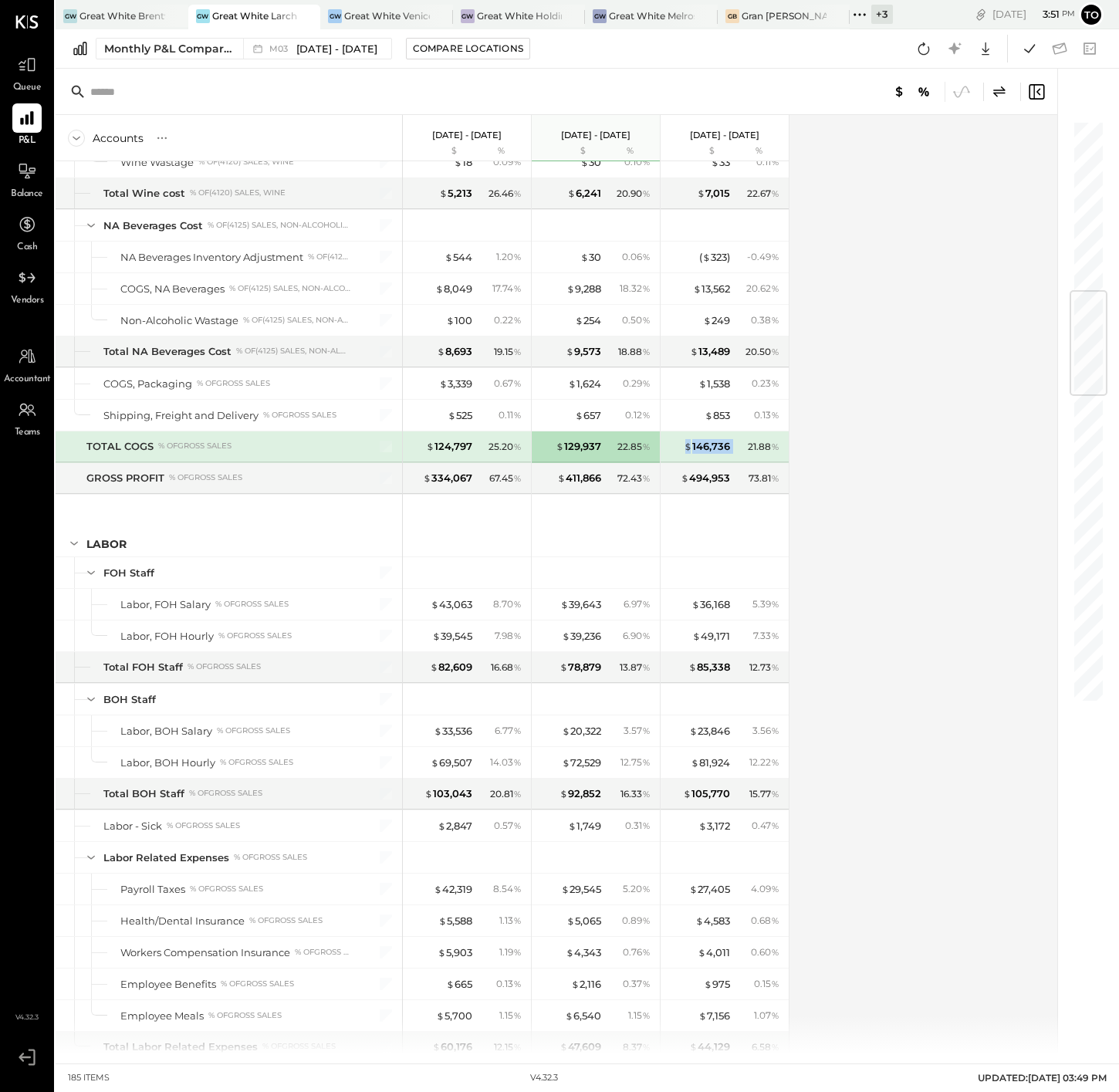
drag, startPoint x: 731, startPoint y: 449, endPoint x: 683, endPoint y: 454, distance: 48.3
click at [683, 454] on div "$ 146,736 21.88 %" at bounding box center [726, 447] width 116 height 30
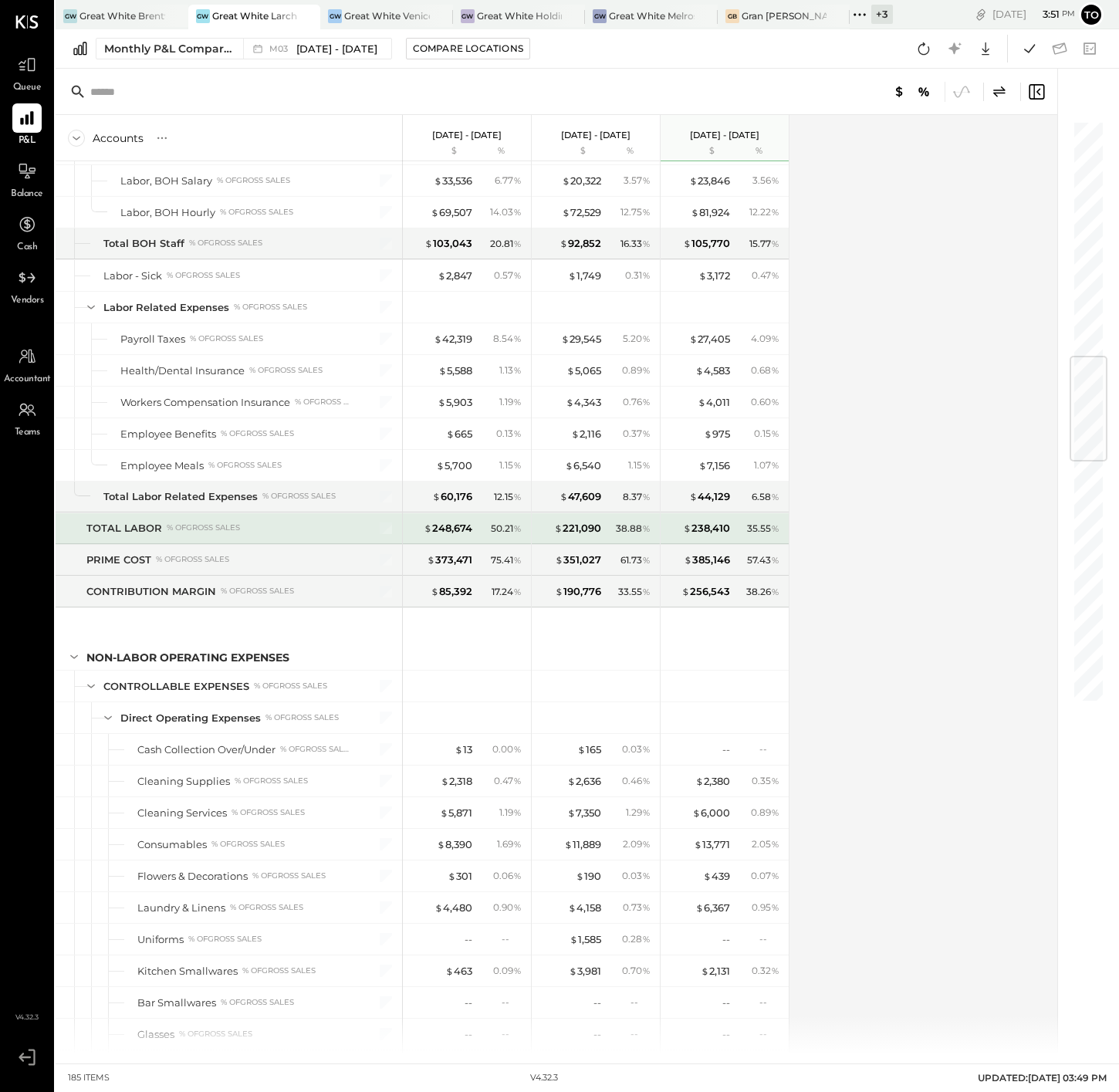
scroll to position [1993, 0]
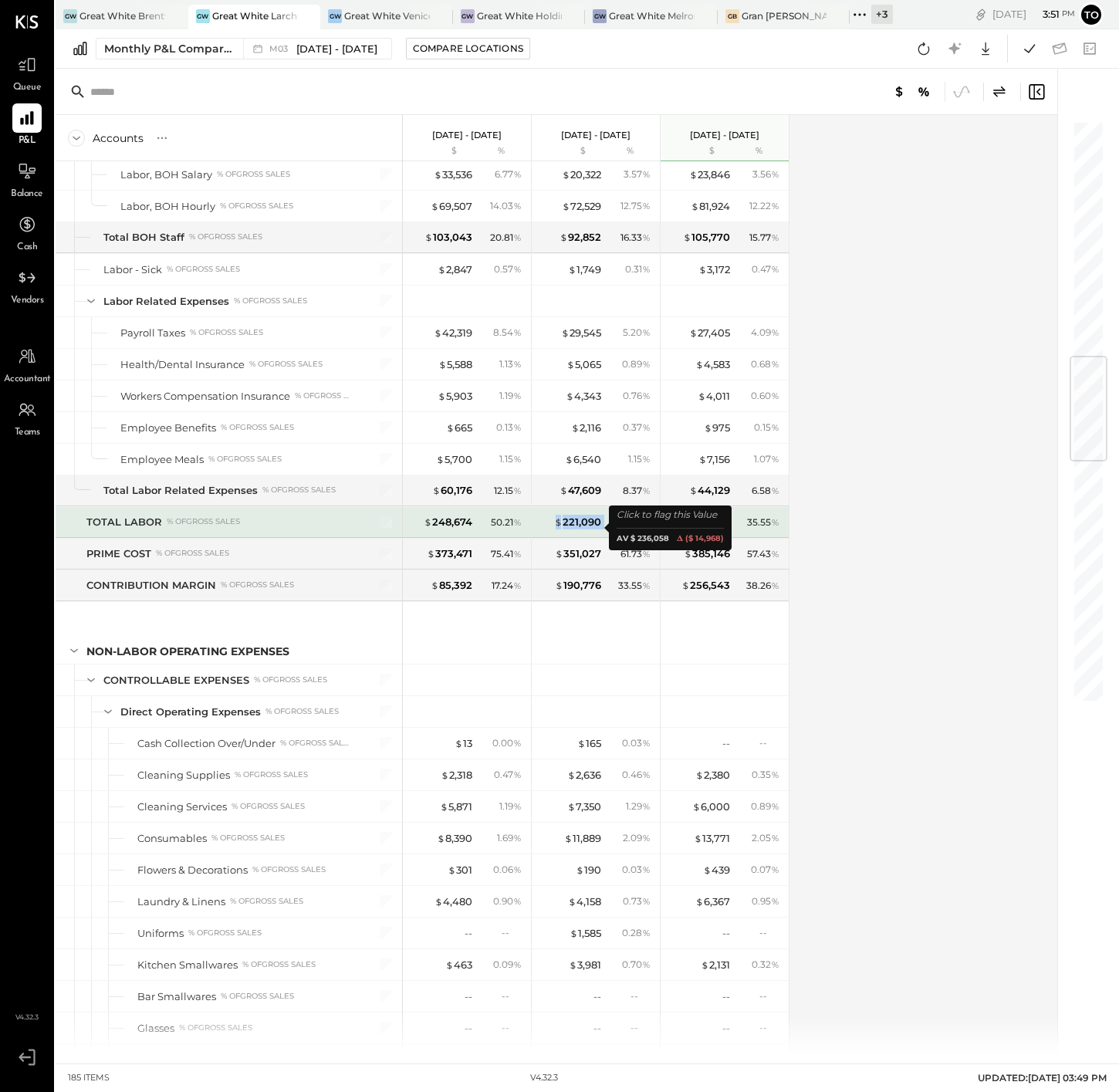
drag, startPoint x: 602, startPoint y: 528, endPoint x: 543, endPoint y: 530, distance: 59.0
click at [543, 530] on div "$ 221,090 38.88 %" at bounding box center [597, 522] width 116 height 30
drag, startPoint x: 704, startPoint y: 529, endPoint x: 688, endPoint y: 529, distance: 16.0
click at [688, 529] on div "$ 238,410 35.55 %" at bounding box center [726, 522] width 116 height 30
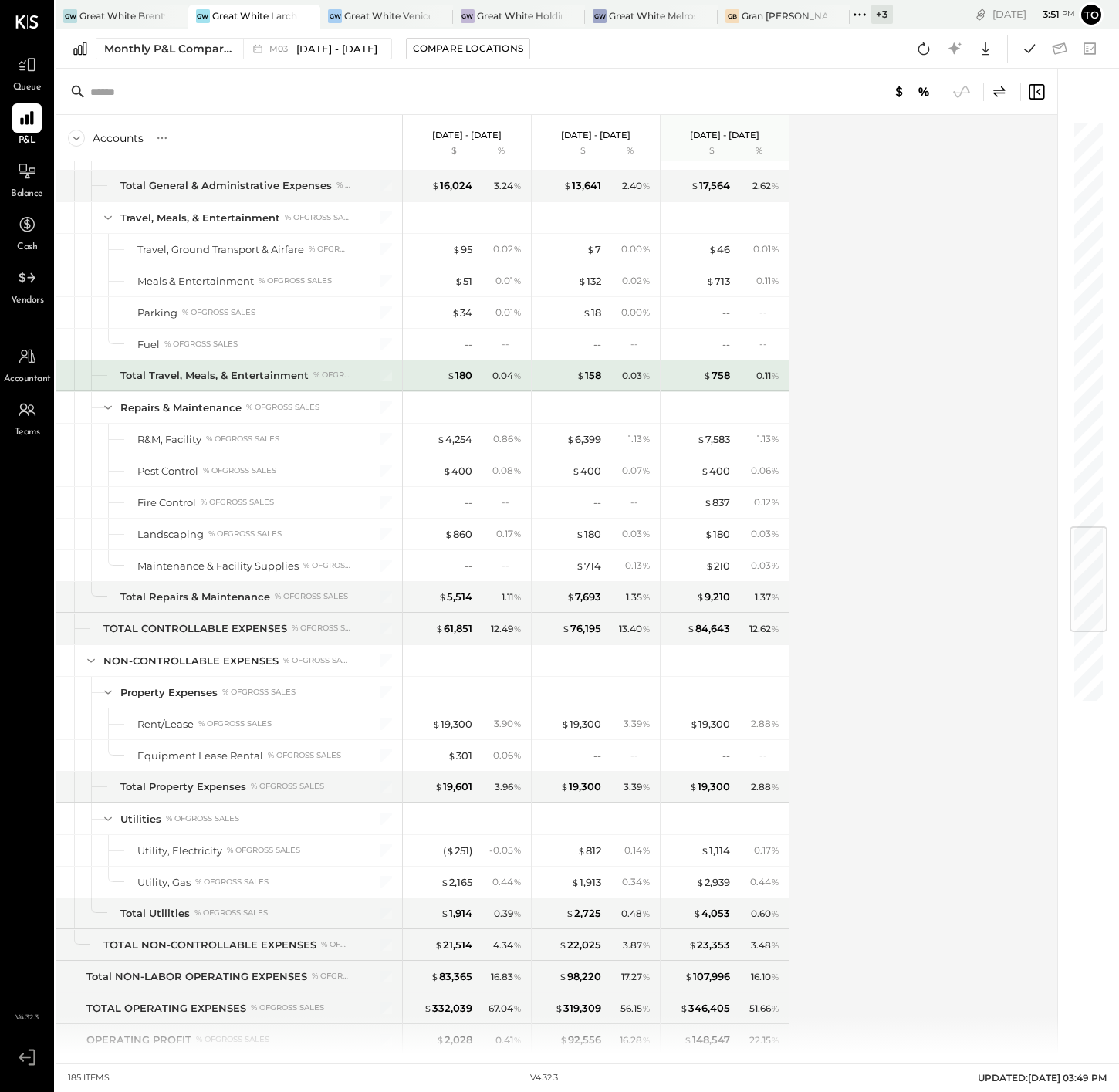
scroll to position [3606, 0]
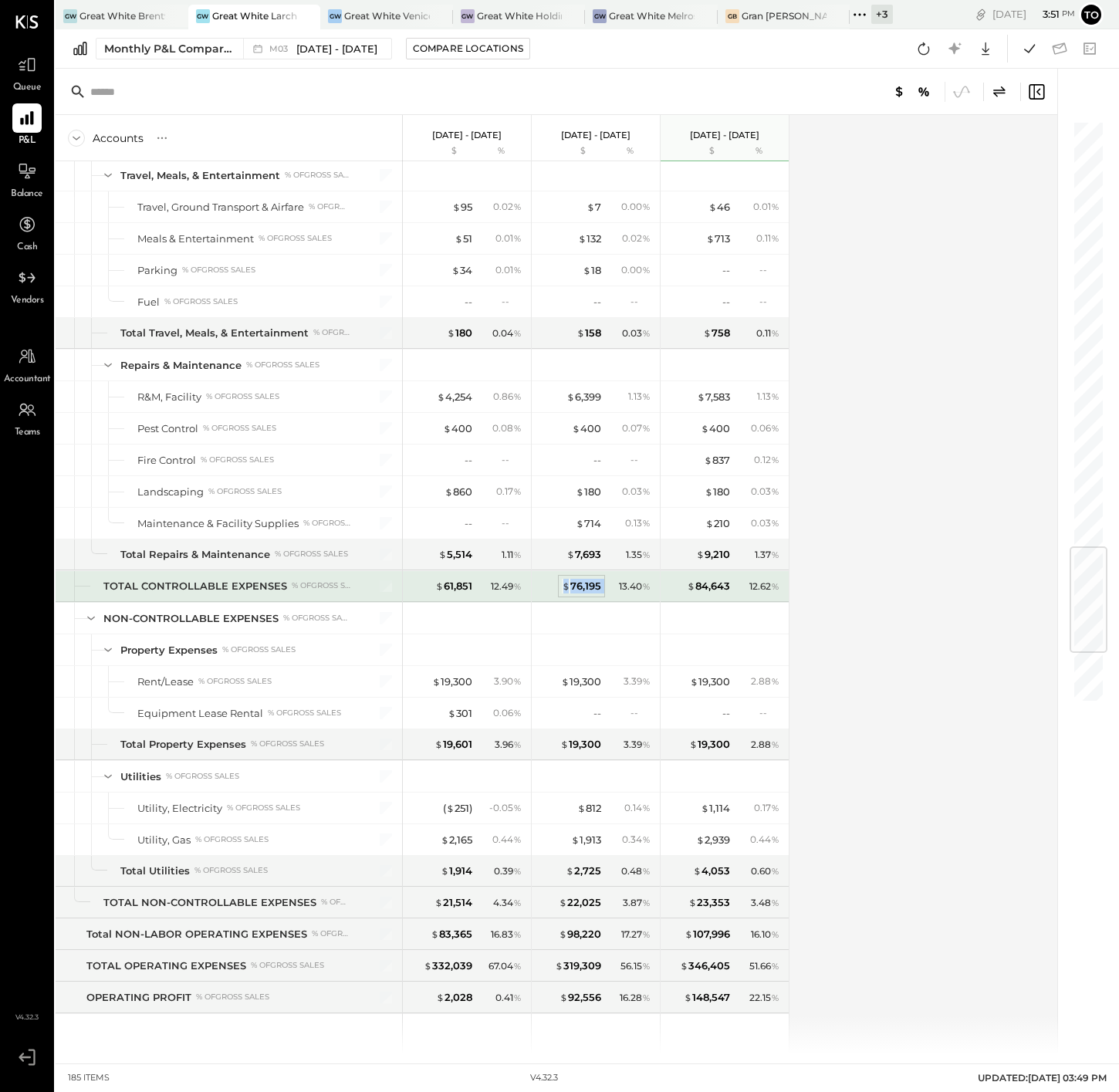
drag, startPoint x: 606, startPoint y: 595, endPoint x: 564, endPoint y: 596, distance: 42.0
click at [564, 596] on div "$ 76,195 13.40 %" at bounding box center [597, 587] width 116 height 30
drag, startPoint x: 735, startPoint y: 600, endPoint x: 684, endPoint y: 596, distance: 51.2
click at [684, 596] on div "$ 84,643 12.62 %" at bounding box center [726, 587] width 116 height 30
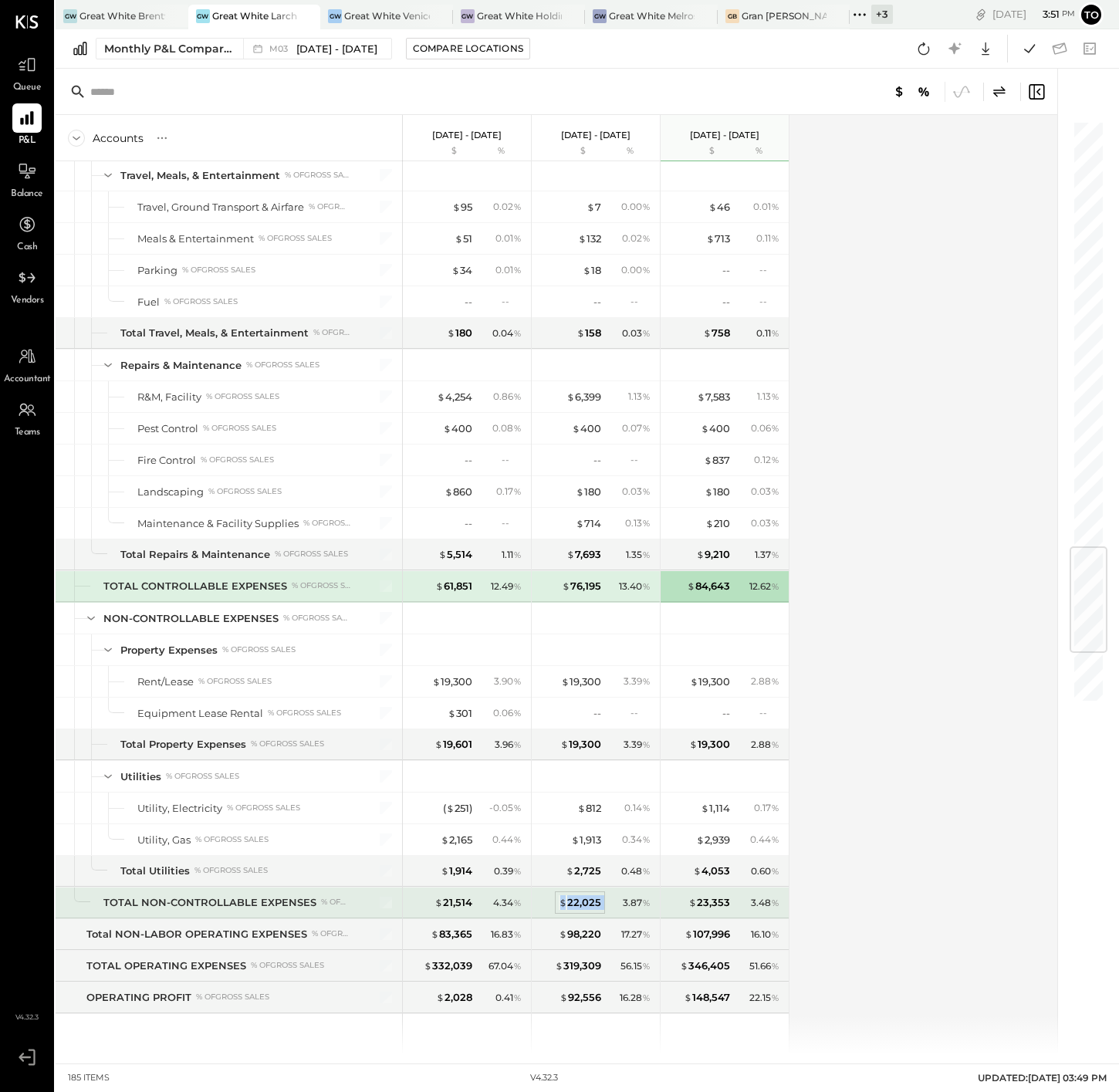
drag, startPoint x: 606, startPoint y: 915, endPoint x: 564, endPoint y: 915, distance: 42.0
click at [564, 915] on div "$ 22,025 3.87 %" at bounding box center [597, 903] width 116 height 30
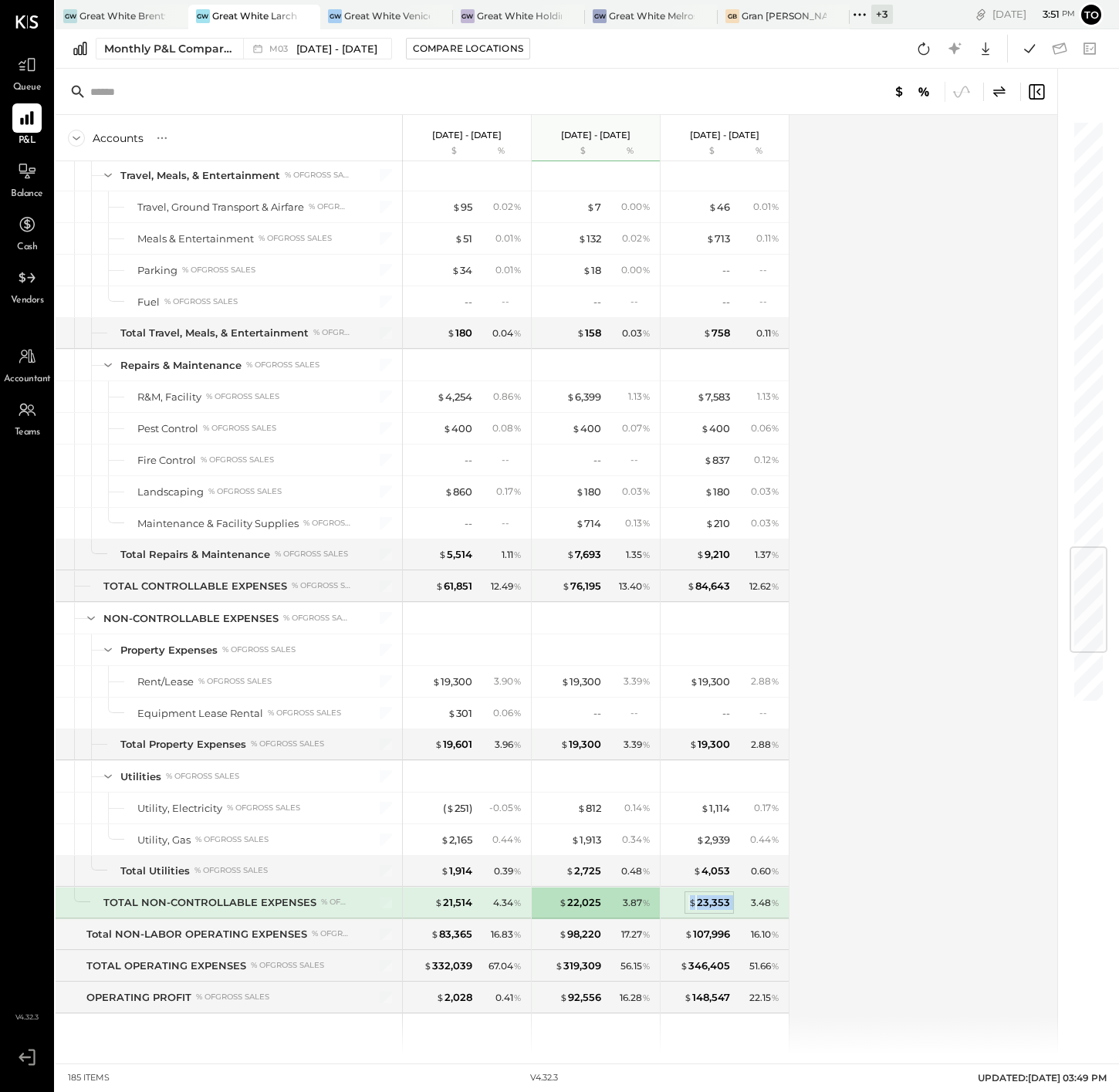
drag, startPoint x: 734, startPoint y: 910, endPoint x: 693, endPoint y: 914, distance: 41.2
click at [693, 914] on div "$ 23,353 3.48 %" at bounding box center [726, 903] width 116 height 30
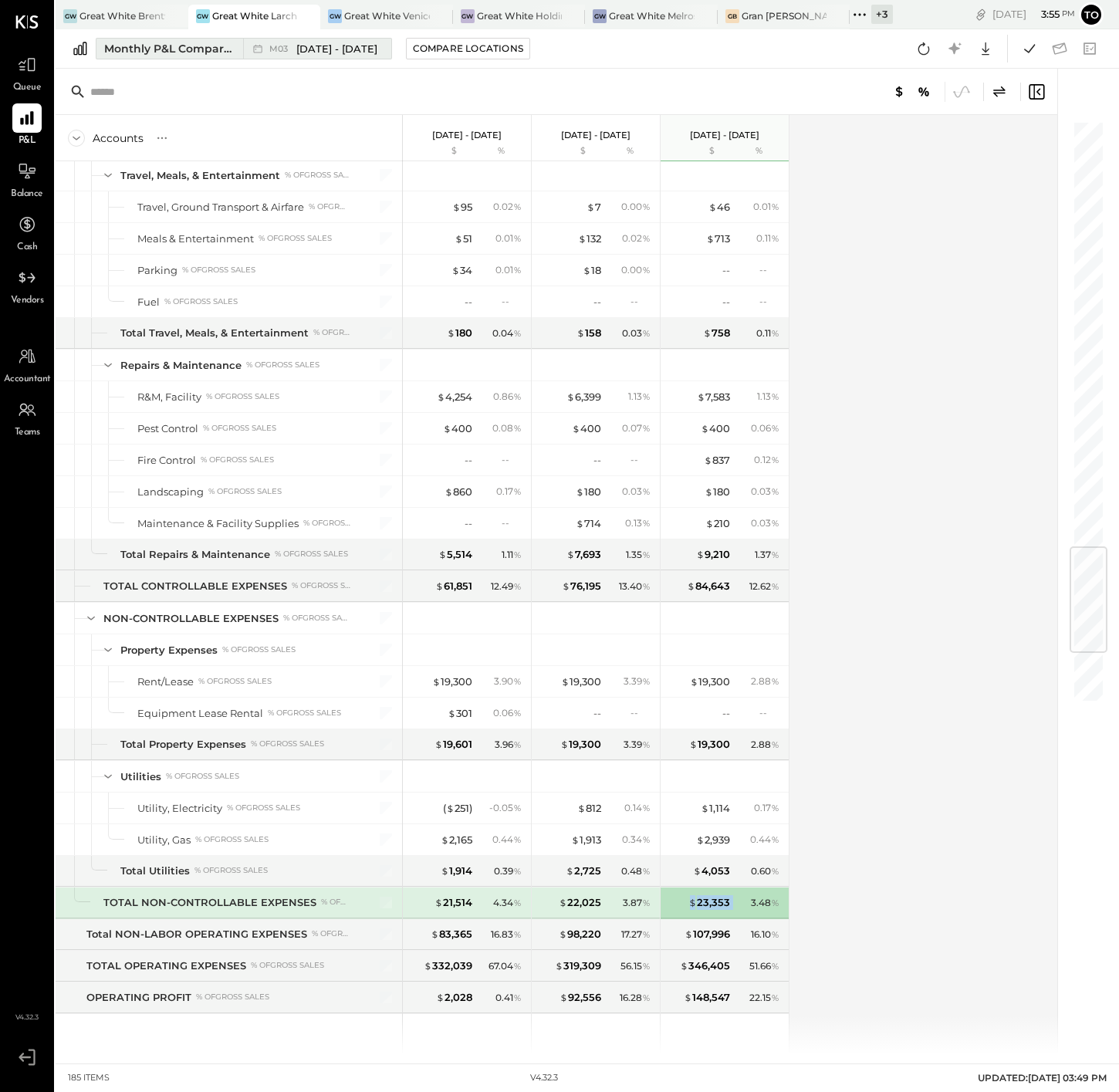
click at [168, 44] on div "Monthly P&L Comparison" at bounding box center [168, 48] width 130 height 15
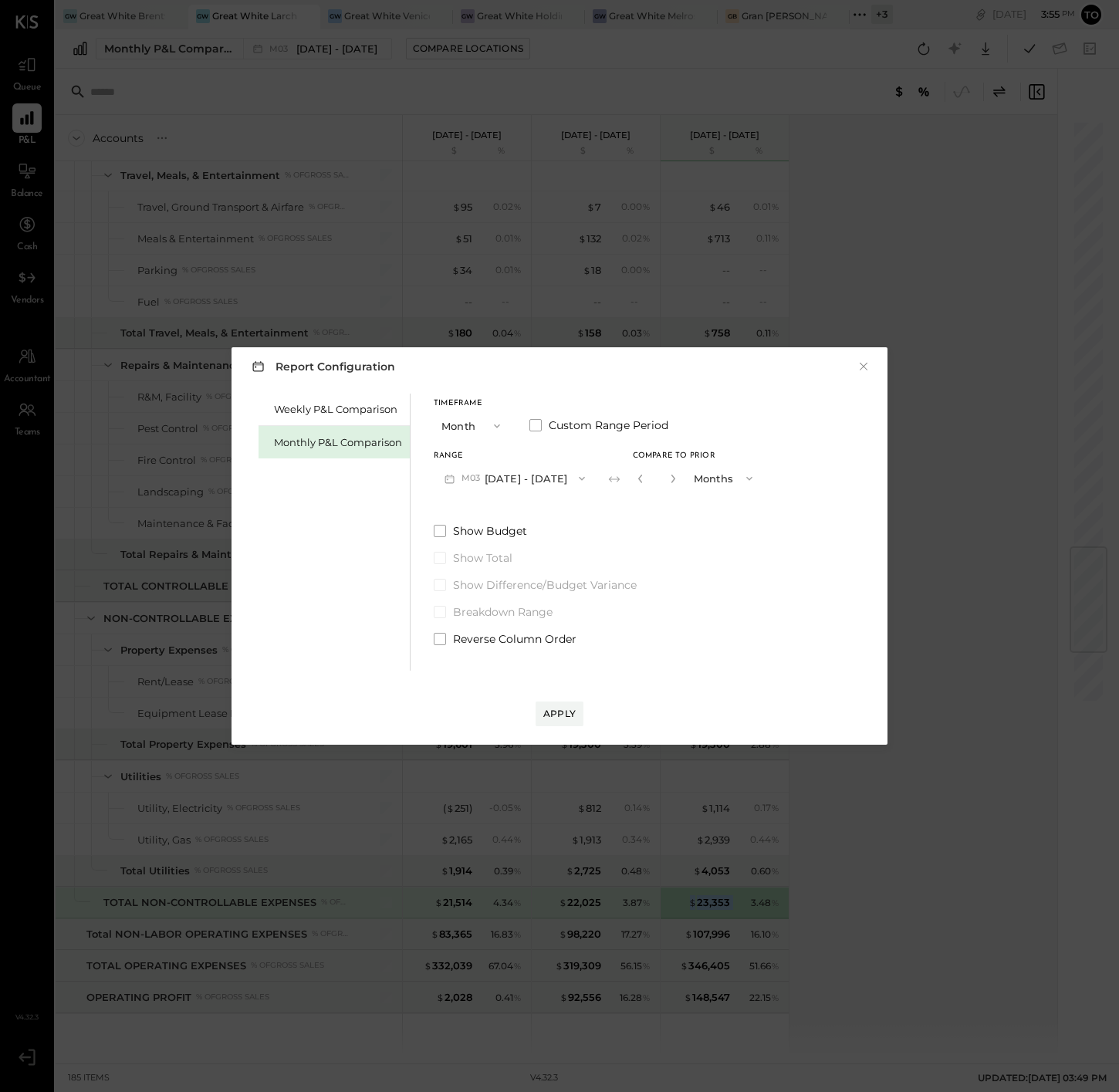
click at [542, 485] on button "M03 [DATE] - [DATE]" at bounding box center [514, 478] width 162 height 29
click at [510, 433] on button "Month" at bounding box center [472, 426] width 77 height 29
click at [874, 365] on div "Report Configuration × Weekly P&L Comparison Monthly P&L Comparison Timeframe M…" at bounding box center [560, 546] width 656 height 398
click at [859, 365] on button "×" at bounding box center [864, 366] width 14 height 15
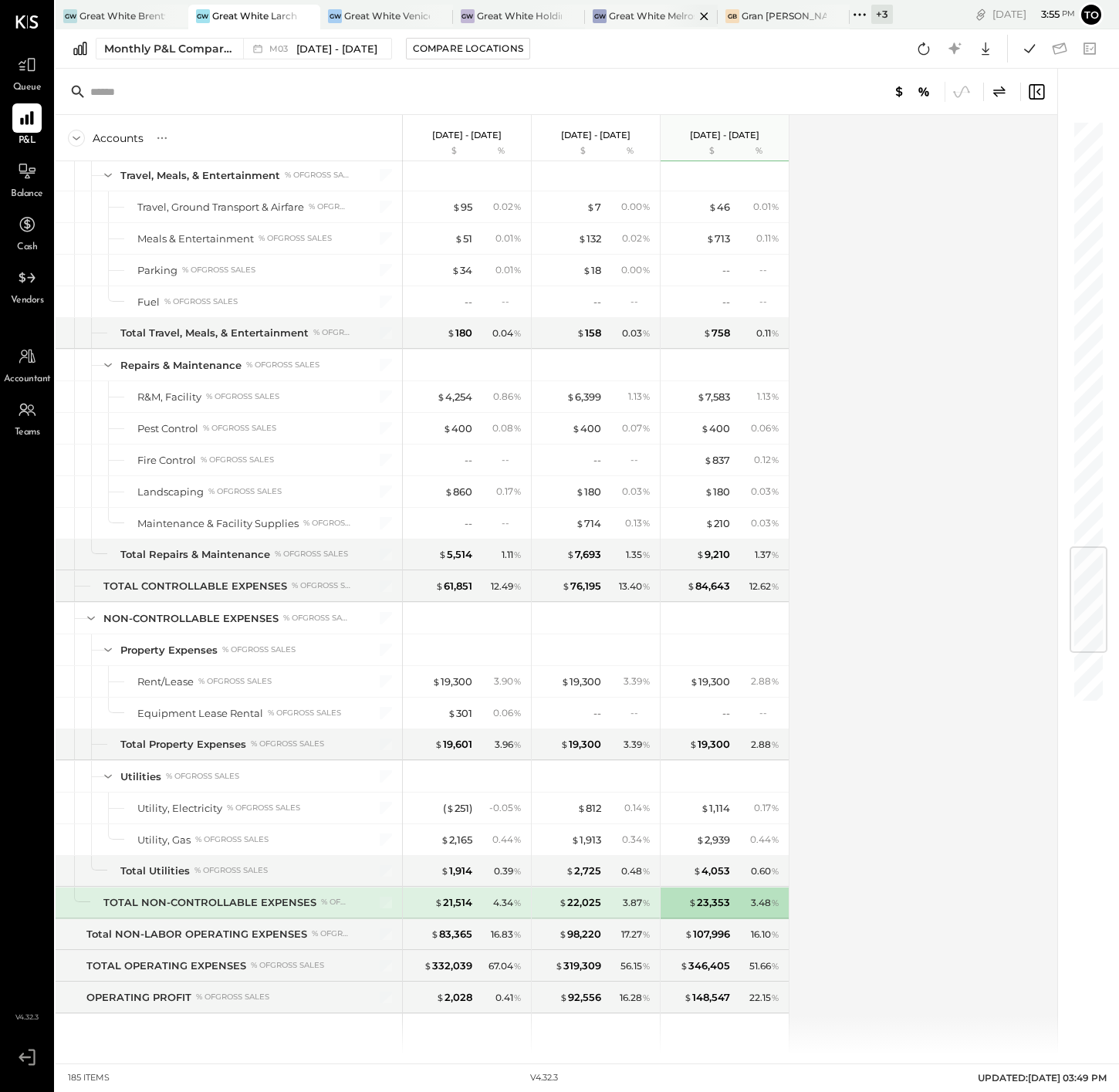
click at [661, 21] on div "Great White Melrose" at bounding box center [652, 15] width 86 height 13
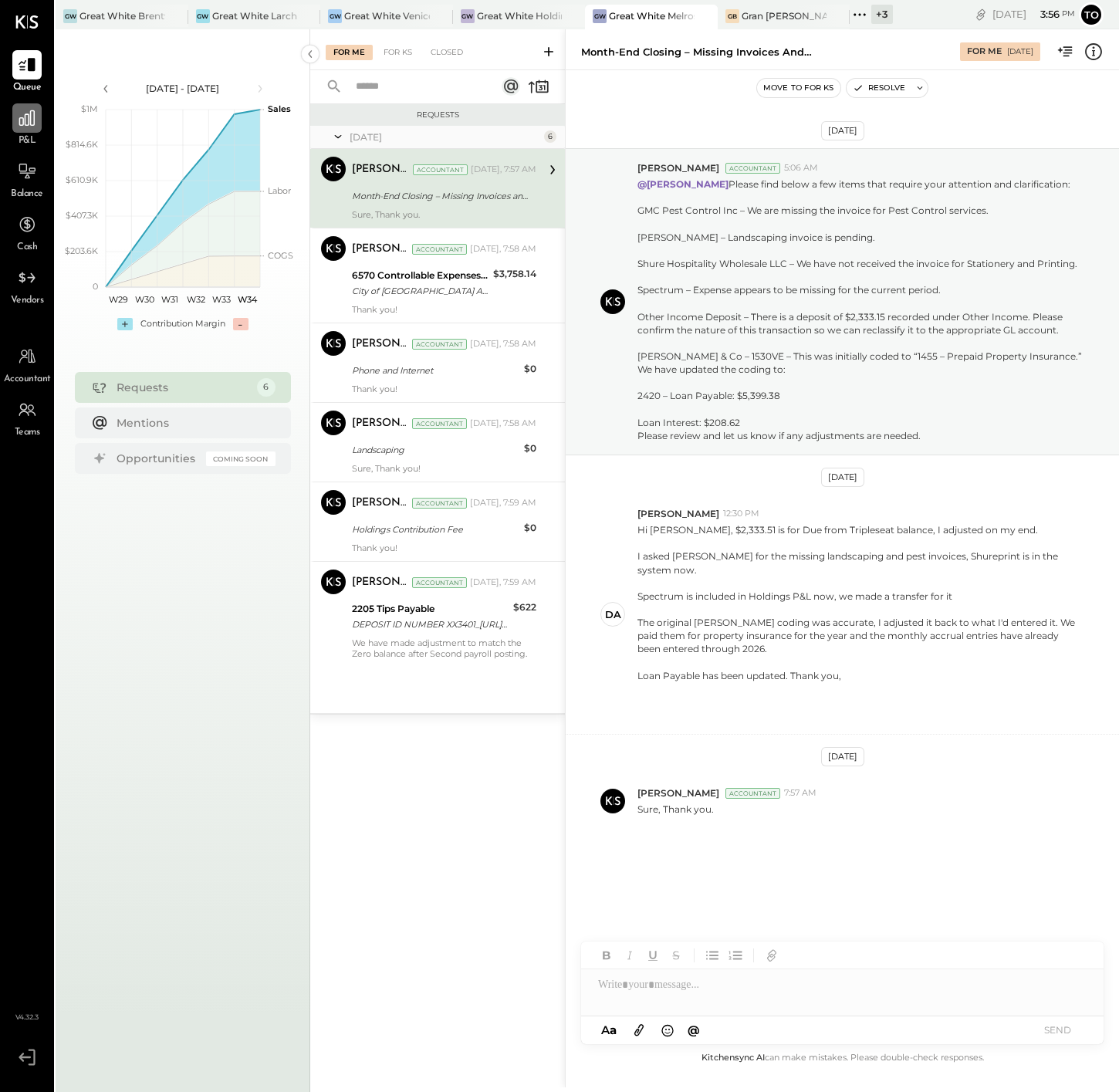
click at [30, 126] on icon at bounding box center [27, 118] width 20 height 20
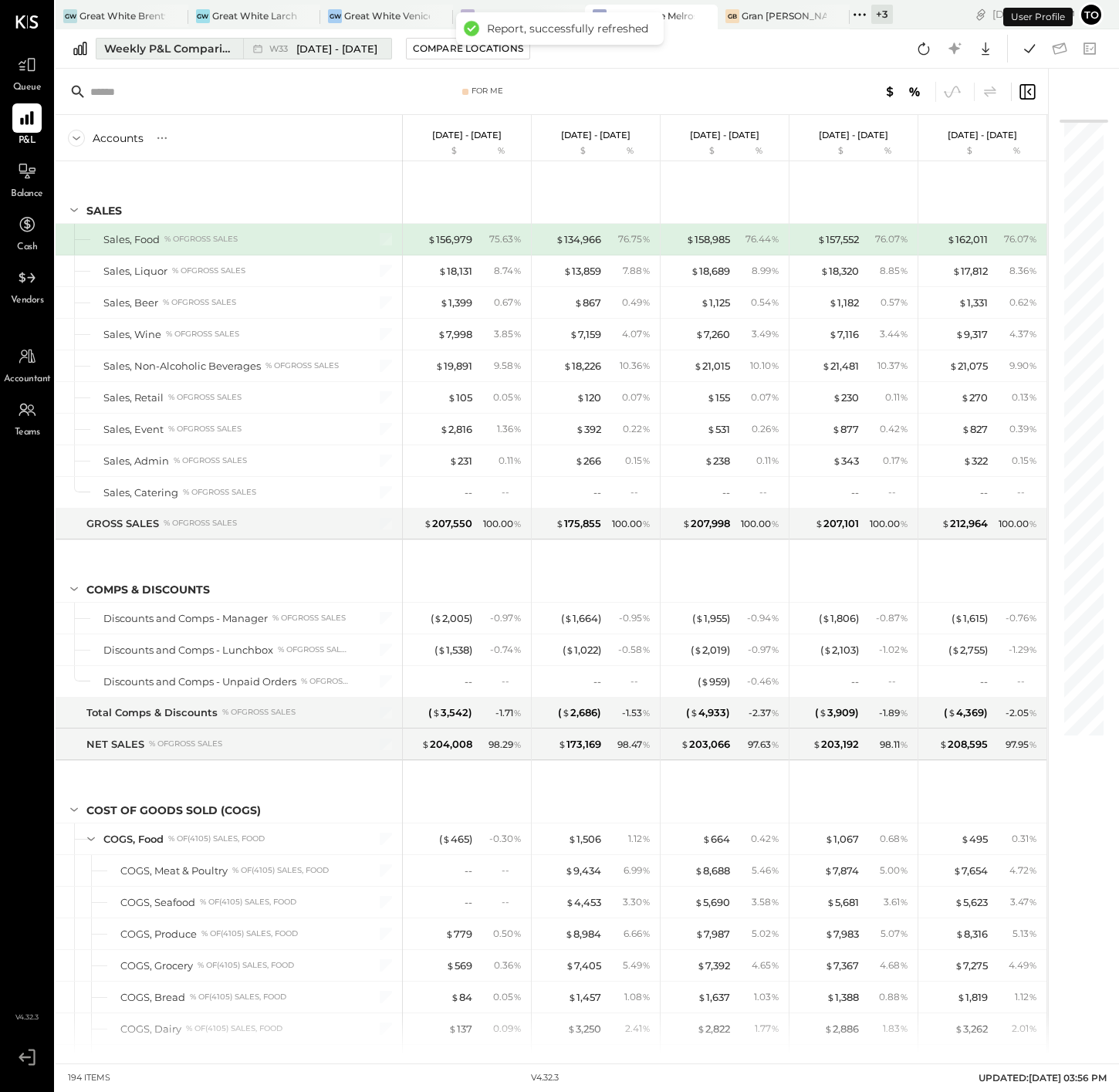
click at [180, 47] on div "Weekly P&L Comparison" at bounding box center [168, 48] width 130 height 15
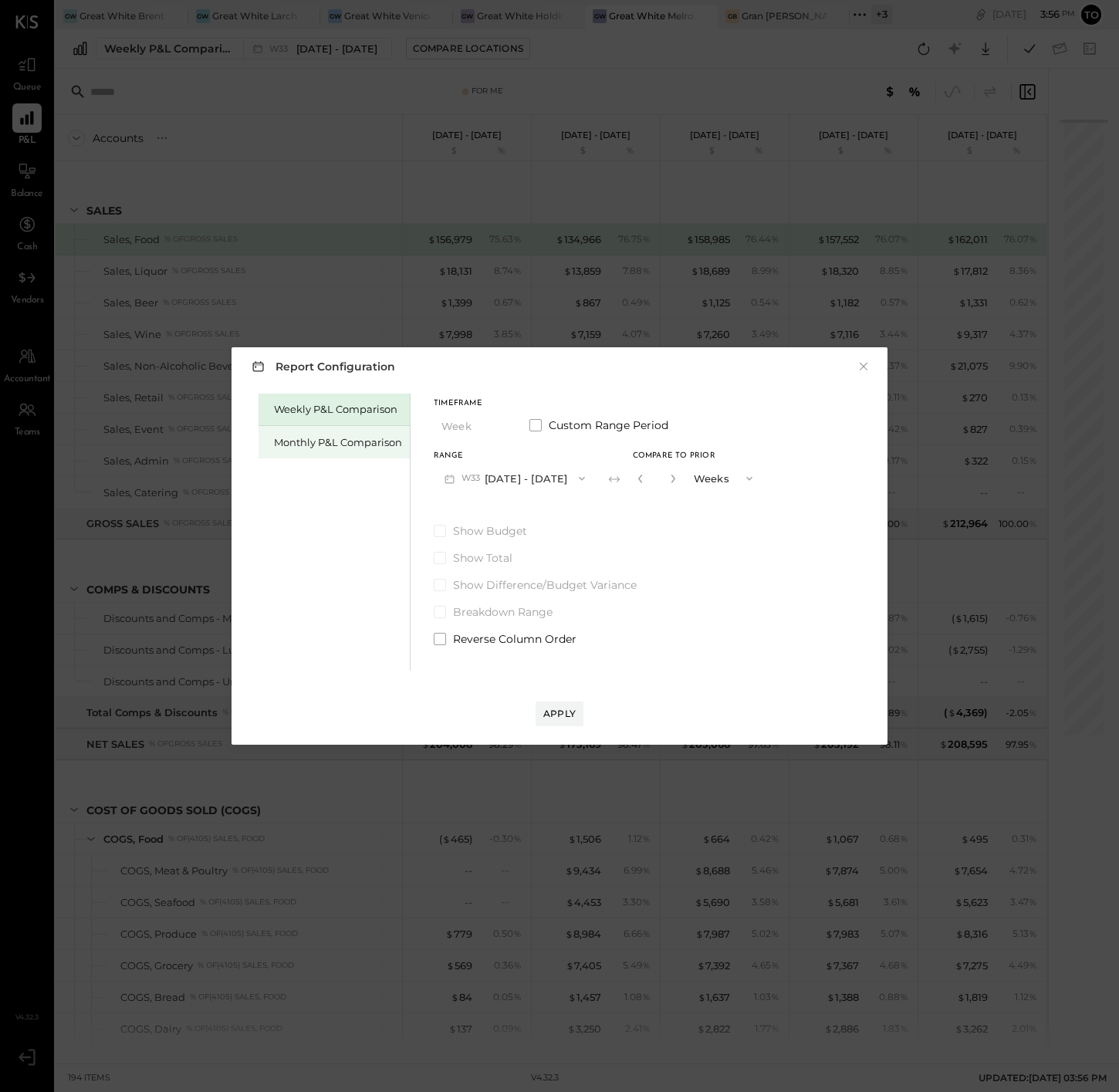
click at [311, 436] on div "Monthly P&L Comparison" at bounding box center [338, 443] width 128 height 14
click at [524, 479] on button "M08 [DATE] - [DATE]" at bounding box center [515, 478] width 163 height 29
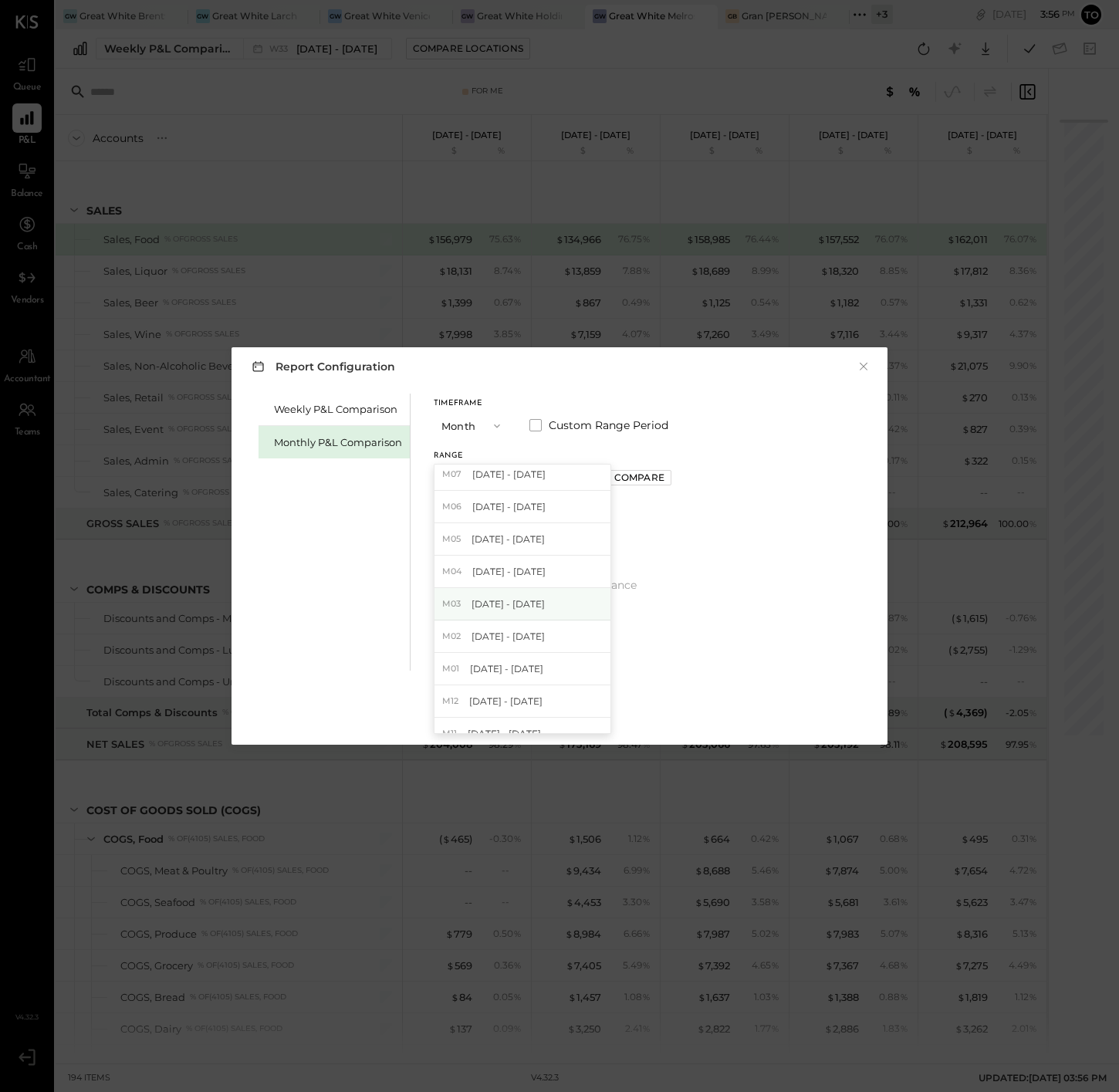
scroll to position [51, 0]
click at [512, 586] on span "[DATE] - [DATE]" at bounding box center [508, 591] width 73 height 13
click at [614, 477] on div "Compare" at bounding box center [639, 477] width 50 height 13
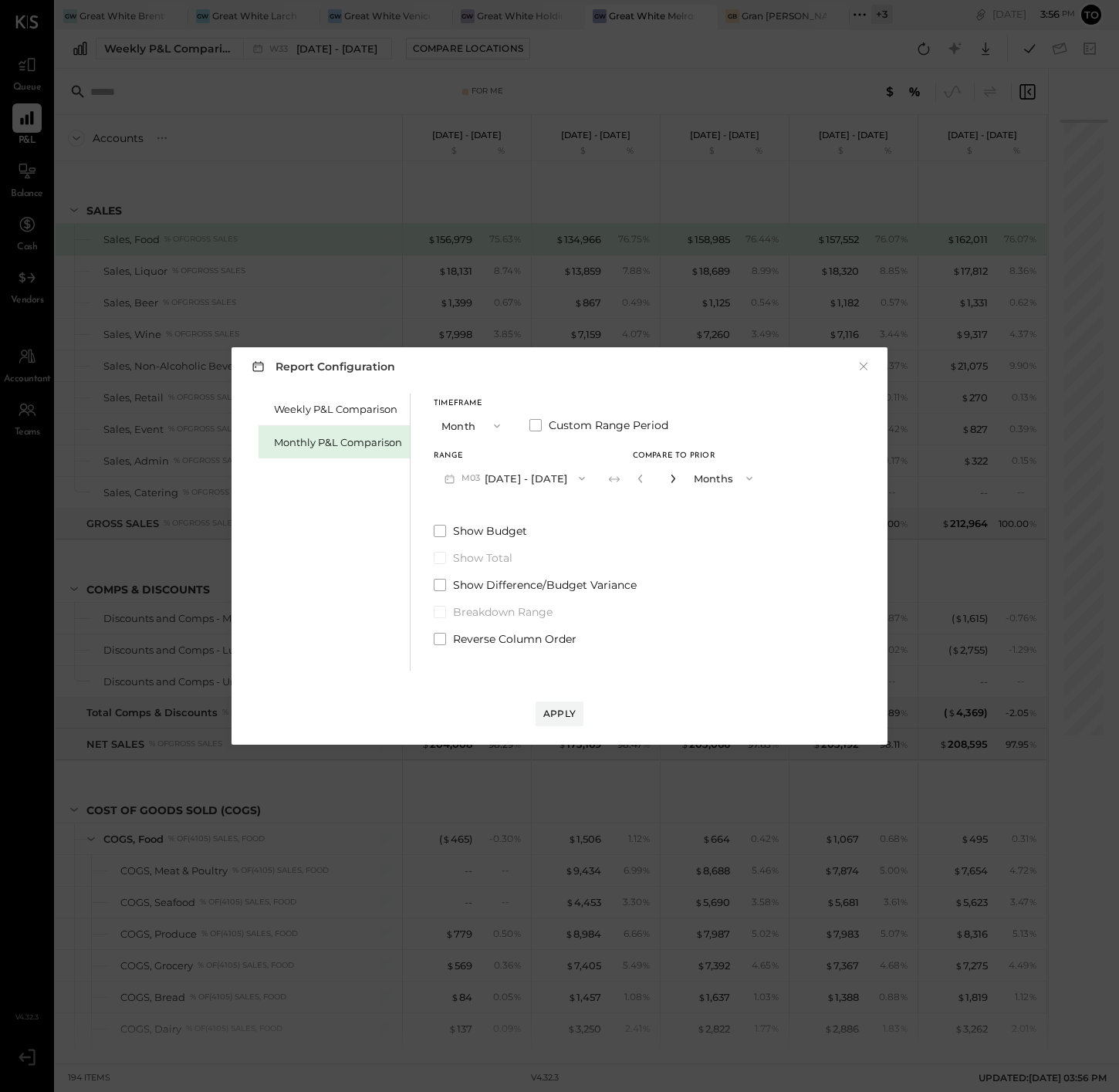
click at [668, 479] on icon "button" at bounding box center [673, 478] width 9 height 9
type input "*"
click at [546, 709] on div "Apply" at bounding box center [560, 713] width 32 height 13
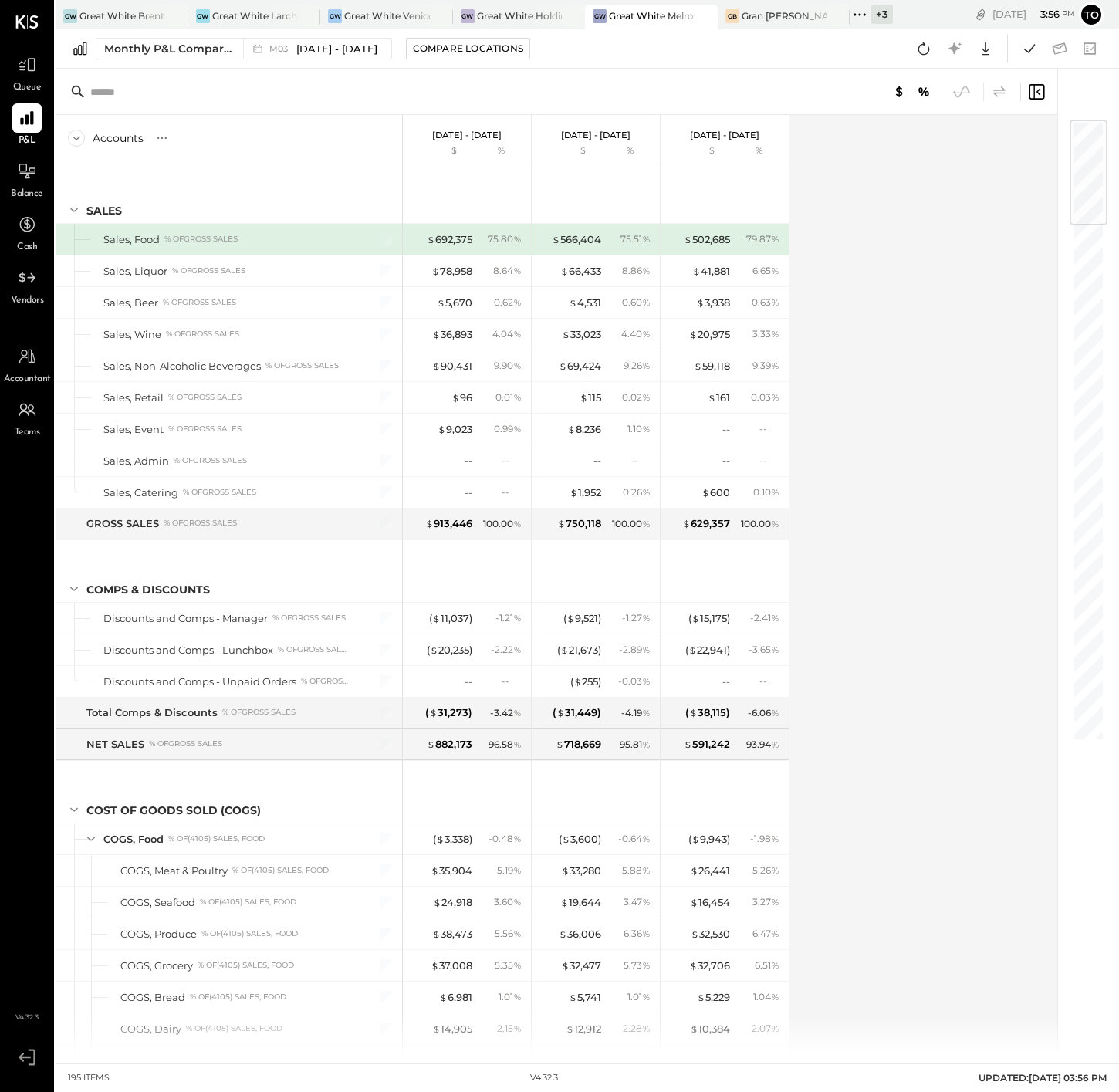
click at [1005, 92] on icon at bounding box center [1000, 91] width 13 height 11
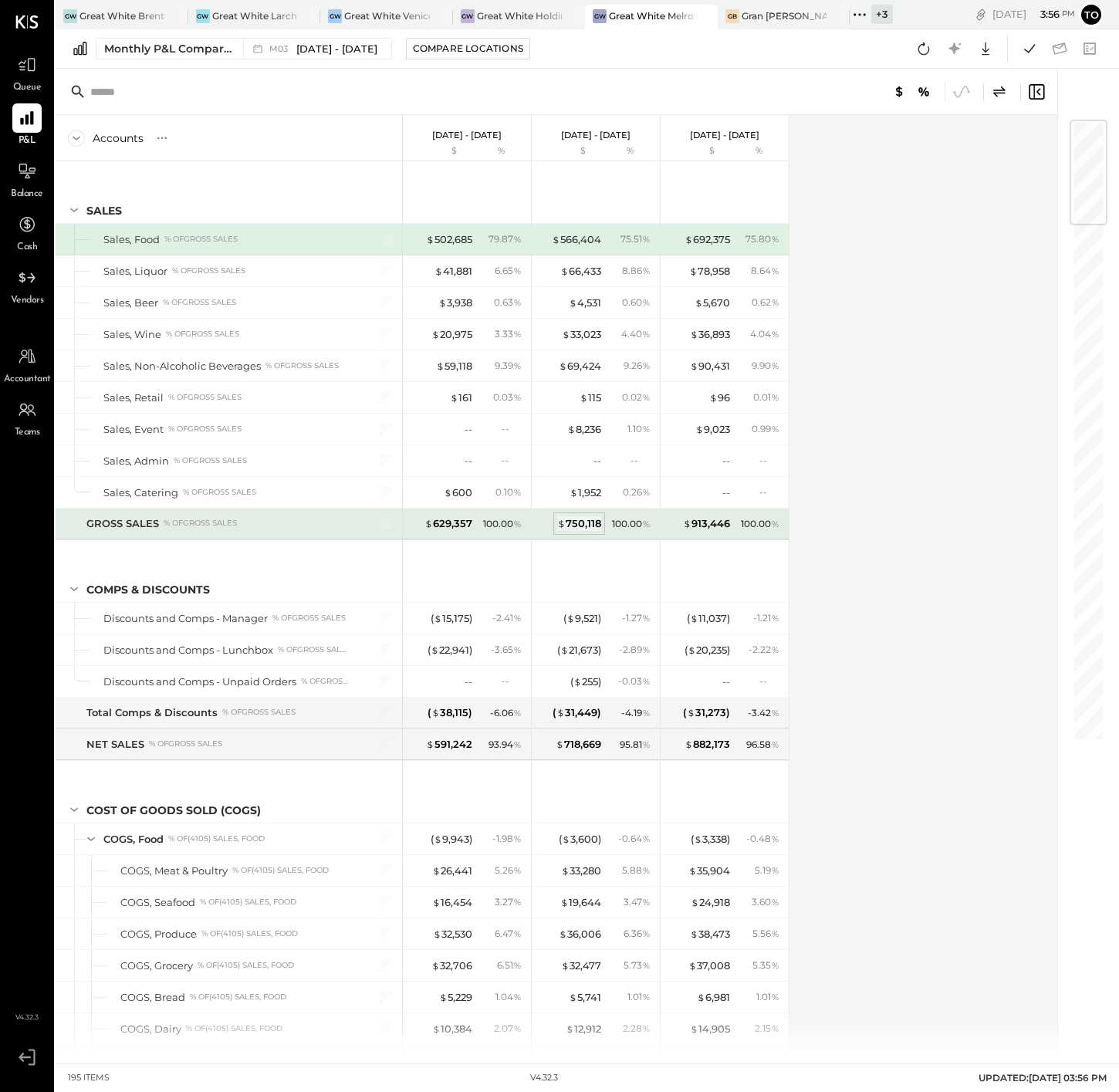
click at [580, 523] on div "$ 750,118" at bounding box center [579, 523] width 44 height 14
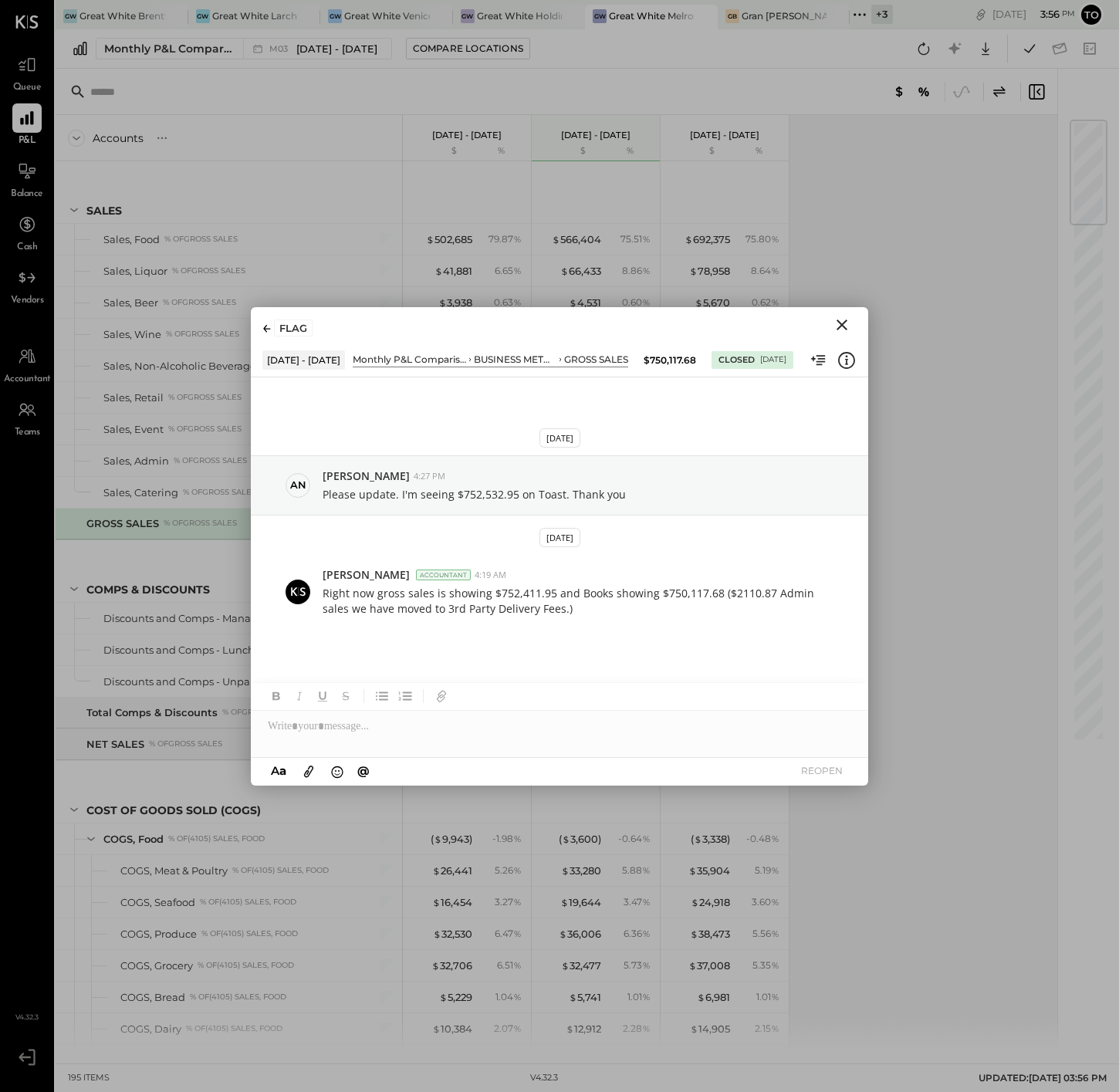
click at [834, 322] on icon "Close" at bounding box center [842, 324] width 19 height 19
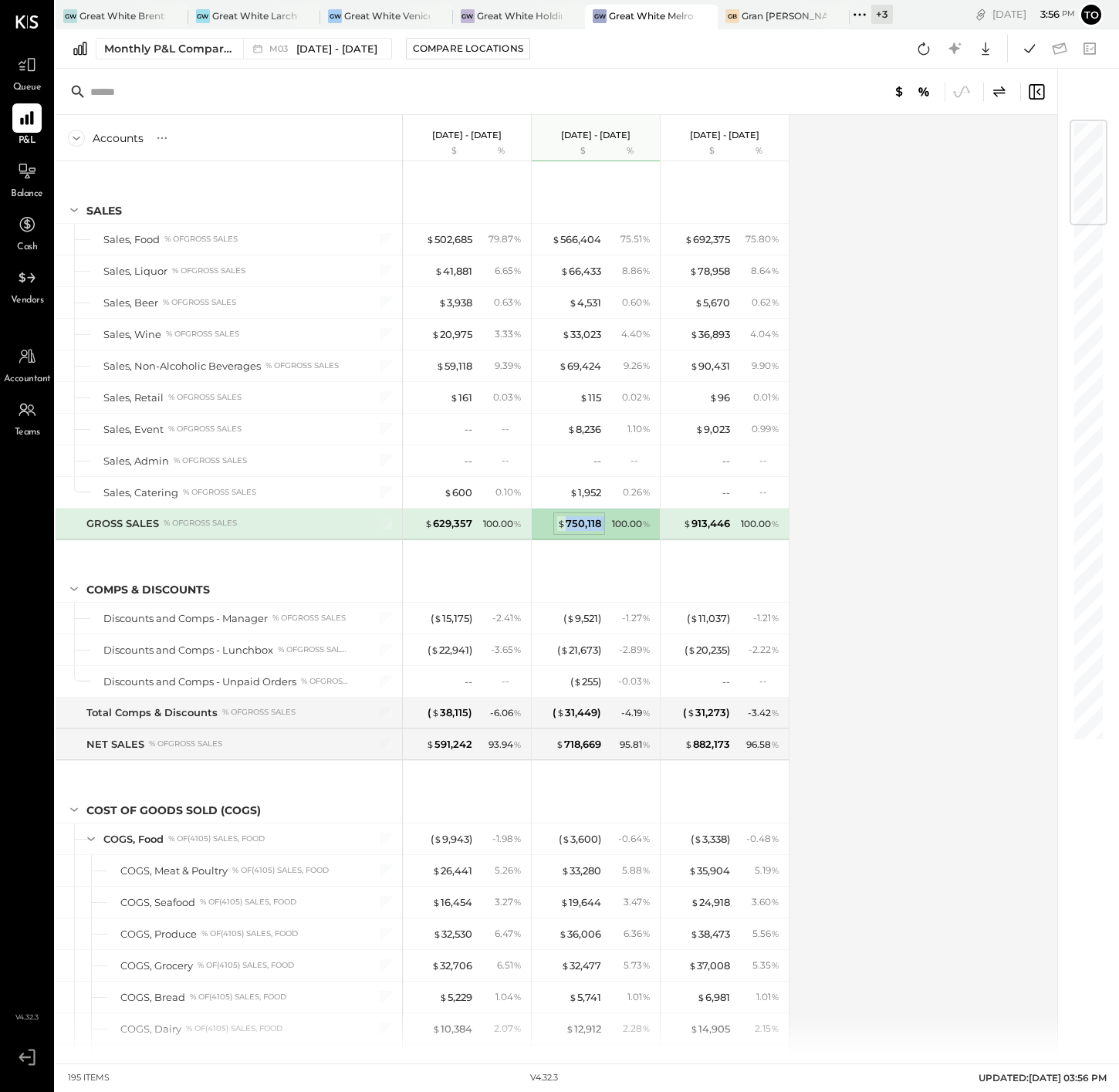
drag, startPoint x: 600, startPoint y: 521, endPoint x: 568, endPoint y: 521, distance: 32.0
click at [567, 521] on div "$ 750,118 100.00 %" at bounding box center [597, 524] width 116 height 30
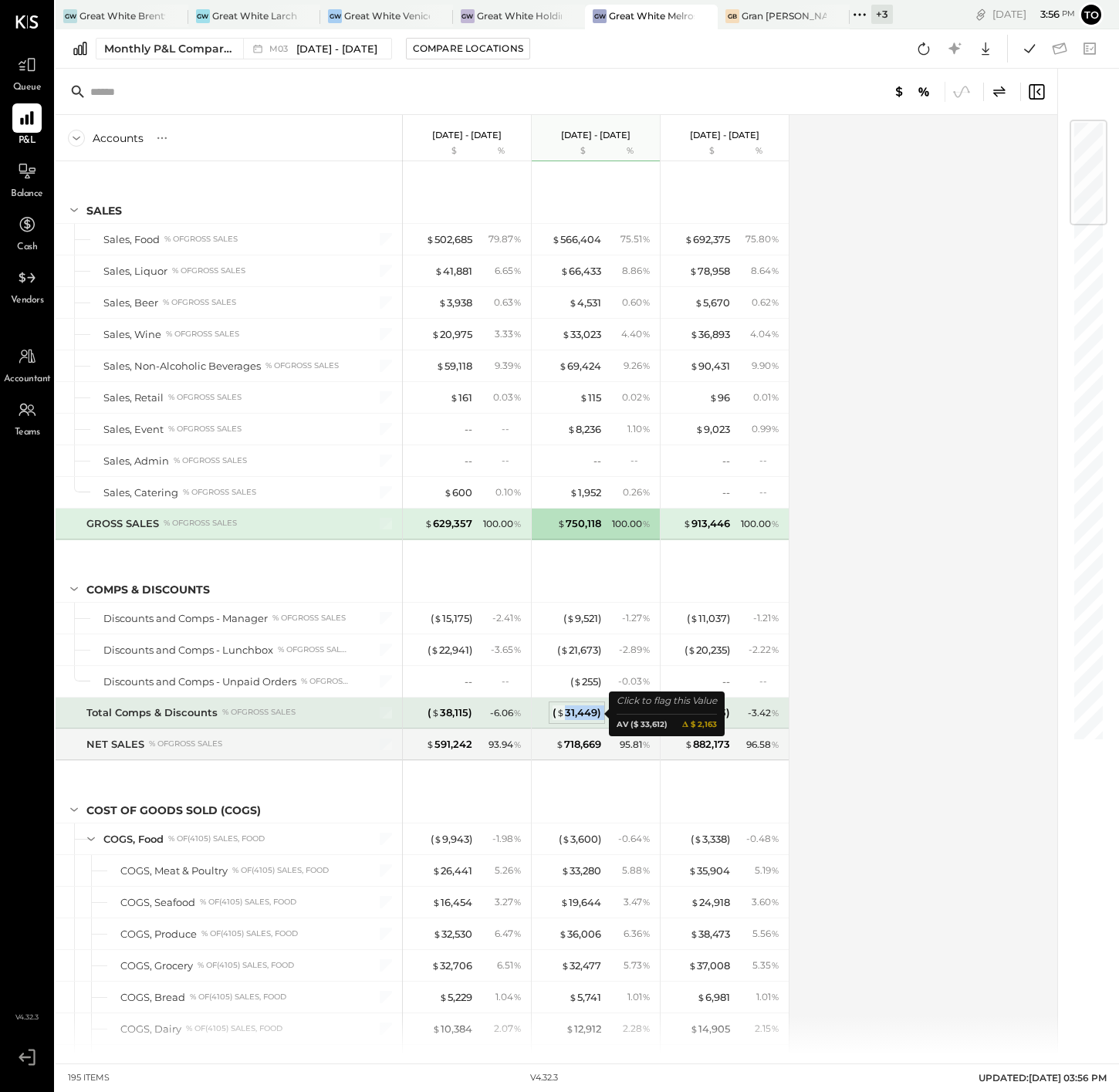
drag, startPoint x: 598, startPoint y: 714, endPoint x: 564, endPoint y: 713, distance: 34.0
click at [564, 713] on div "( $ 31,449 ) - 4.19 %" at bounding box center [597, 713] width 116 height 30
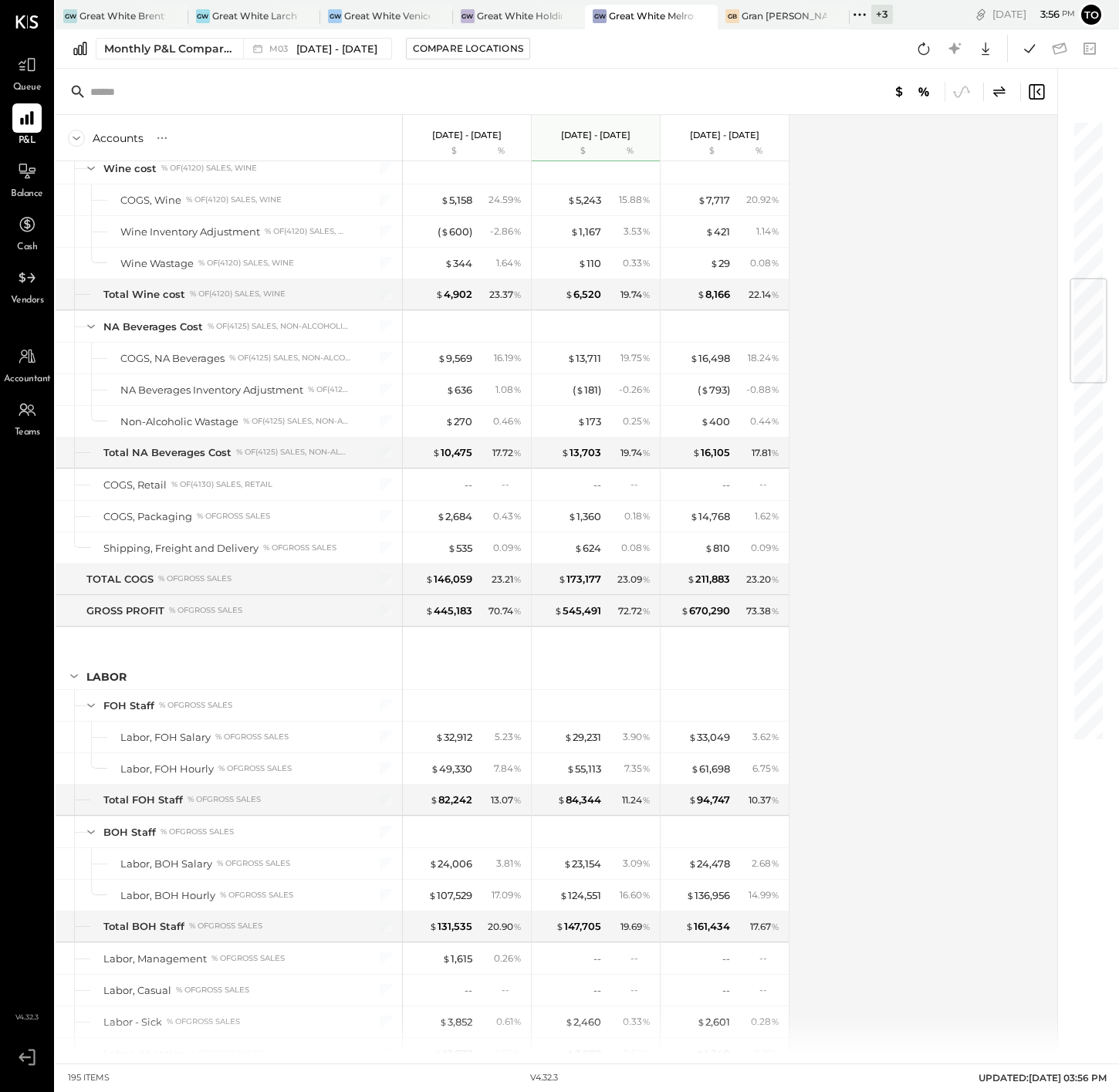
scroll to position [1337, 0]
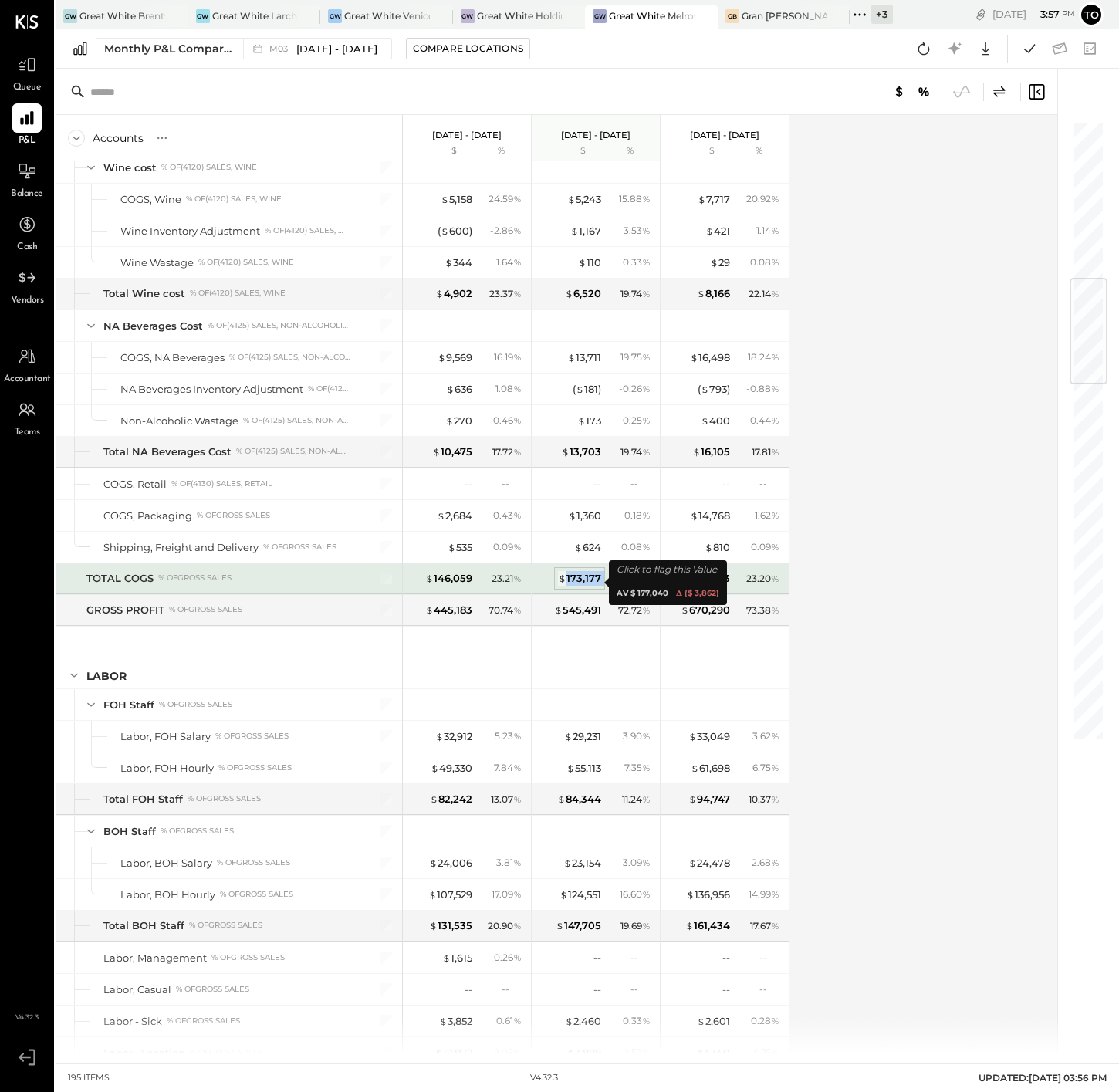
drag, startPoint x: 592, startPoint y: 583, endPoint x: 568, endPoint y: 583, distance: 24.0
click at [568, 583] on div "$ 173,177 23.09 %" at bounding box center [597, 579] width 116 height 30
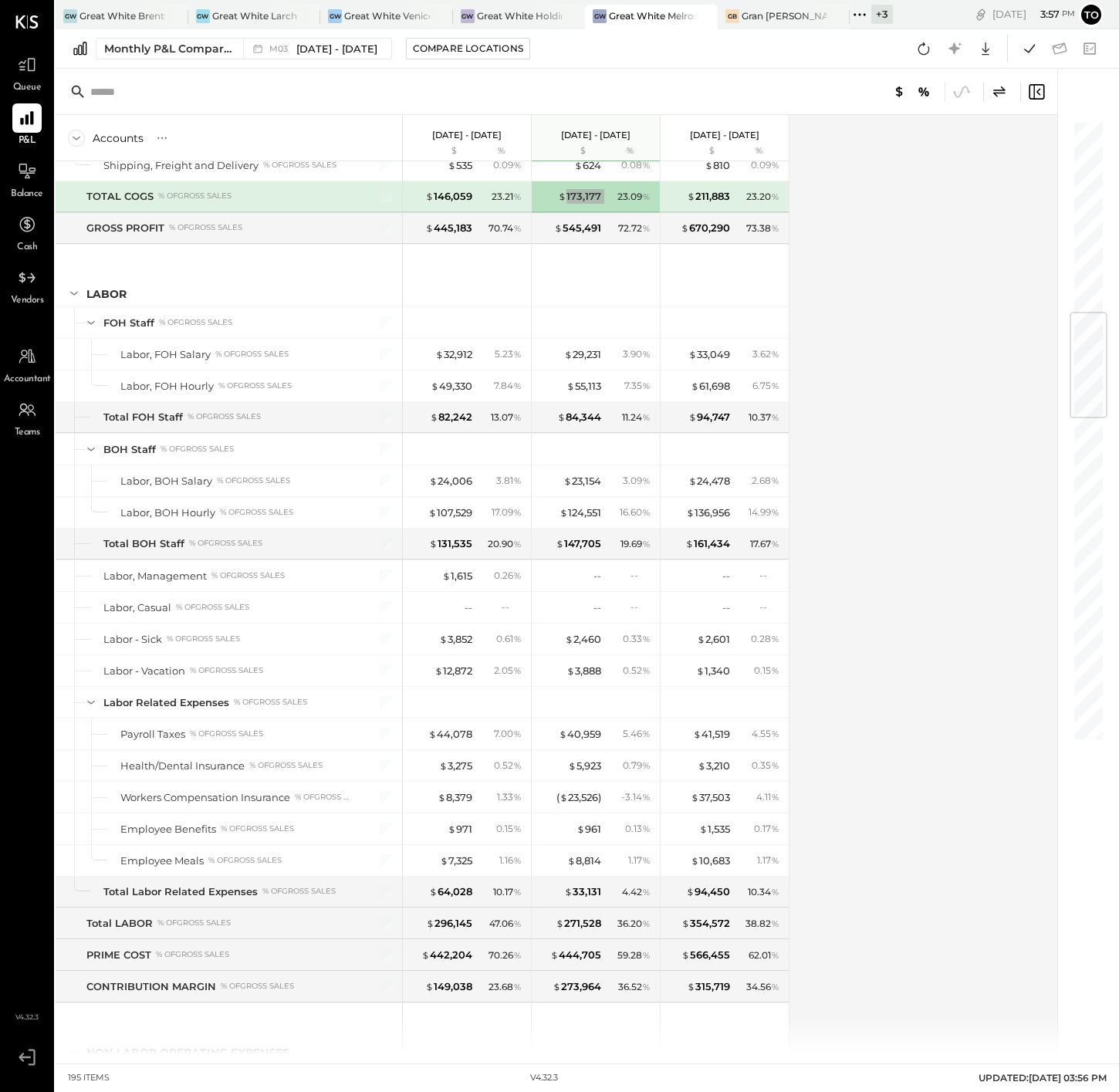
scroll to position [1800, 0]
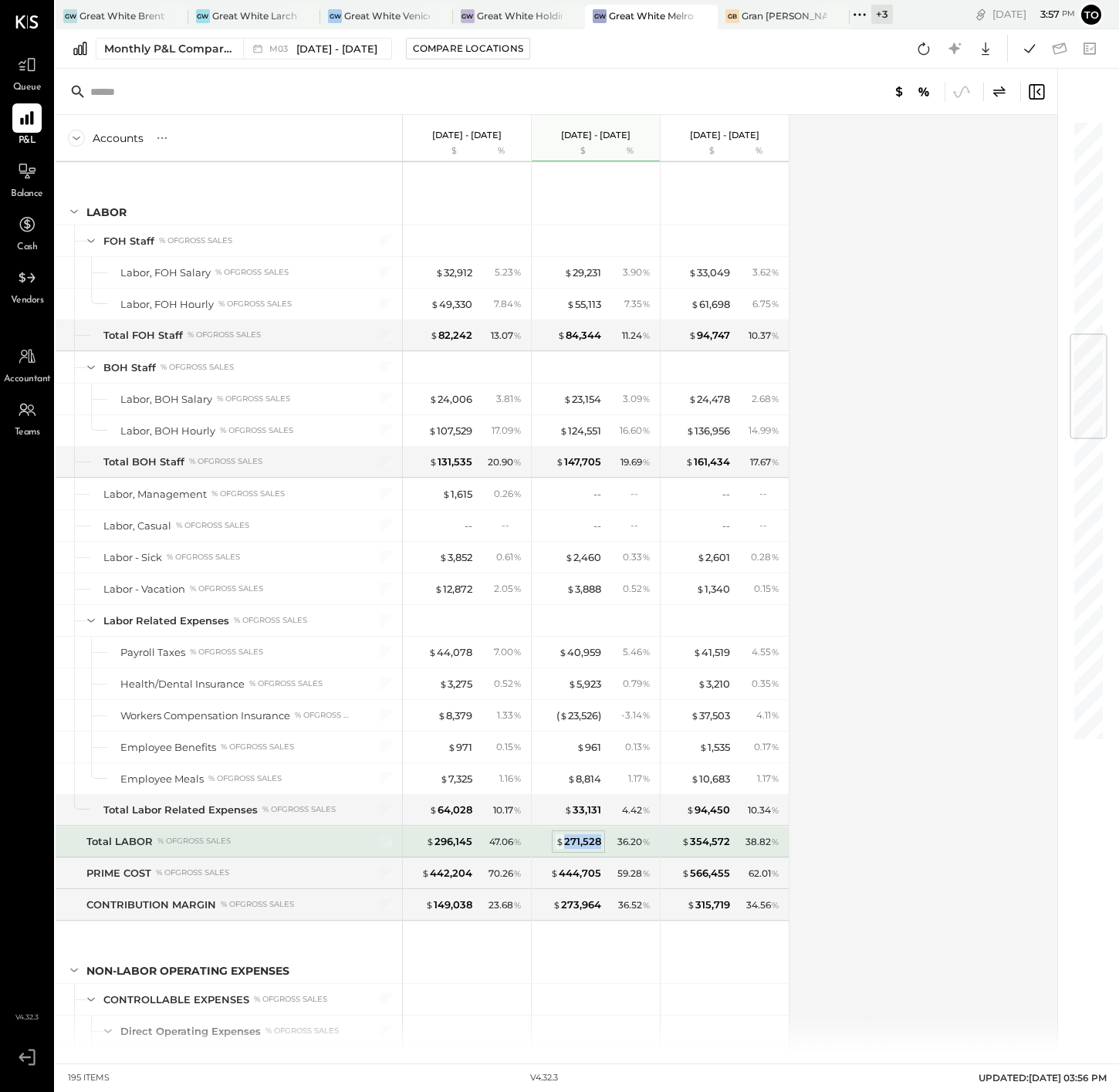
drag, startPoint x: 602, startPoint y: 847, endPoint x: 564, endPoint y: 851, distance: 38.2
click at [564, 851] on div "$ 271,528 36.20 %" at bounding box center [597, 842] width 116 height 30
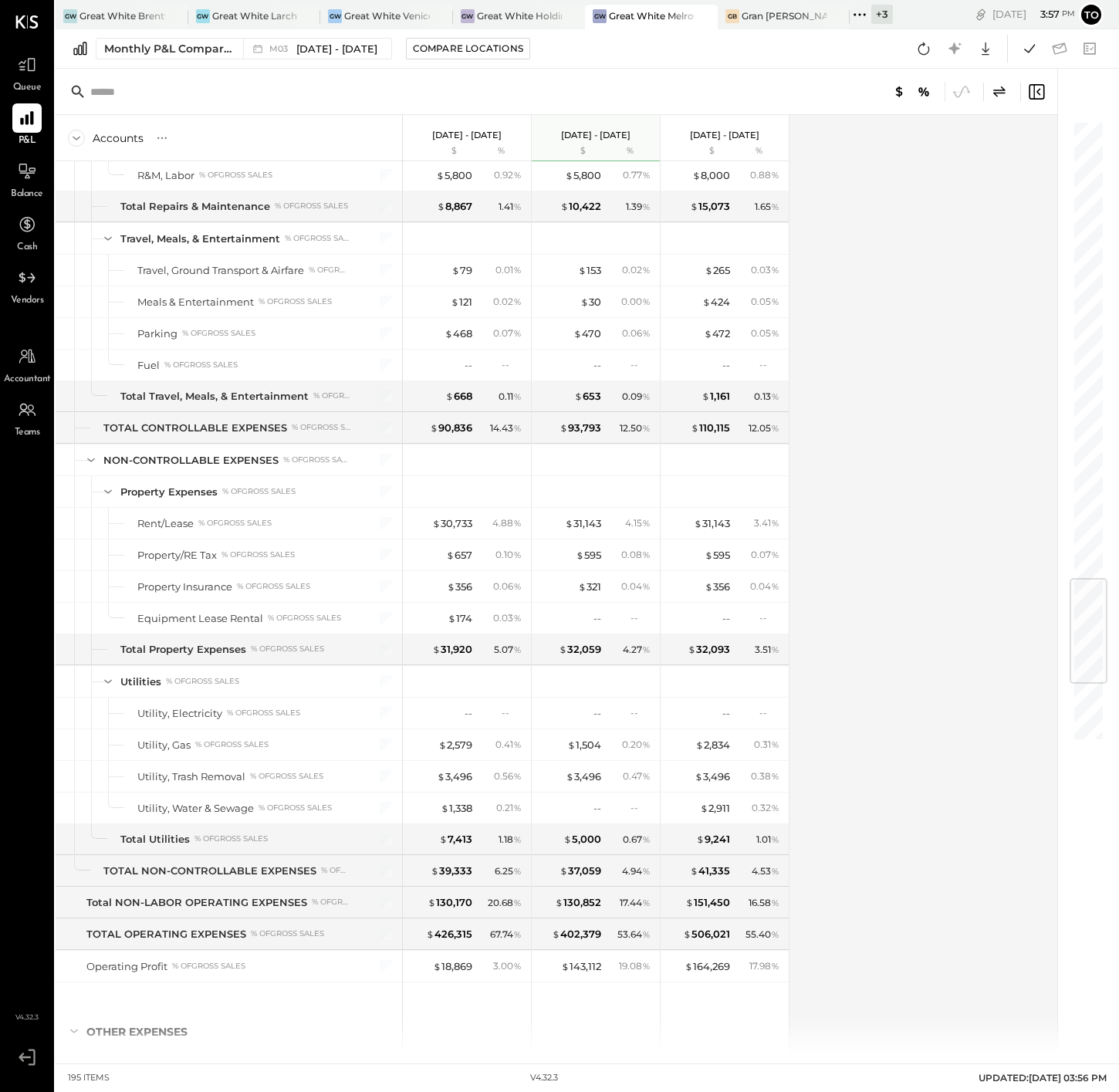
scroll to position [3863, 0]
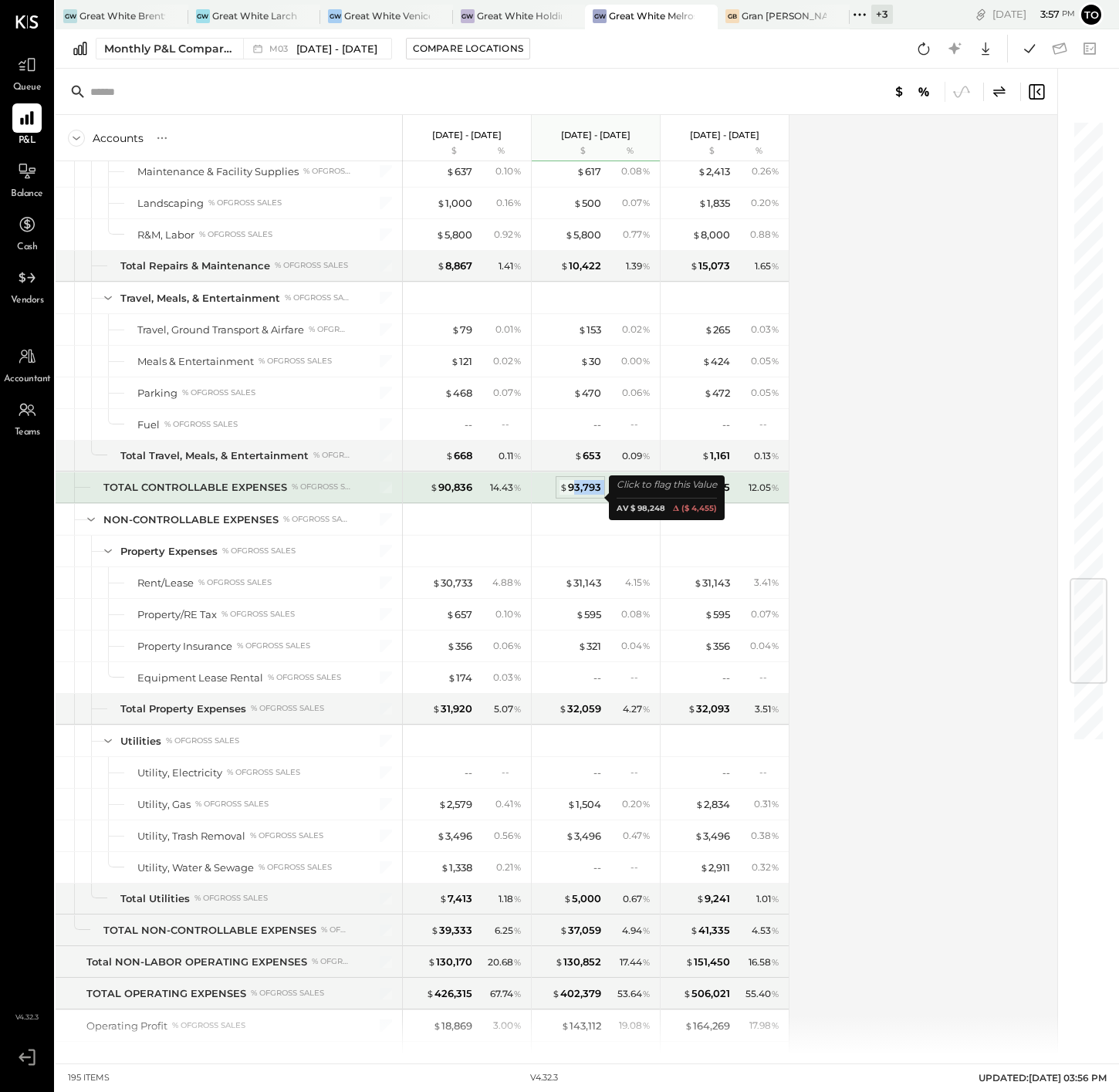
drag, startPoint x: 604, startPoint y: 498, endPoint x: 572, endPoint y: 499, distance: 32.0
click at [572, 499] on div "$ 93,793 12.50 %" at bounding box center [597, 487] width 116 height 30
click at [570, 494] on div "$ 93,793" at bounding box center [581, 487] width 42 height 14
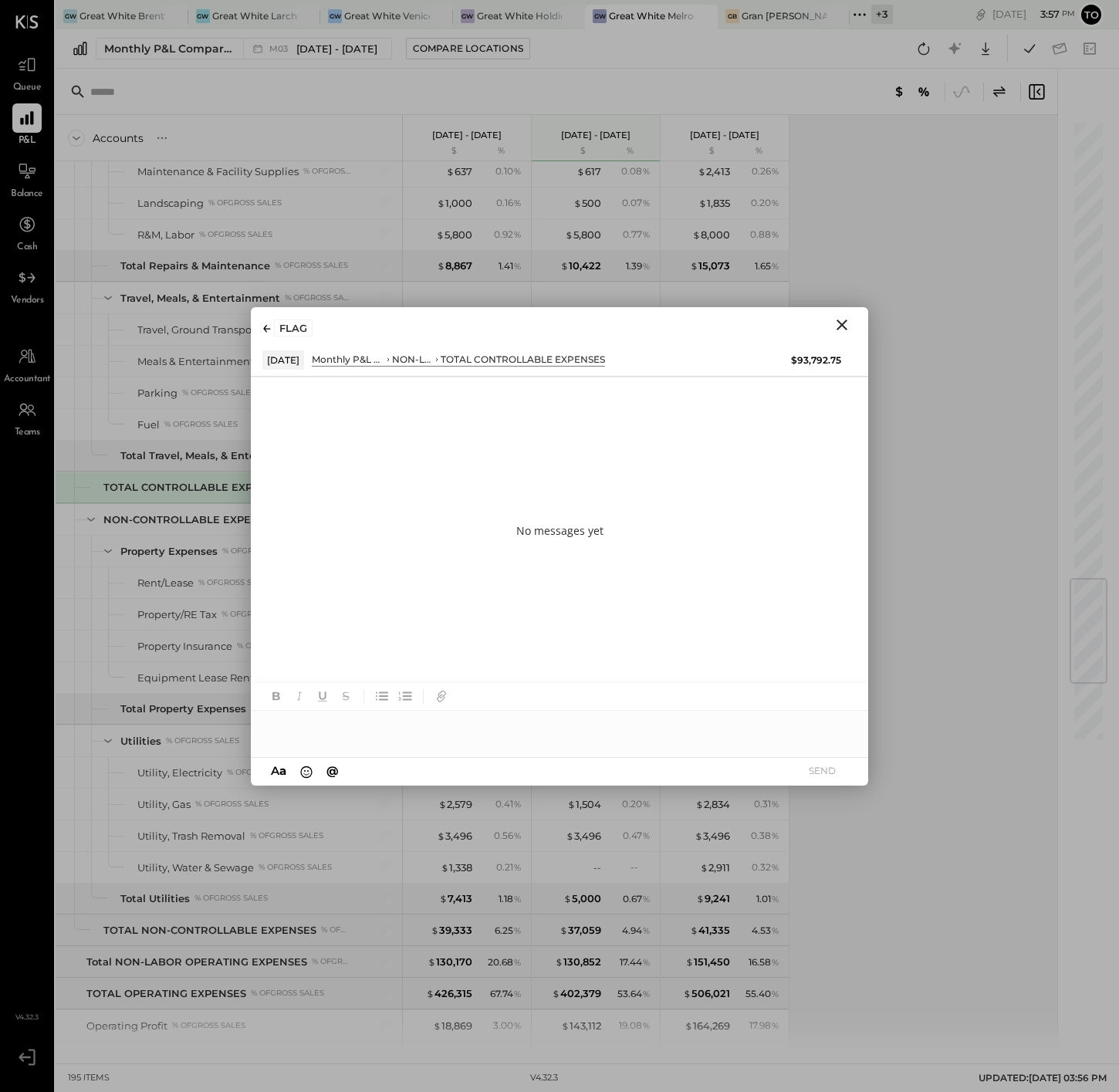
click at [843, 321] on icon "Close" at bounding box center [842, 324] width 19 height 19
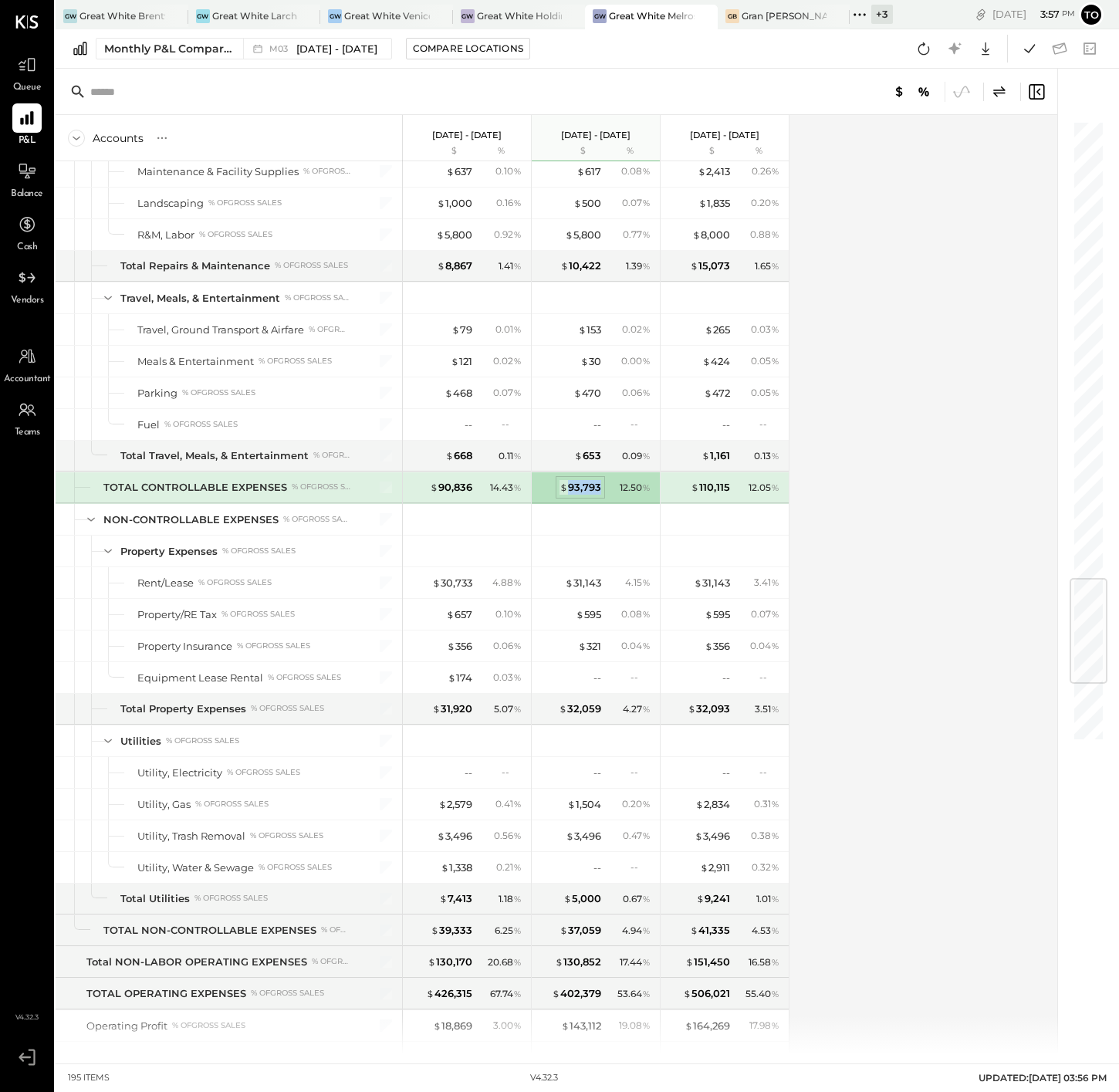
drag, startPoint x: 600, startPoint y: 496, endPoint x: 571, endPoint y: 502, distance: 29.6
click at [571, 494] on div "$ 93,793" at bounding box center [581, 487] width 42 height 14
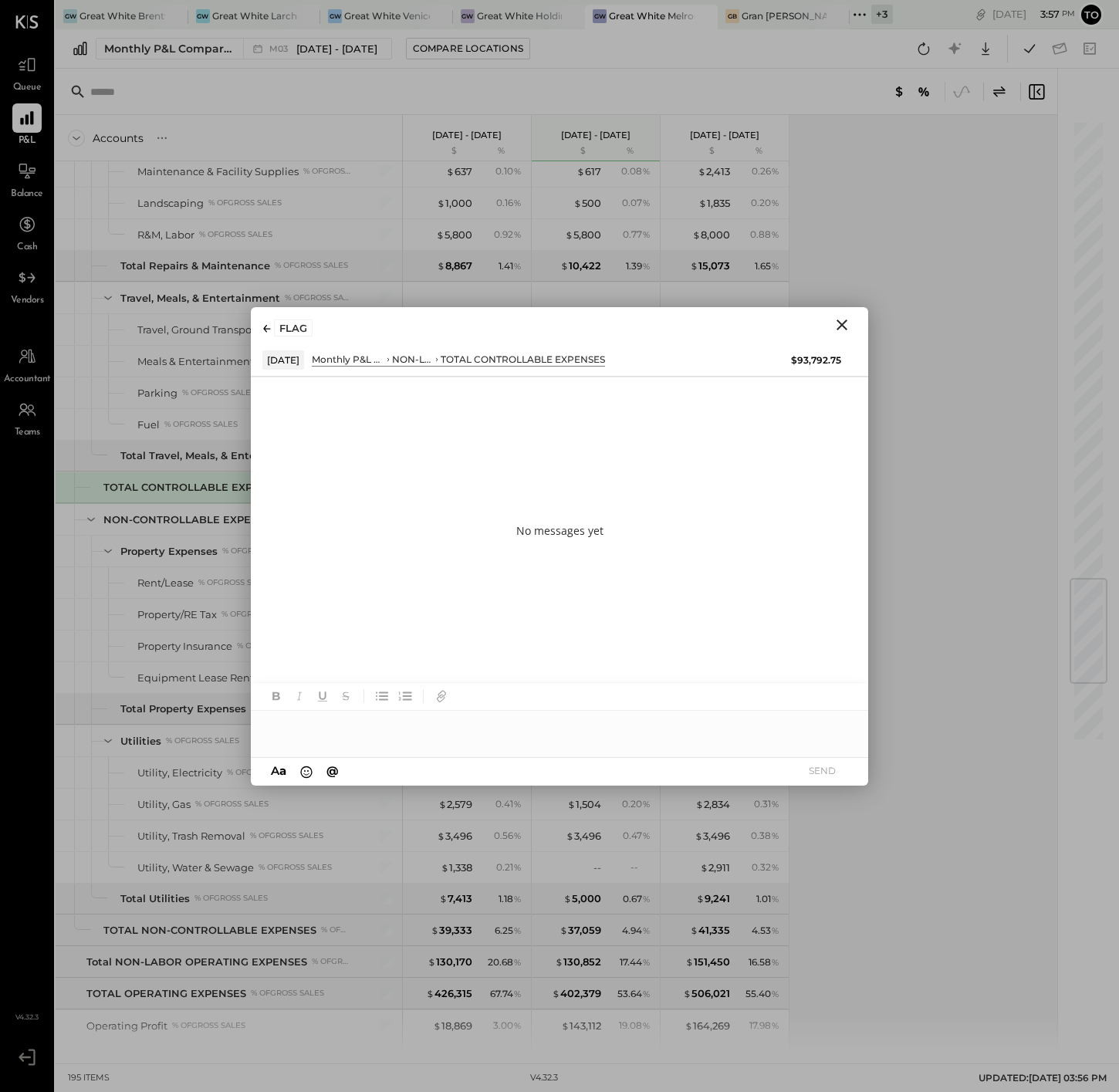
click at [845, 327] on icon "Close" at bounding box center [842, 325] width 11 height 11
click at [845, 327] on div "Accounts S % GL [DATE] - [DATE] $ % [DATE] - [DATE] $ % [DATE] - [DATE] $ % SAL…" at bounding box center [557, 584] width 1004 height 940
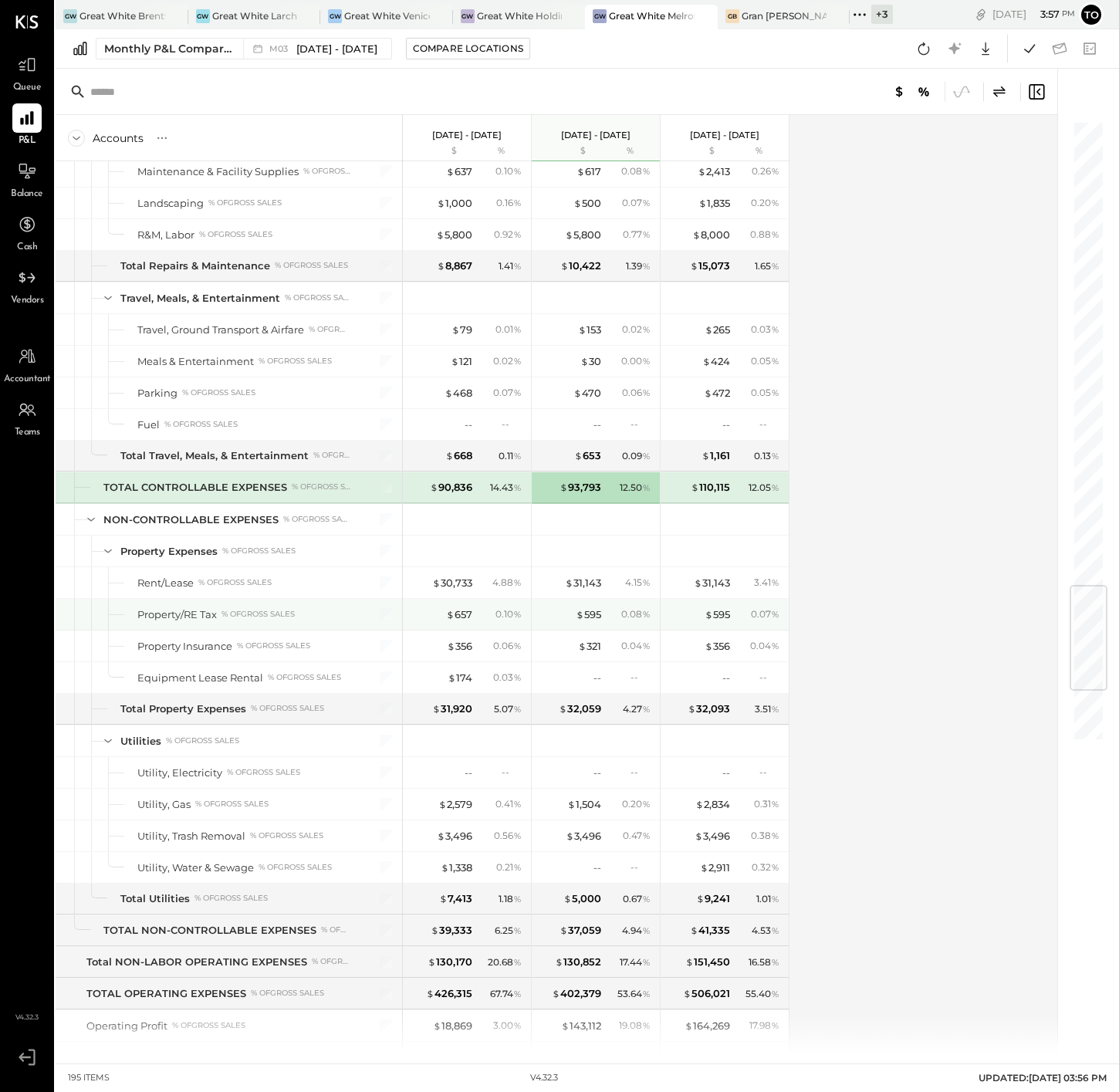
scroll to position [4111, 0]
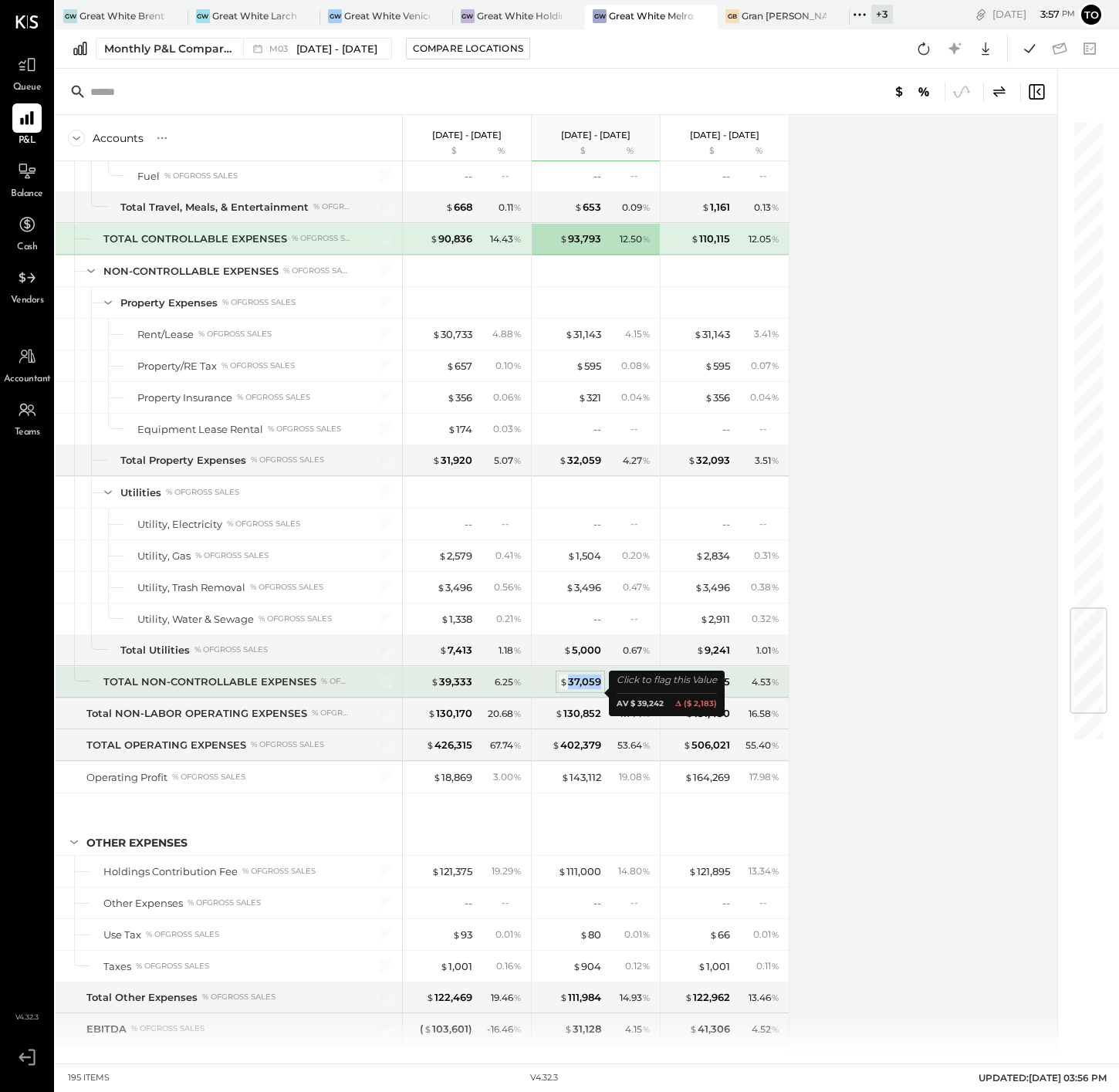
drag, startPoint x: 600, startPoint y: 692, endPoint x: 566, endPoint y: 692, distance: 34.0
click at [566, 689] on div "$ 37,059" at bounding box center [581, 682] width 42 height 14
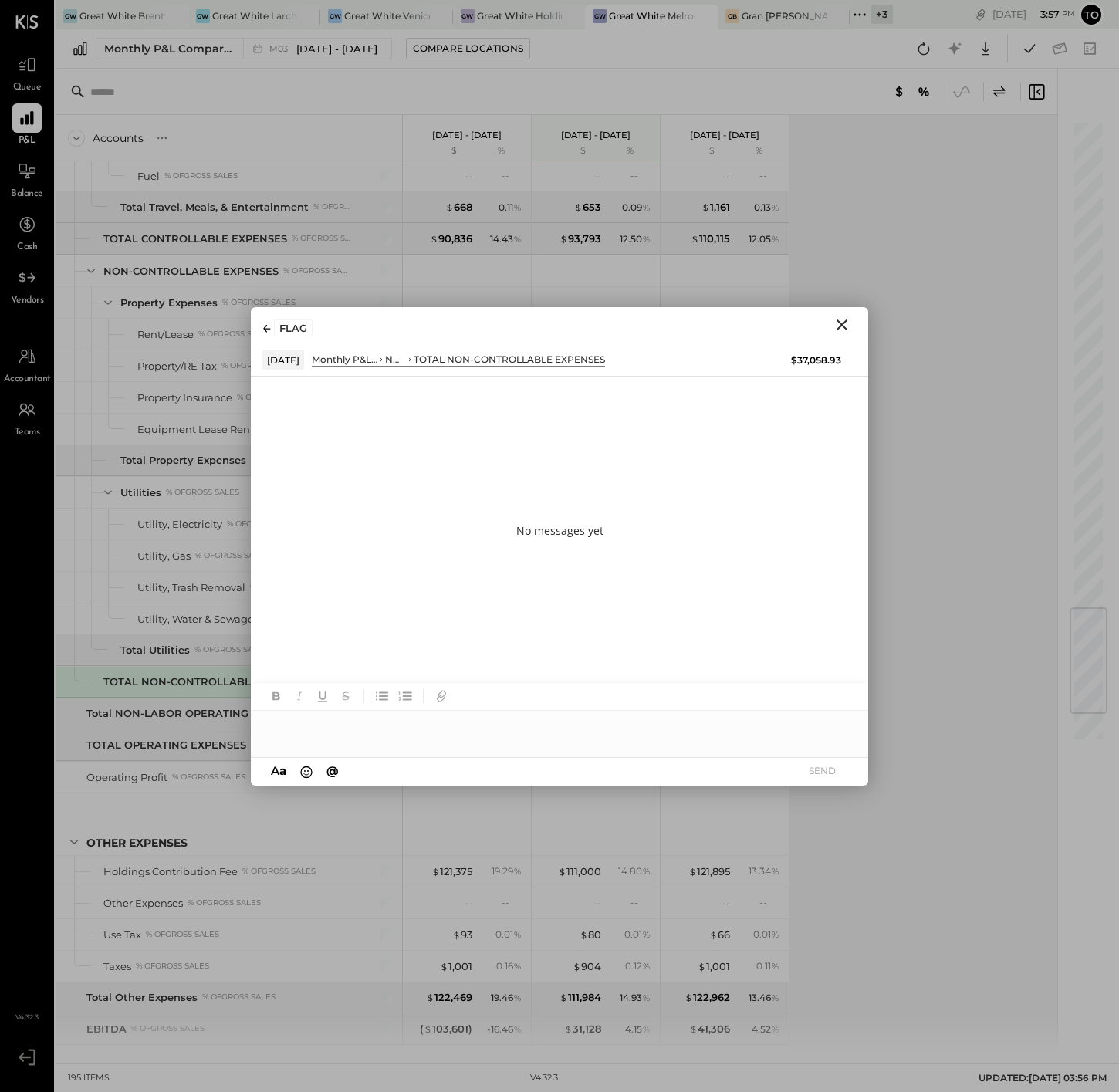
click at [841, 328] on icon "Close" at bounding box center [842, 324] width 19 height 19
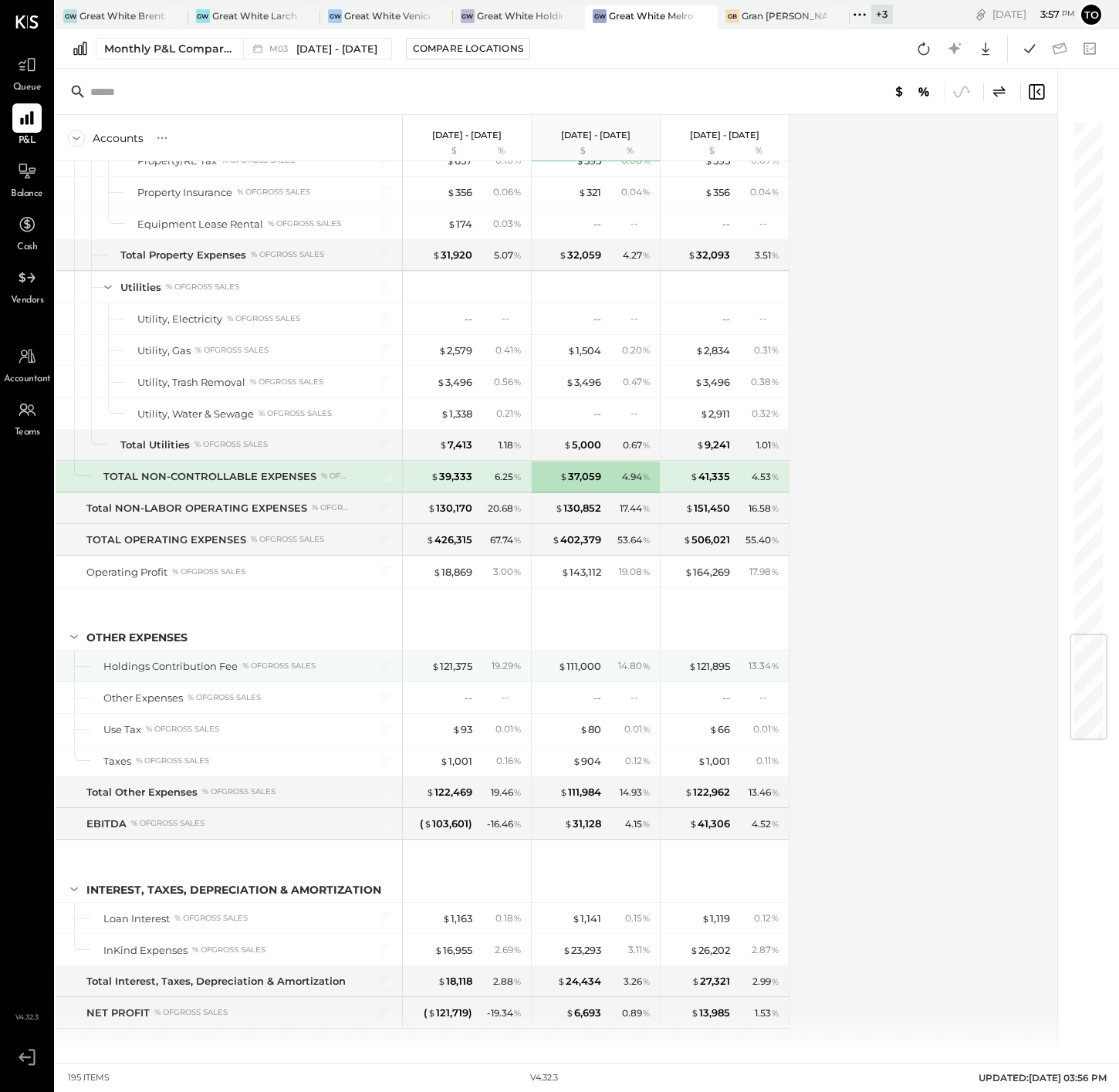
scroll to position [4334, 0]
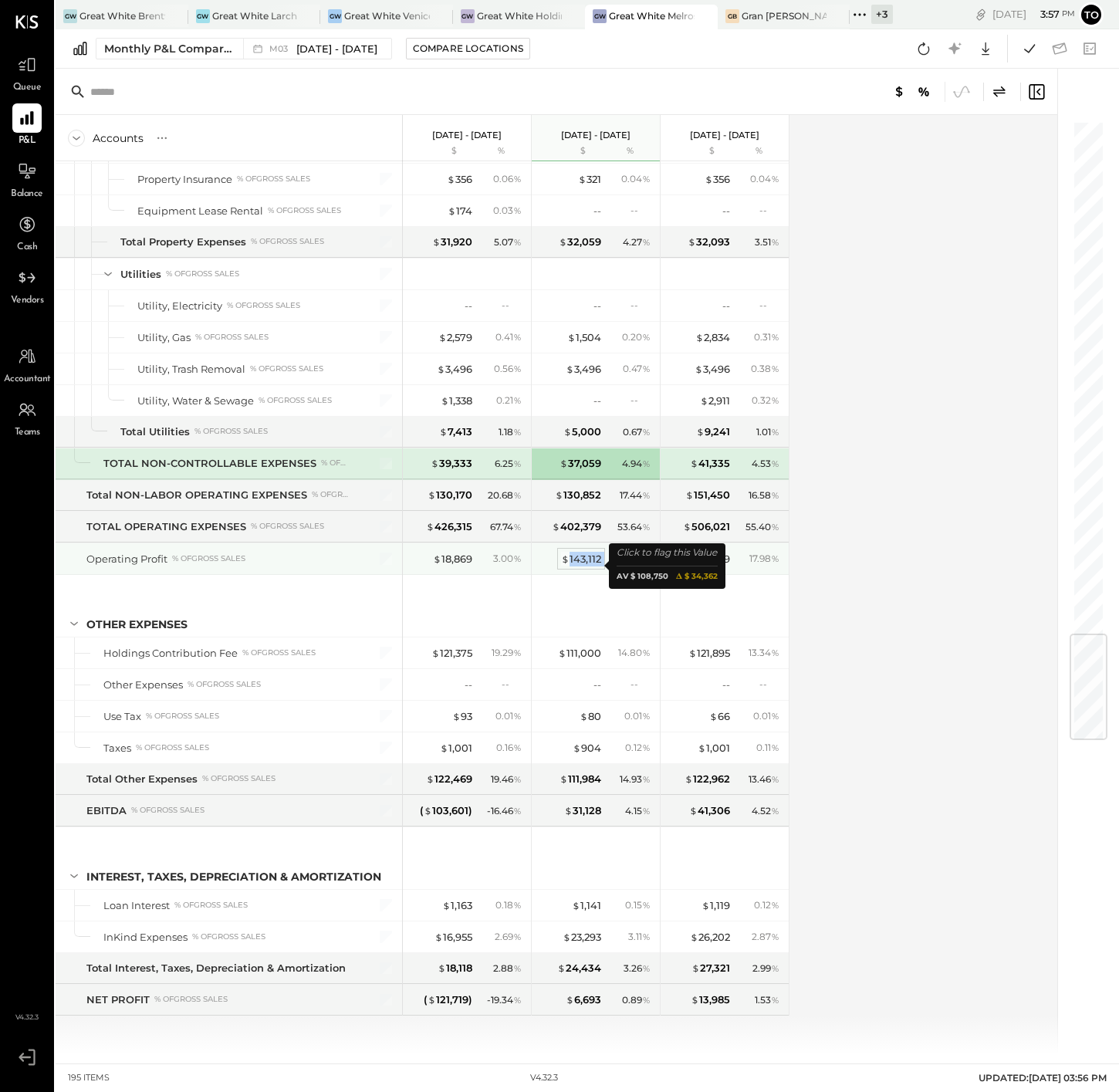
drag, startPoint x: 604, startPoint y: 564, endPoint x: 566, endPoint y: 569, distance: 38.3
click at [566, 569] on div "$ 143,112 19.08 %" at bounding box center [597, 559] width 116 height 30
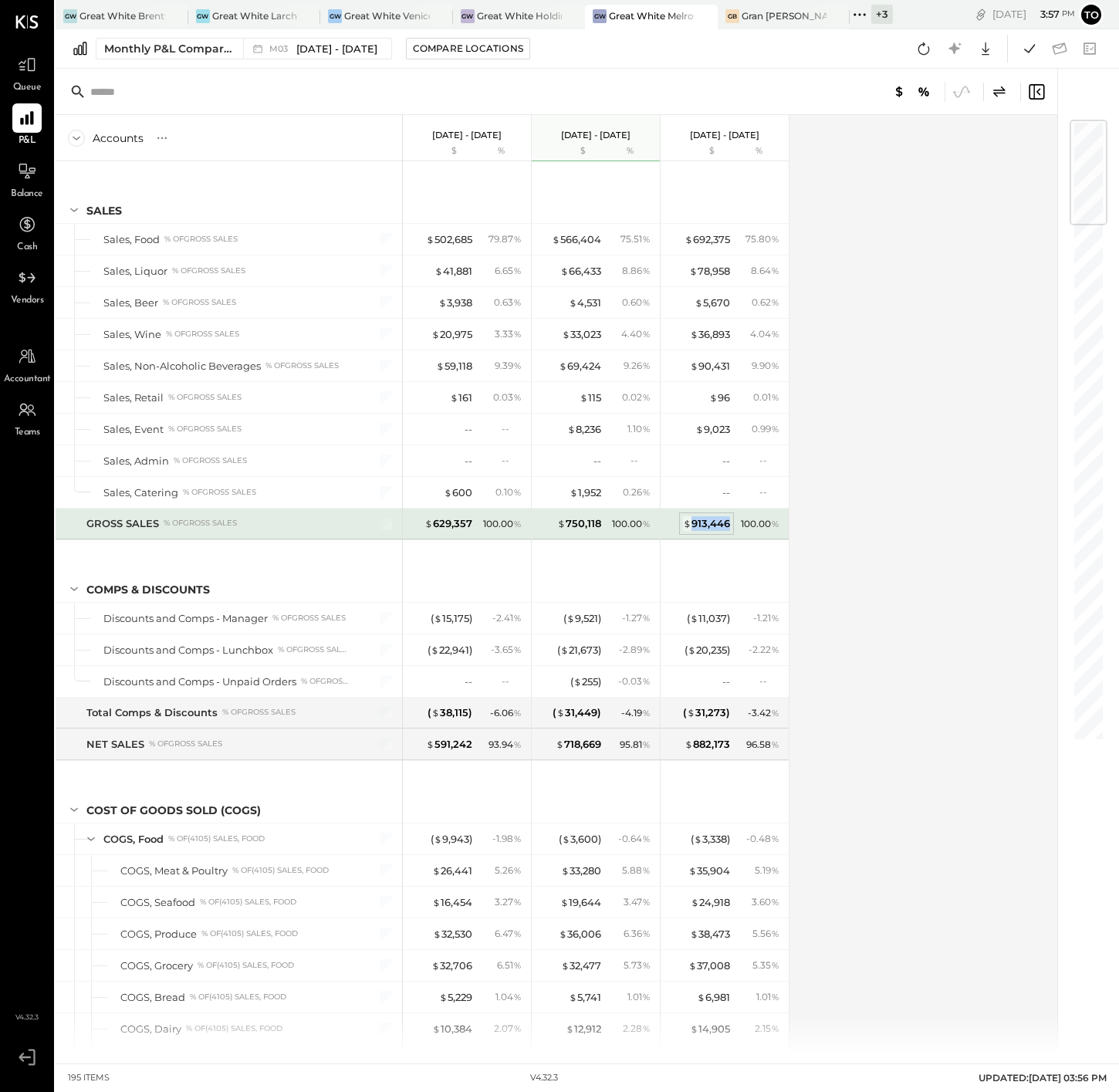
drag, startPoint x: 729, startPoint y: 522, endPoint x: 695, endPoint y: 523, distance: 34.0
click at [695, 523] on div "$ 913,446" at bounding box center [707, 523] width 47 height 14
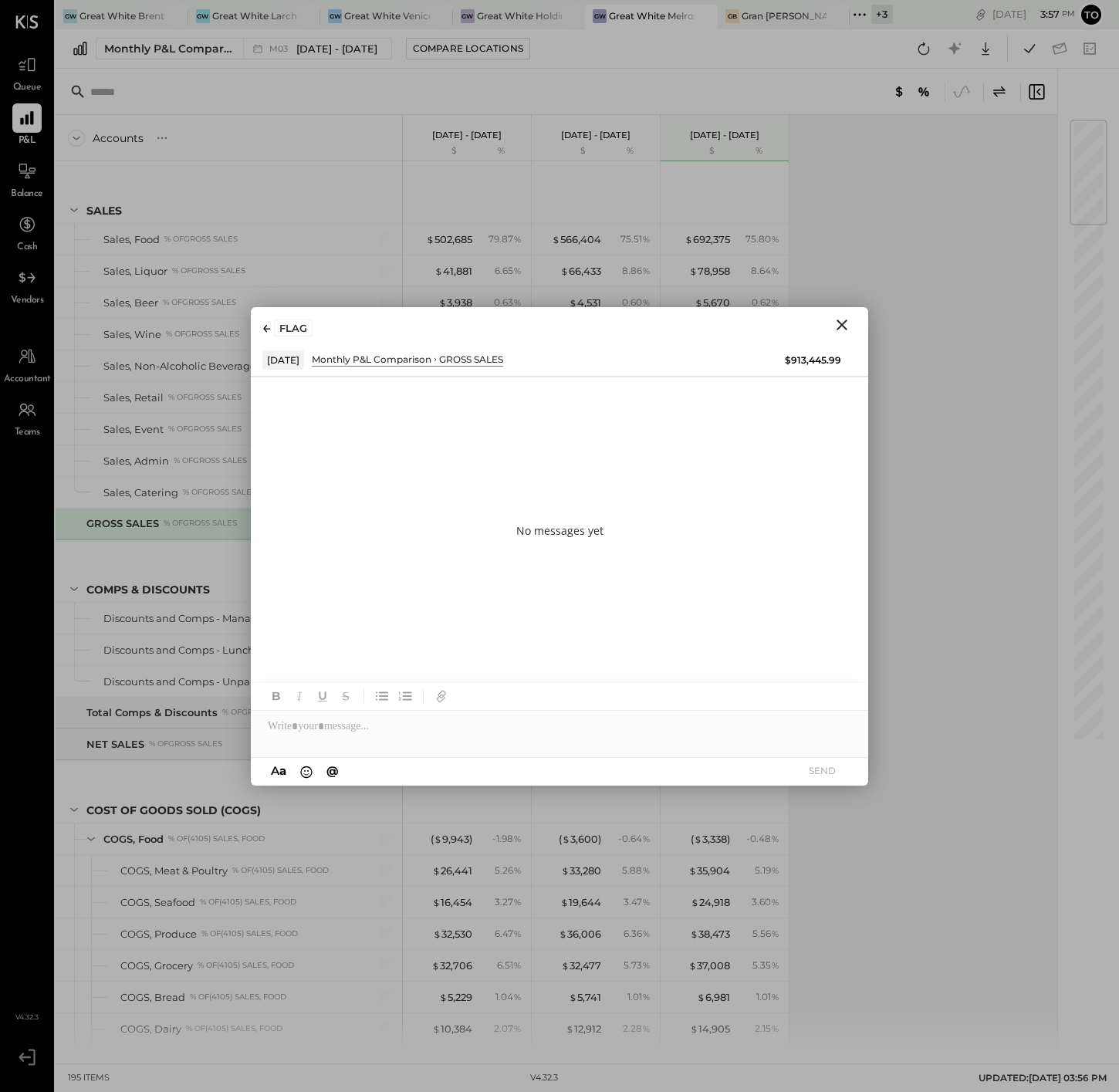
click at [843, 322] on icon "Close" at bounding box center [842, 324] width 19 height 19
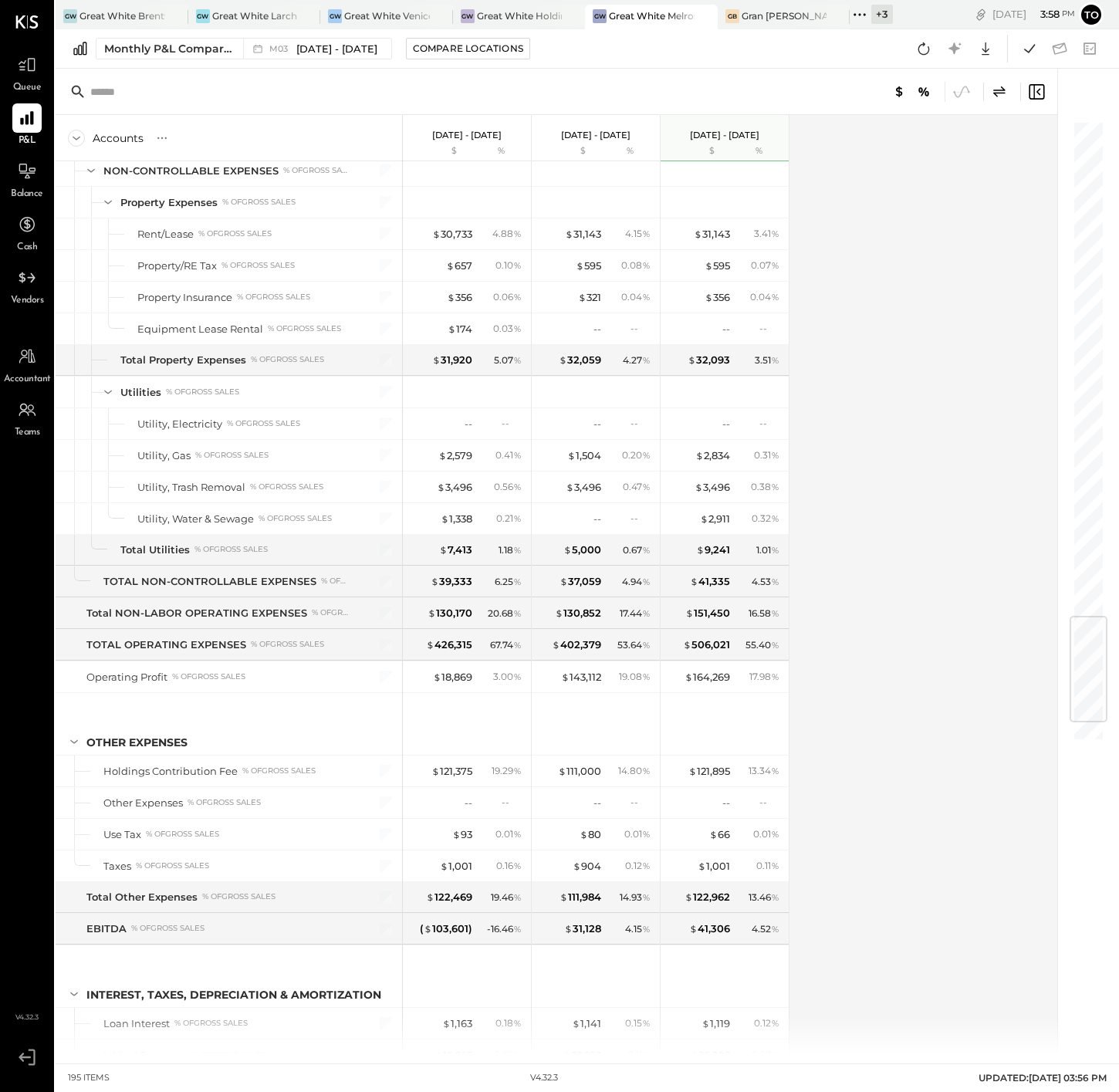
scroll to position [4239, 0]
